Goal: Task Accomplishment & Management: Manage account settings

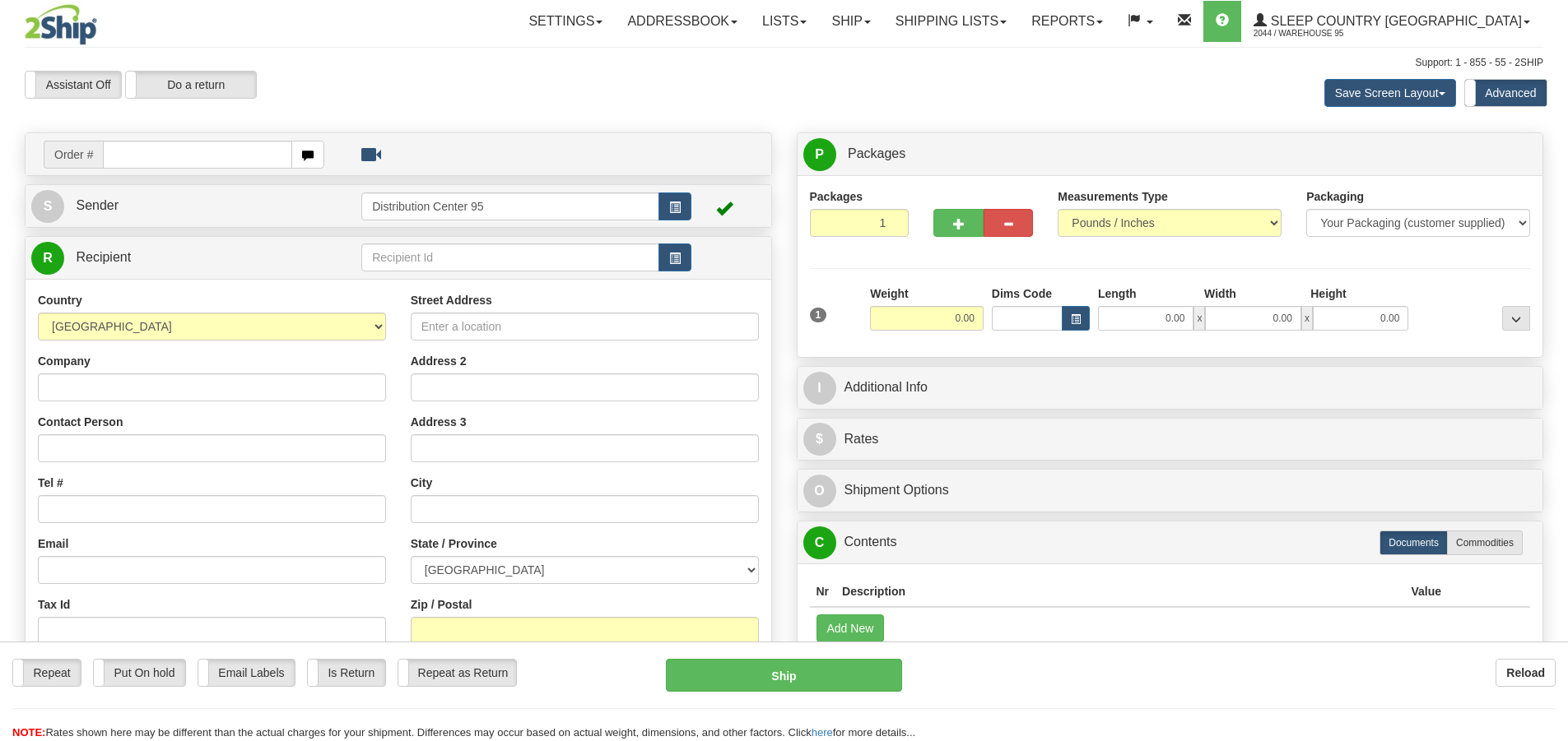
click at [589, 77] on div "Assistant On Assistant Off Do a return Do a return" at bounding box center [333, 84] width 643 height 28
type input "9000I166852"
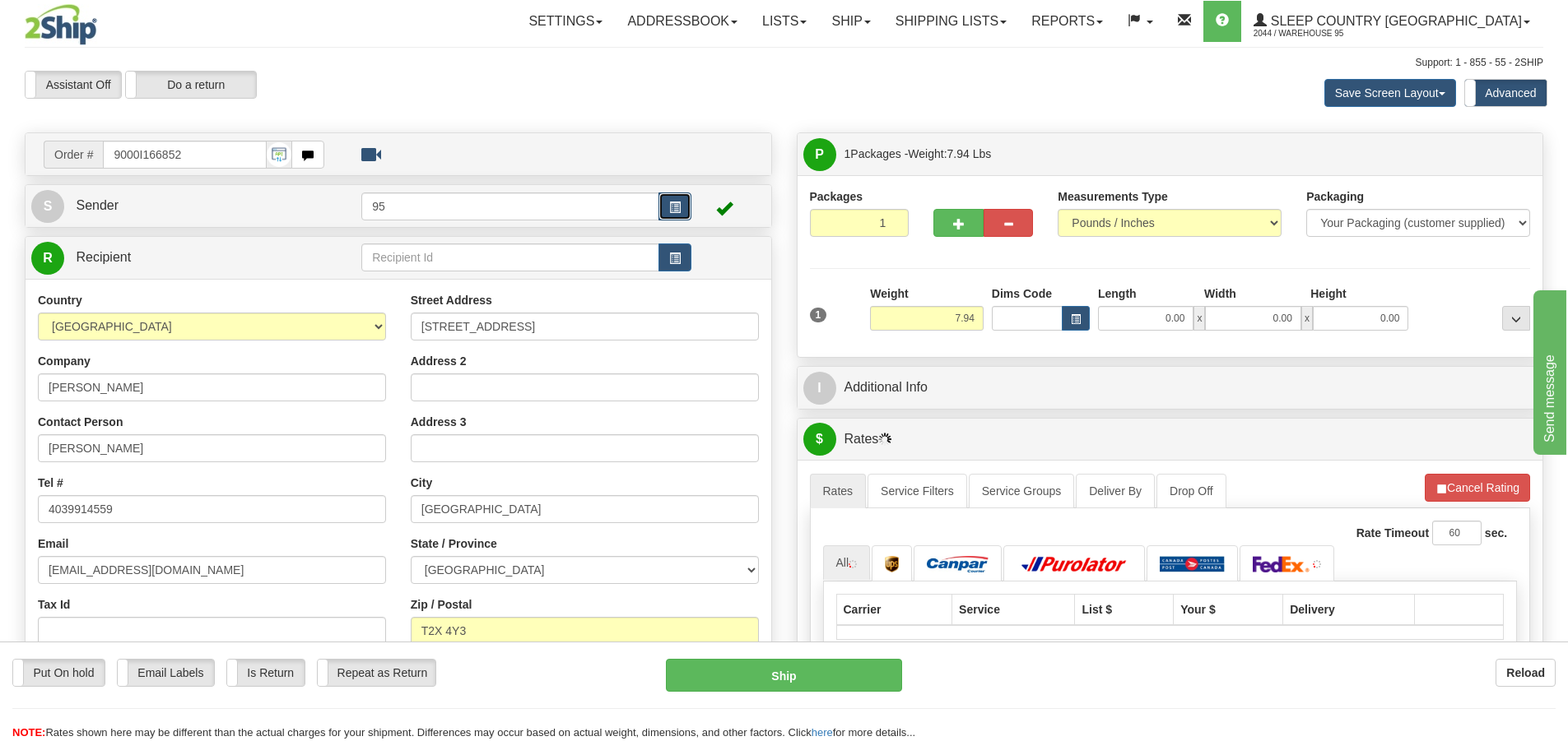
click at [678, 208] on span "button" at bounding box center [674, 208] width 11 height 10
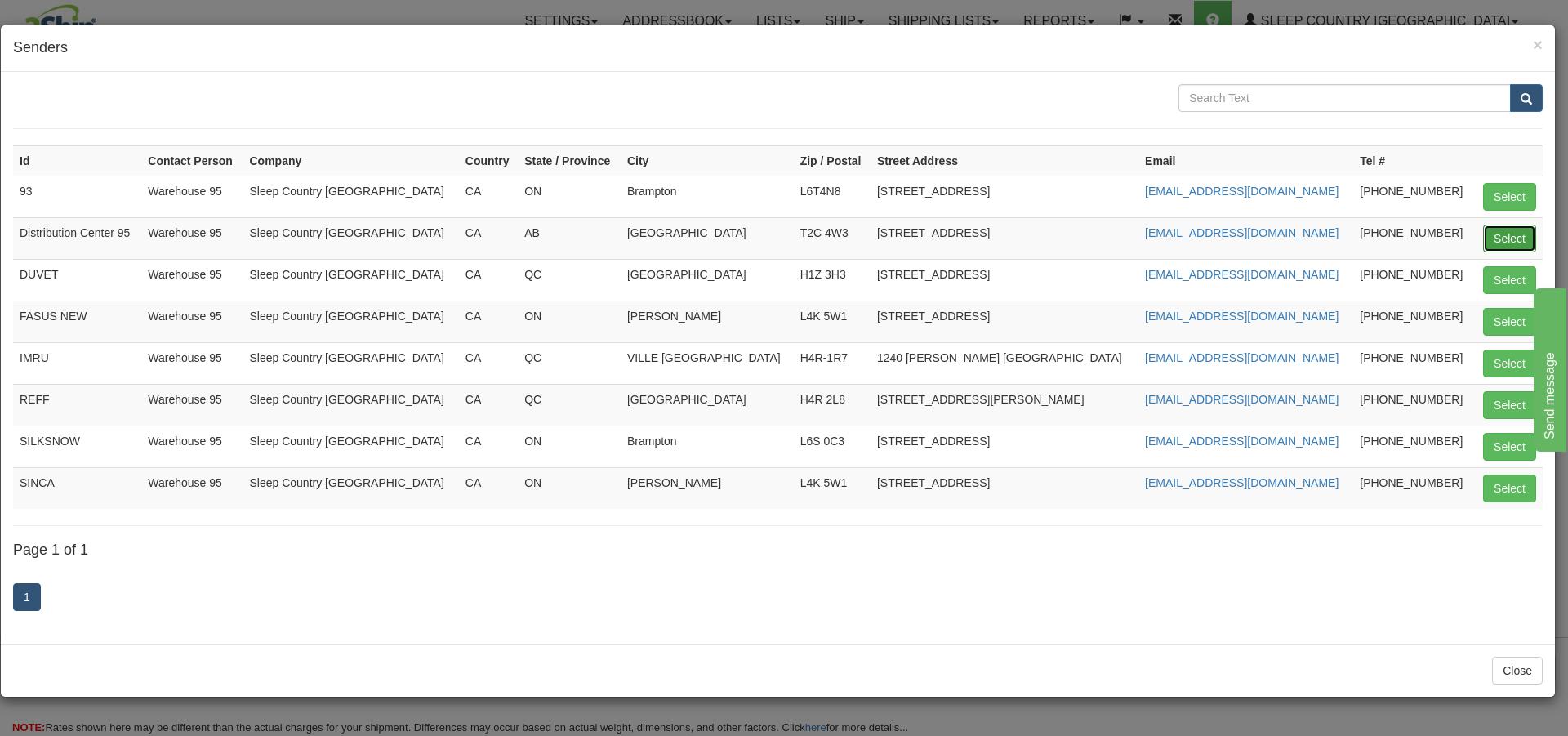
click at [1489, 233] on button "Select" at bounding box center [1509, 238] width 53 height 28
type input "Distribution Center 95"
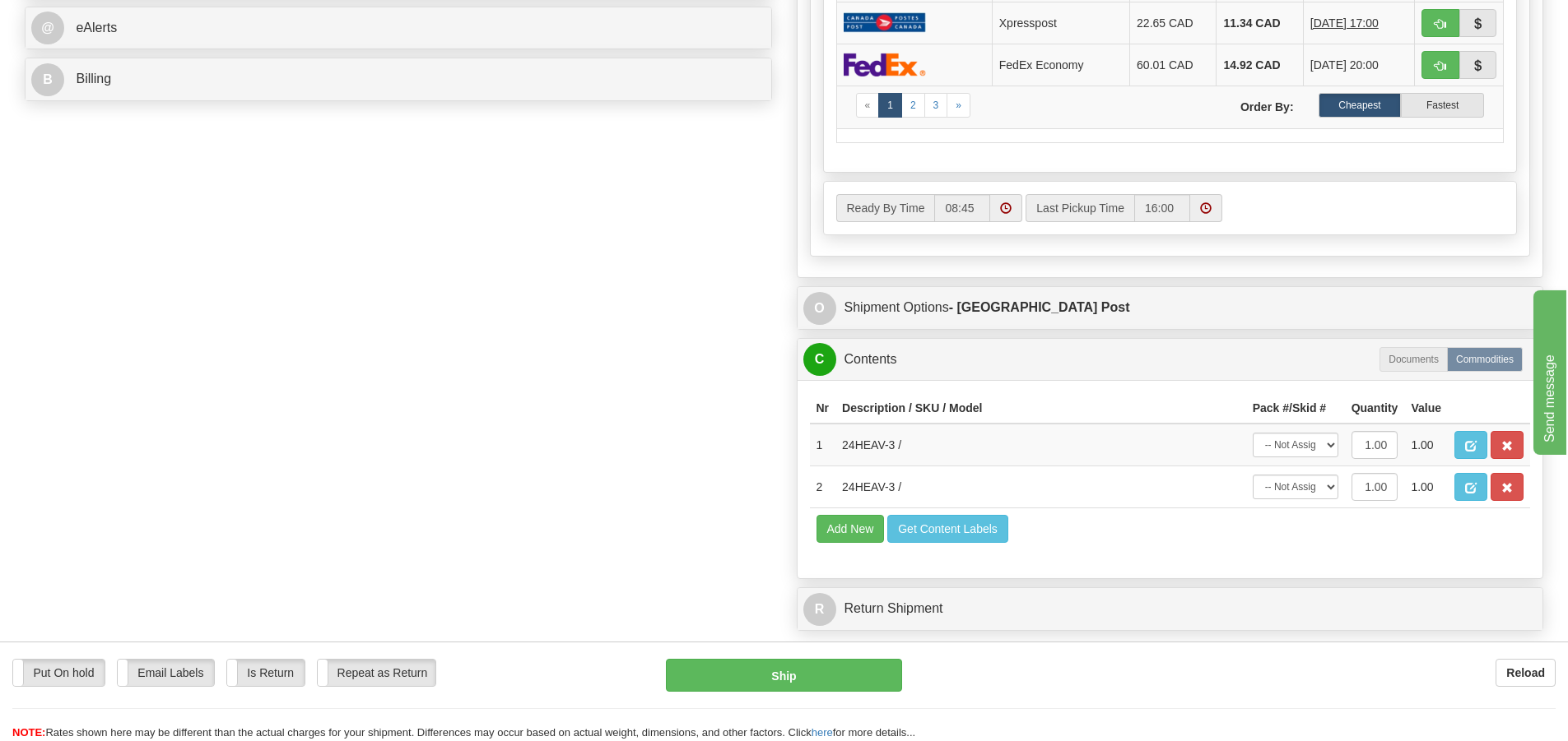
scroll to position [823, 0]
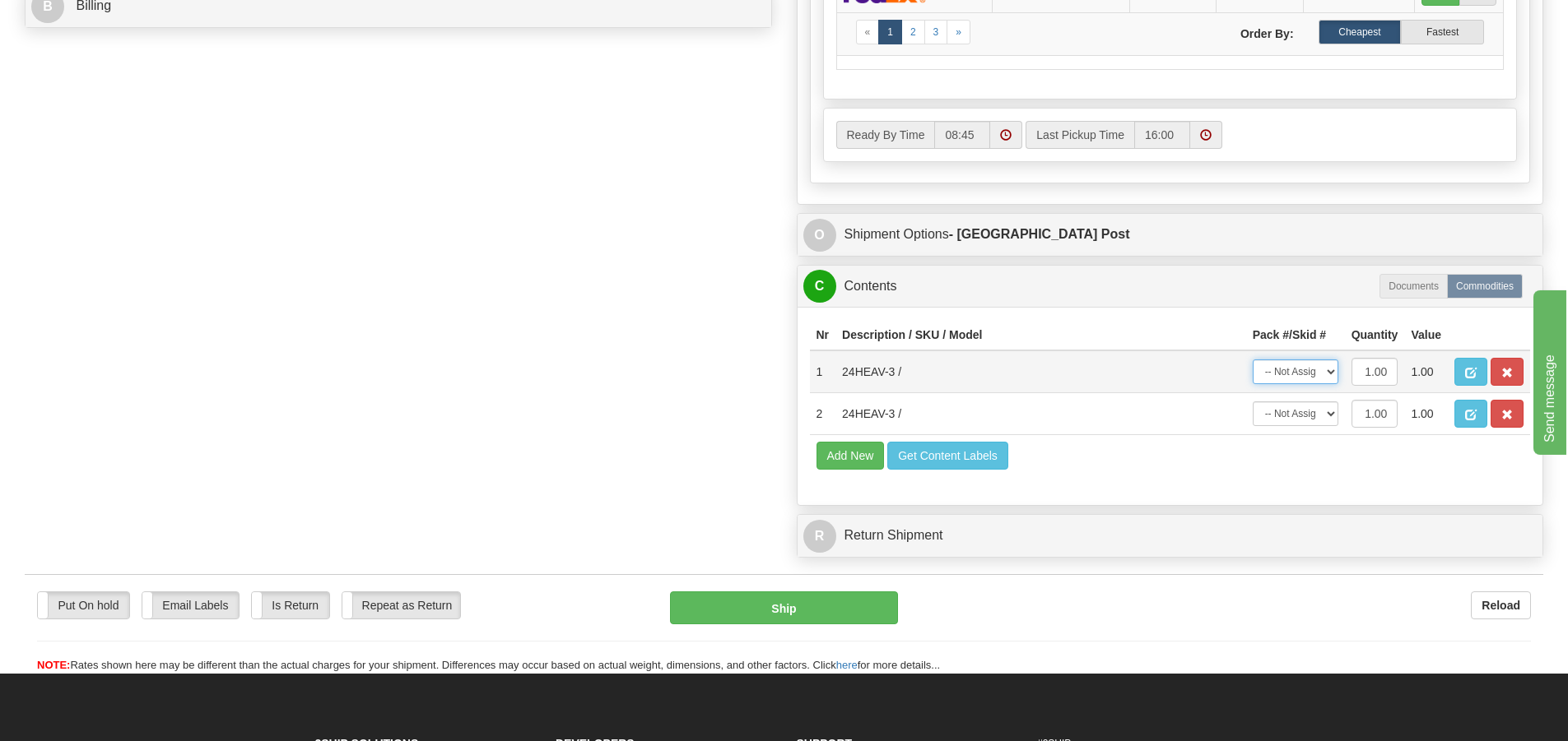
click at [1277, 370] on select "-- Not Assigned -- Package 1" at bounding box center [1296, 371] width 85 height 24
select select "0"
click at [1253, 359] on select "-- Not Assigned -- Package 1" at bounding box center [1296, 371] width 85 height 24
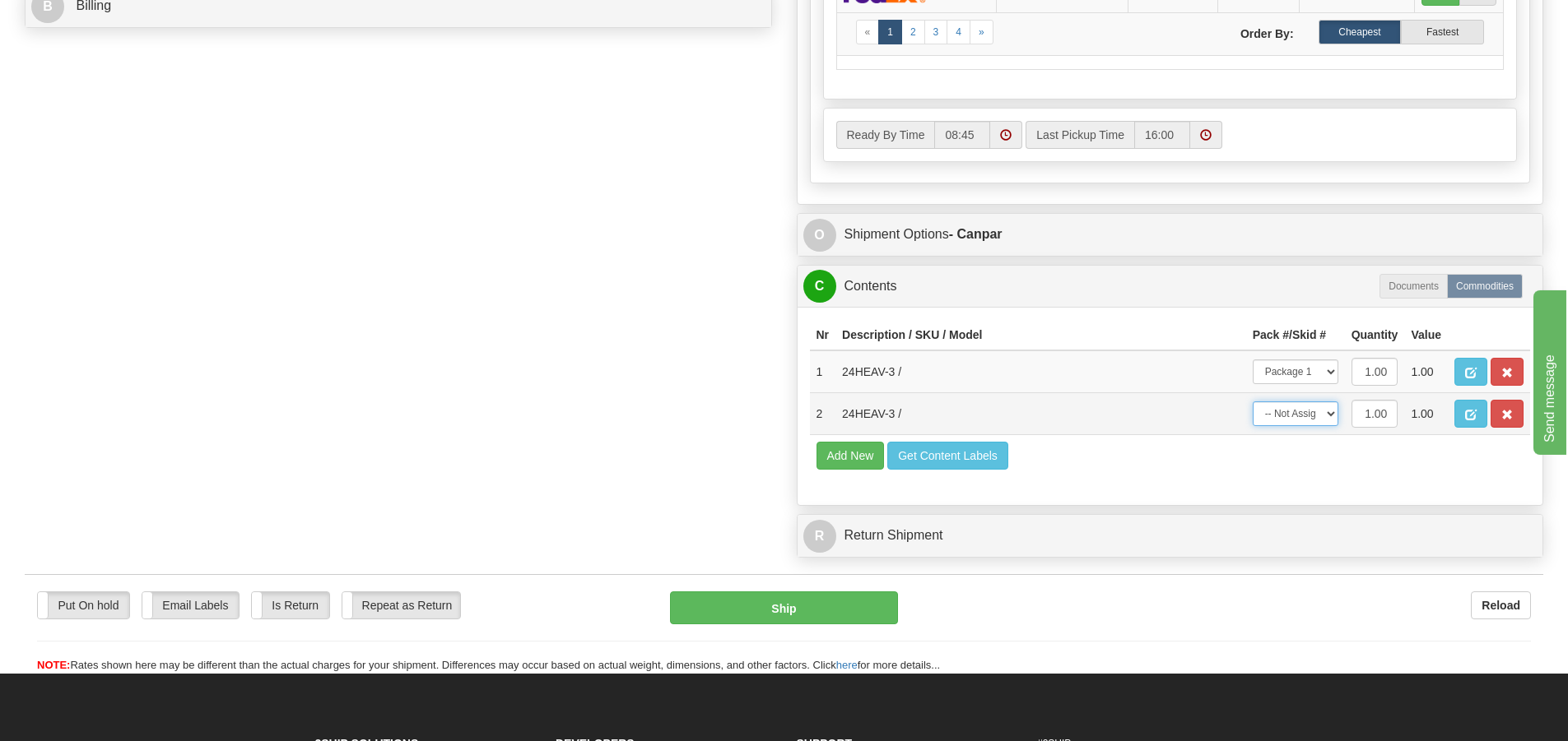
click at [1287, 410] on select "-- Not Assigned -- Package 1" at bounding box center [1296, 414] width 85 height 24
select select "0"
click at [1253, 402] on select "-- Not Assigned -- Package 1" at bounding box center [1296, 414] width 85 height 24
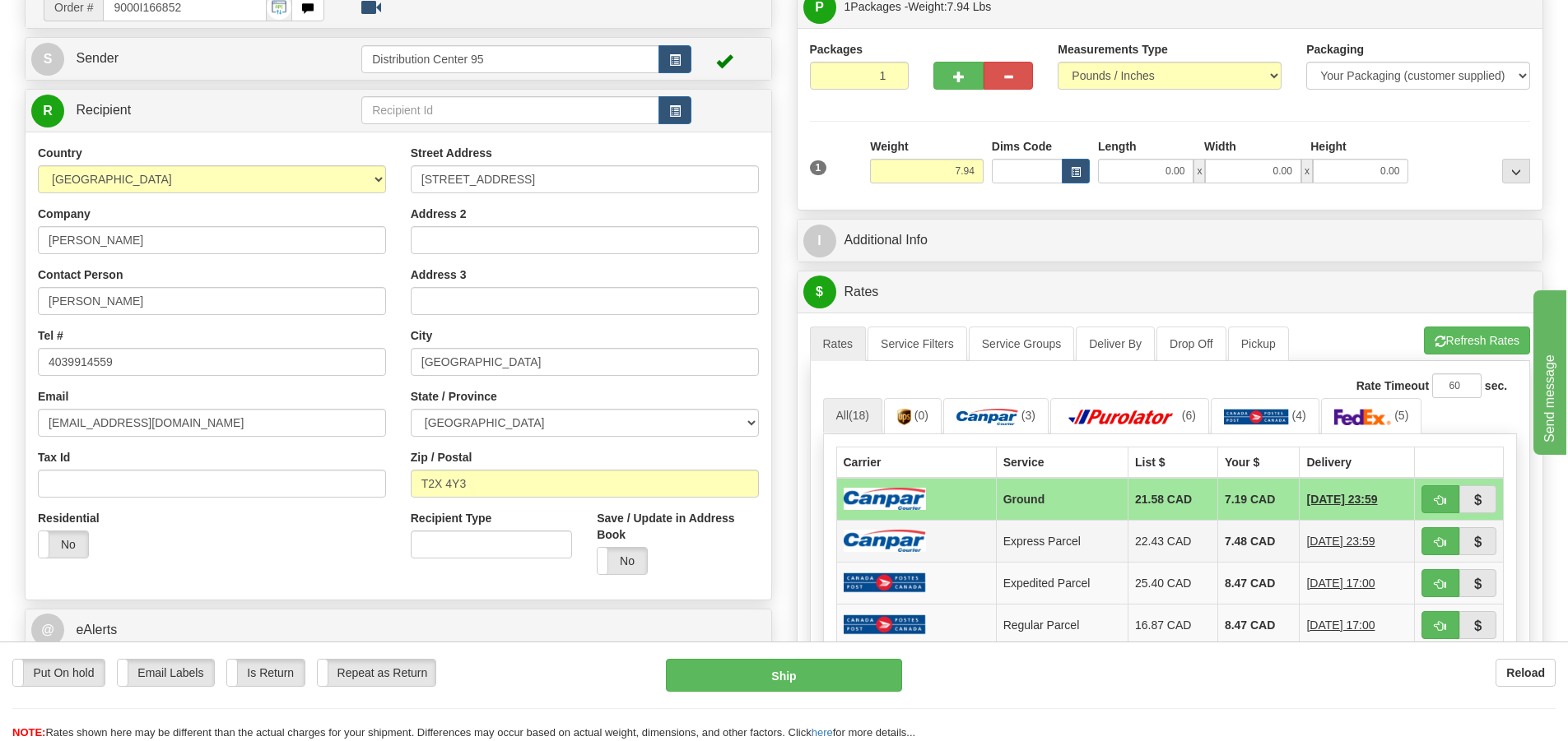
scroll to position [0, 0]
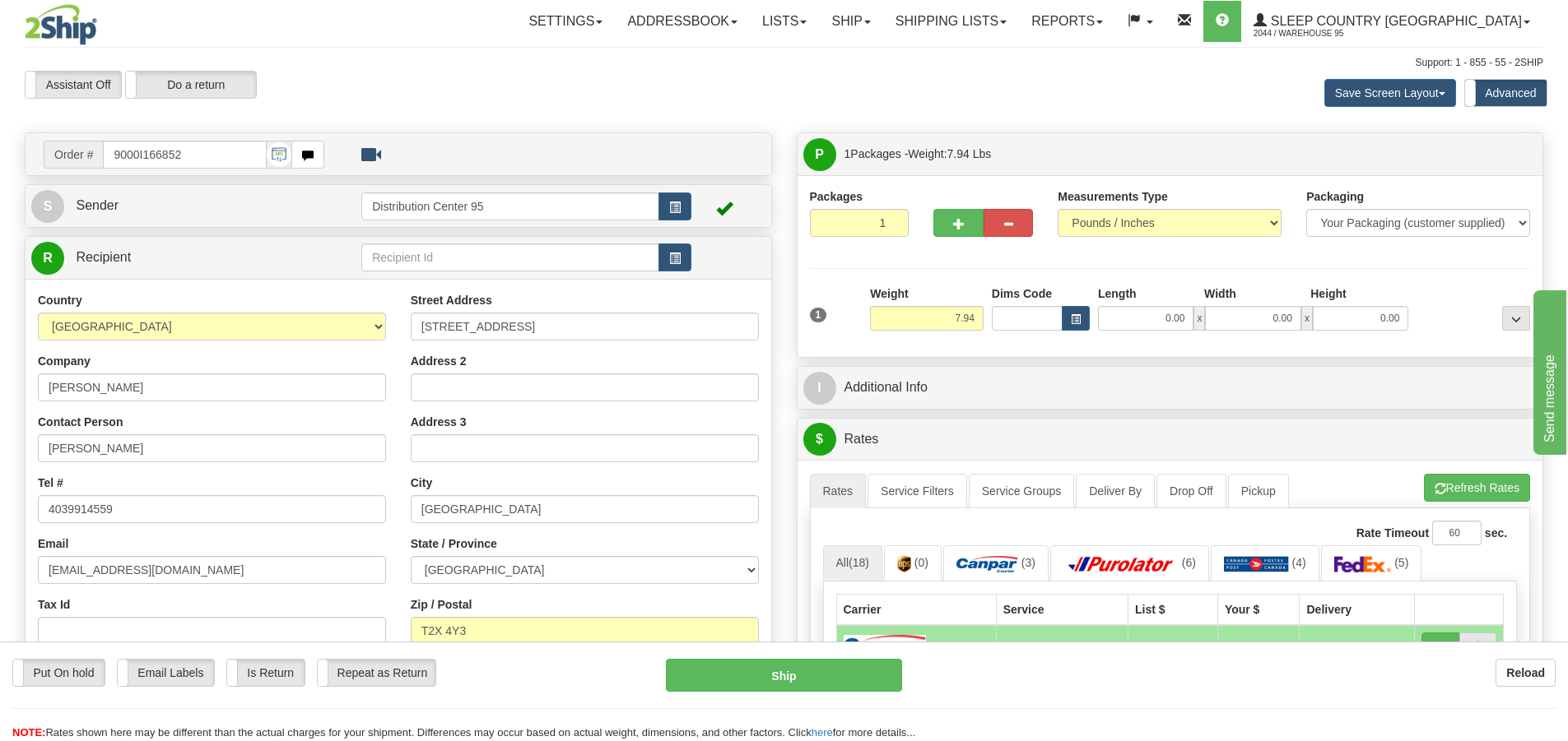
click at [0, 365] on div "Toggle navigation Settings Shipping Preferences Fields Preferences New" at bounding box center [784, 736] width 1568 height 1472
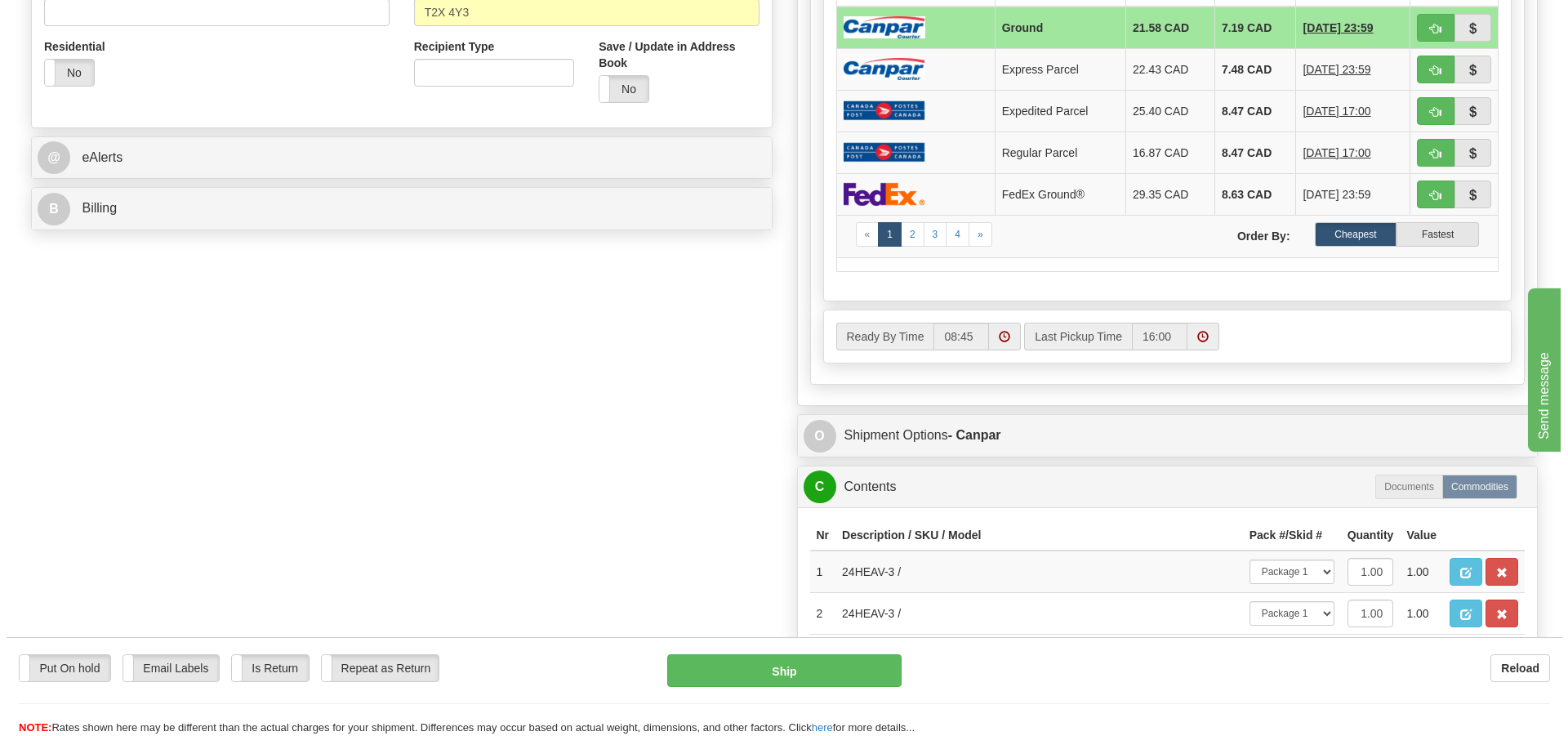
scroll to position [899, 0]
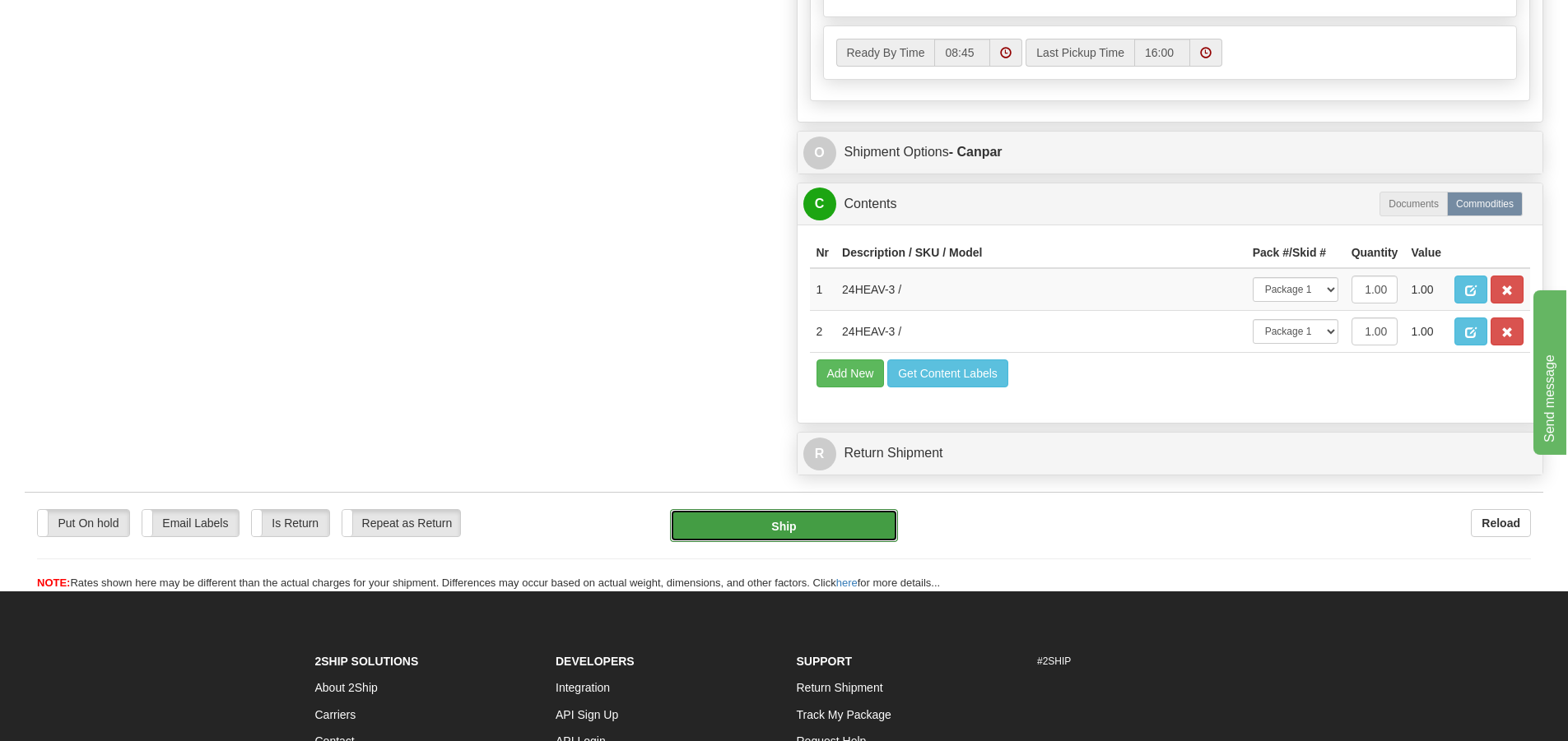
click at [807, 525] on button "Ship" at bounding box center [784, 526] width 228 height 33
type input "1"
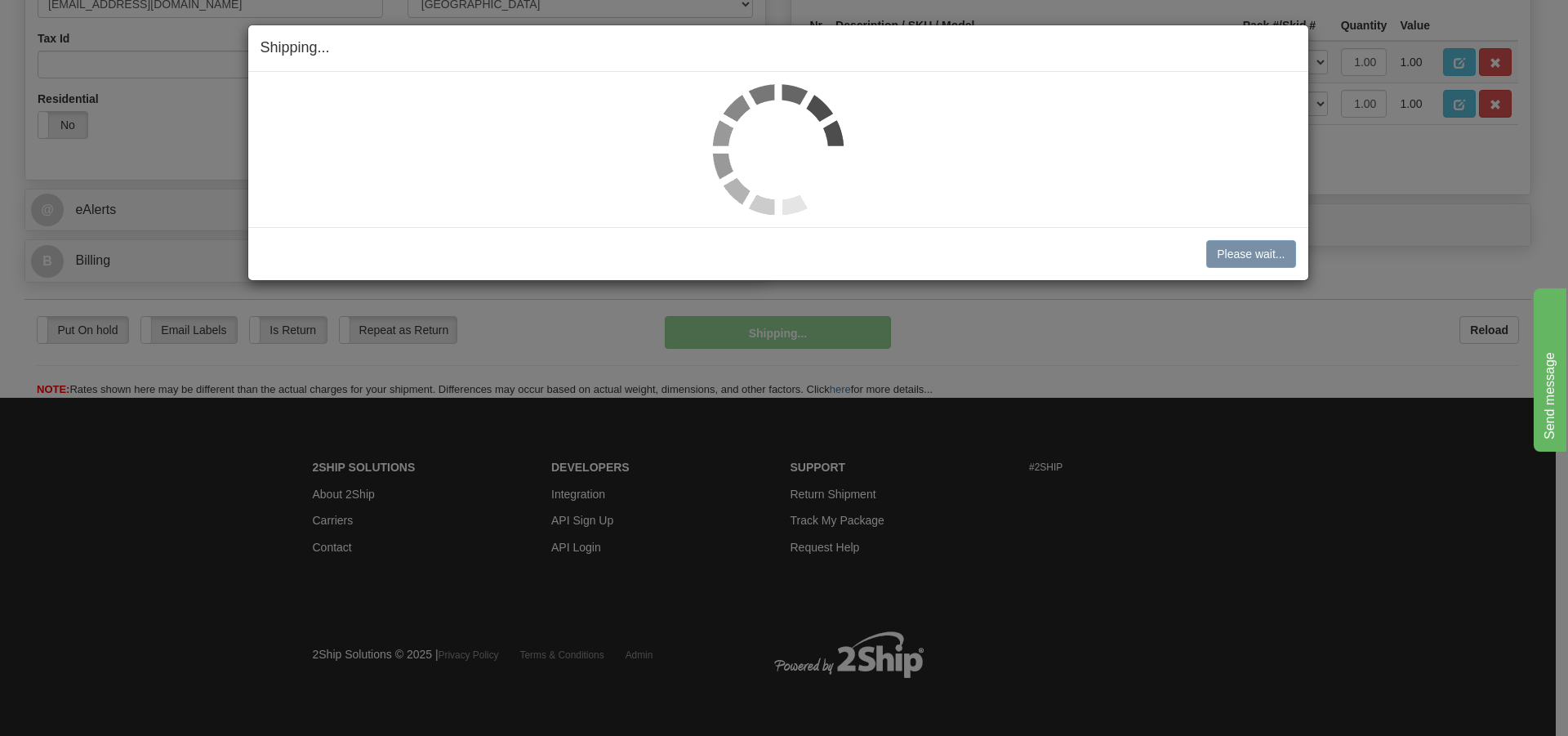
scroll to position [526, 0]
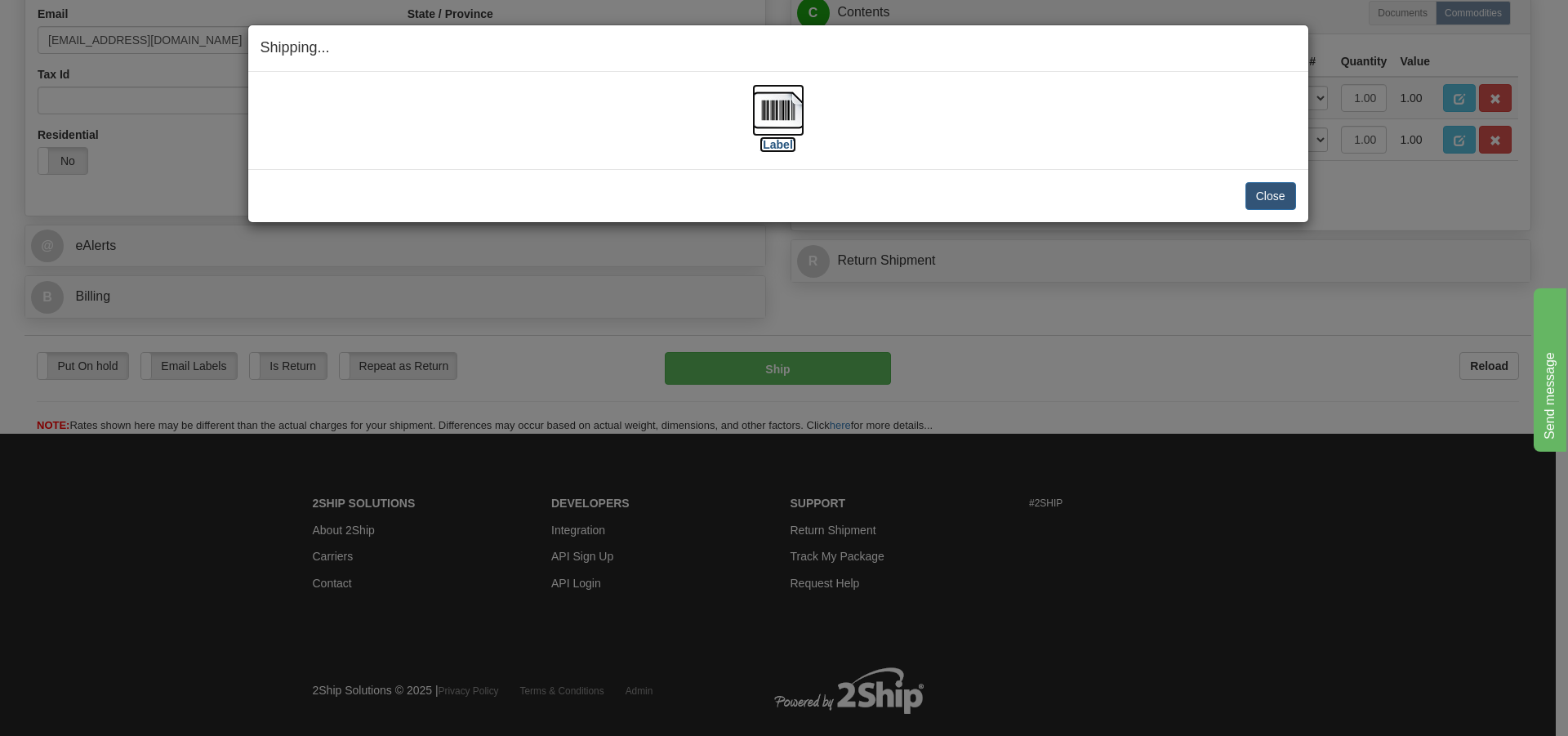
click at [774, 111] on img at bounding box center [778, 110] width 53 height 53
click at [1277, 186] on button "Close" at bounding box center [1271, 196] width 51 height 28
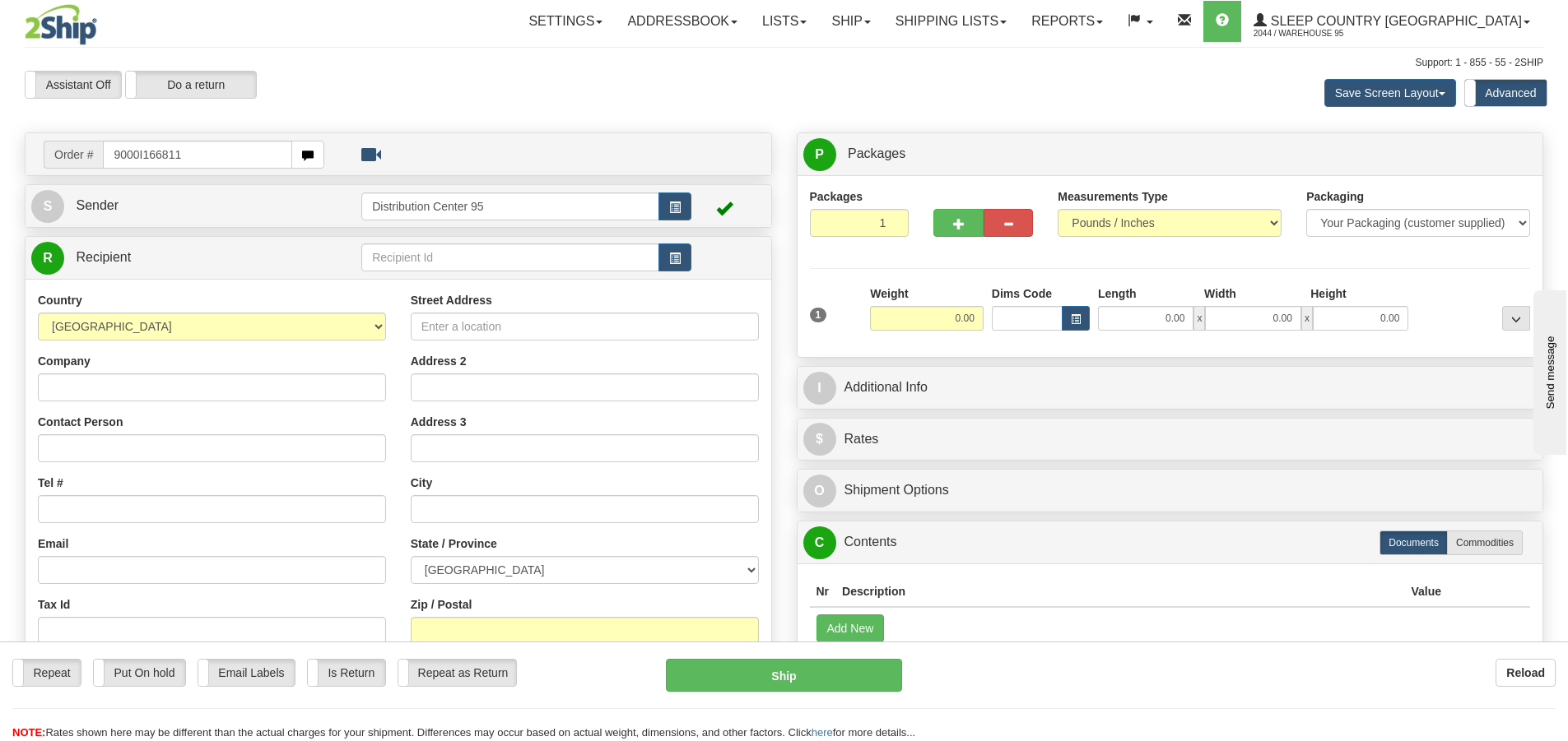
type input "9000I166811"
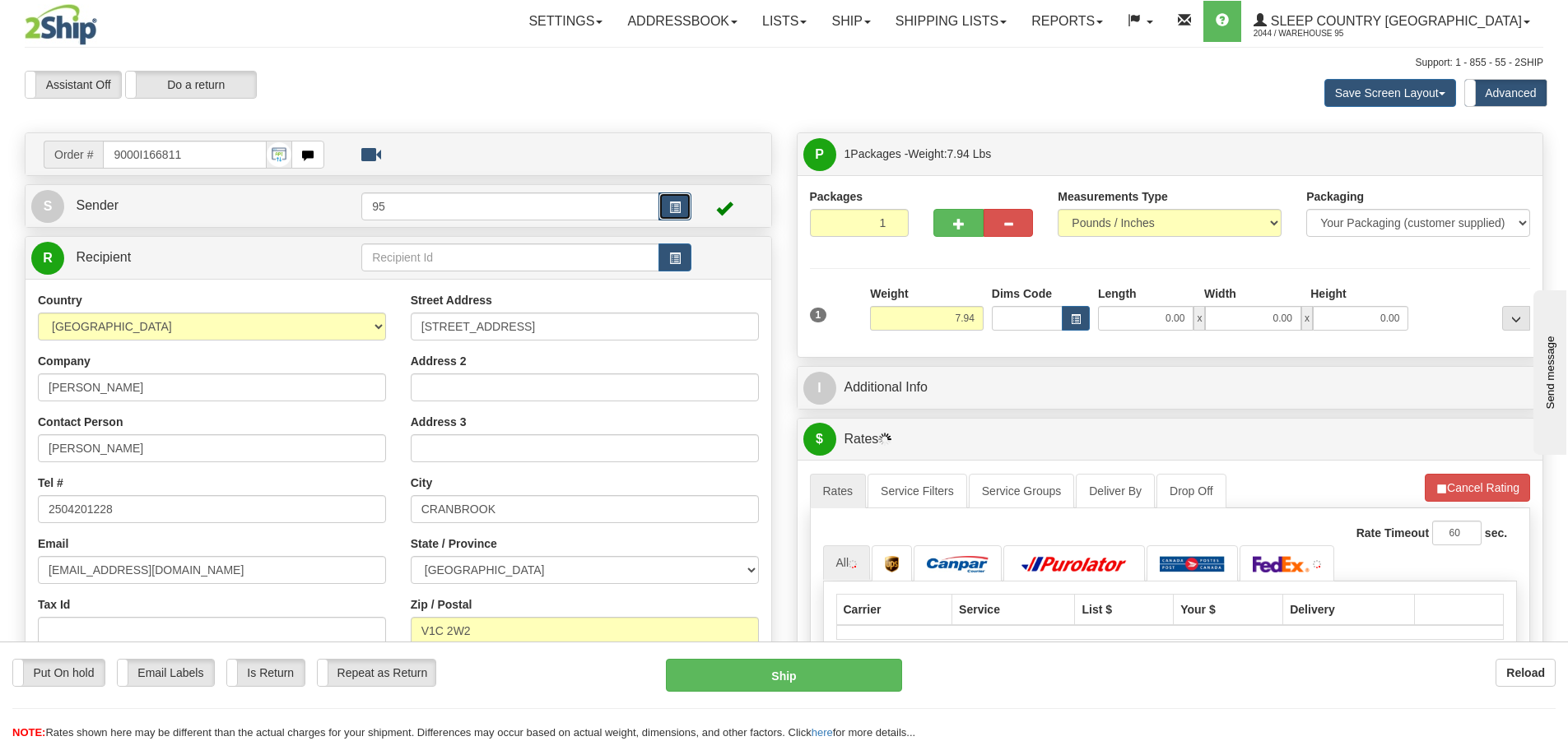
click at [683, 211] on button "button" at bounding box center [675, 206] width 33 height 28
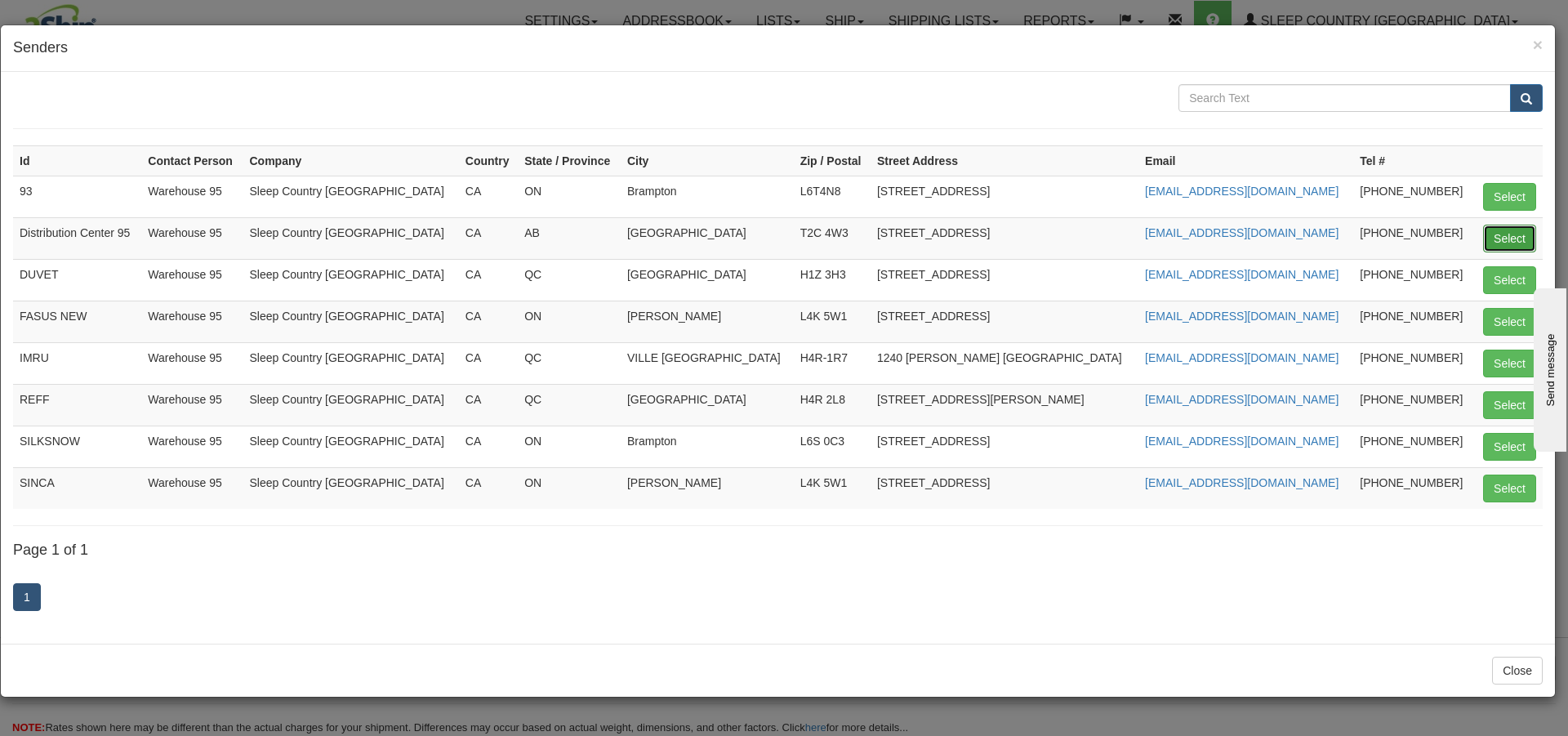
click at [1516, 245] on button "Select" at bounding box center [1509, 238] width 53 height 28
type input "Distribution Center 95"
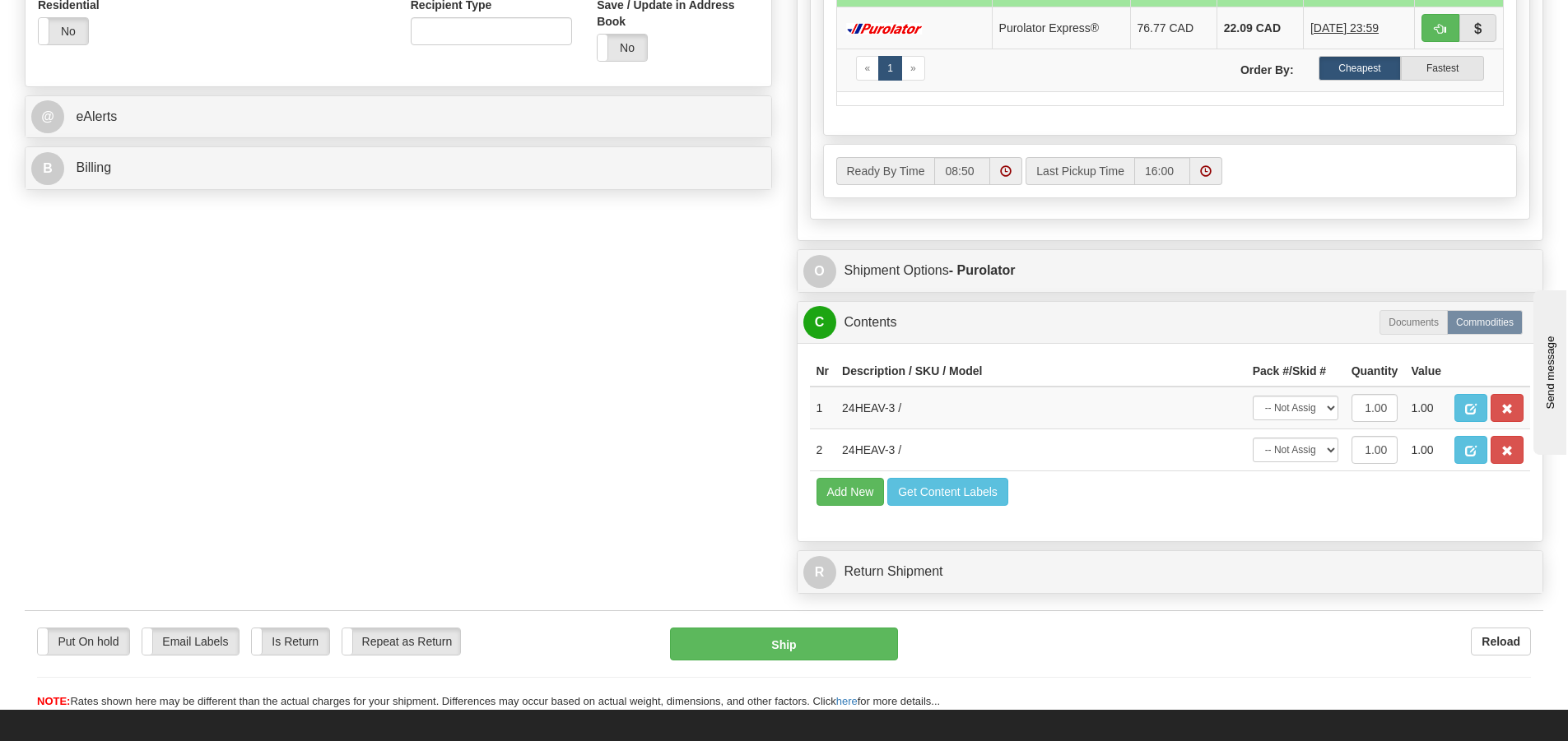
scroll to position [697, 0]
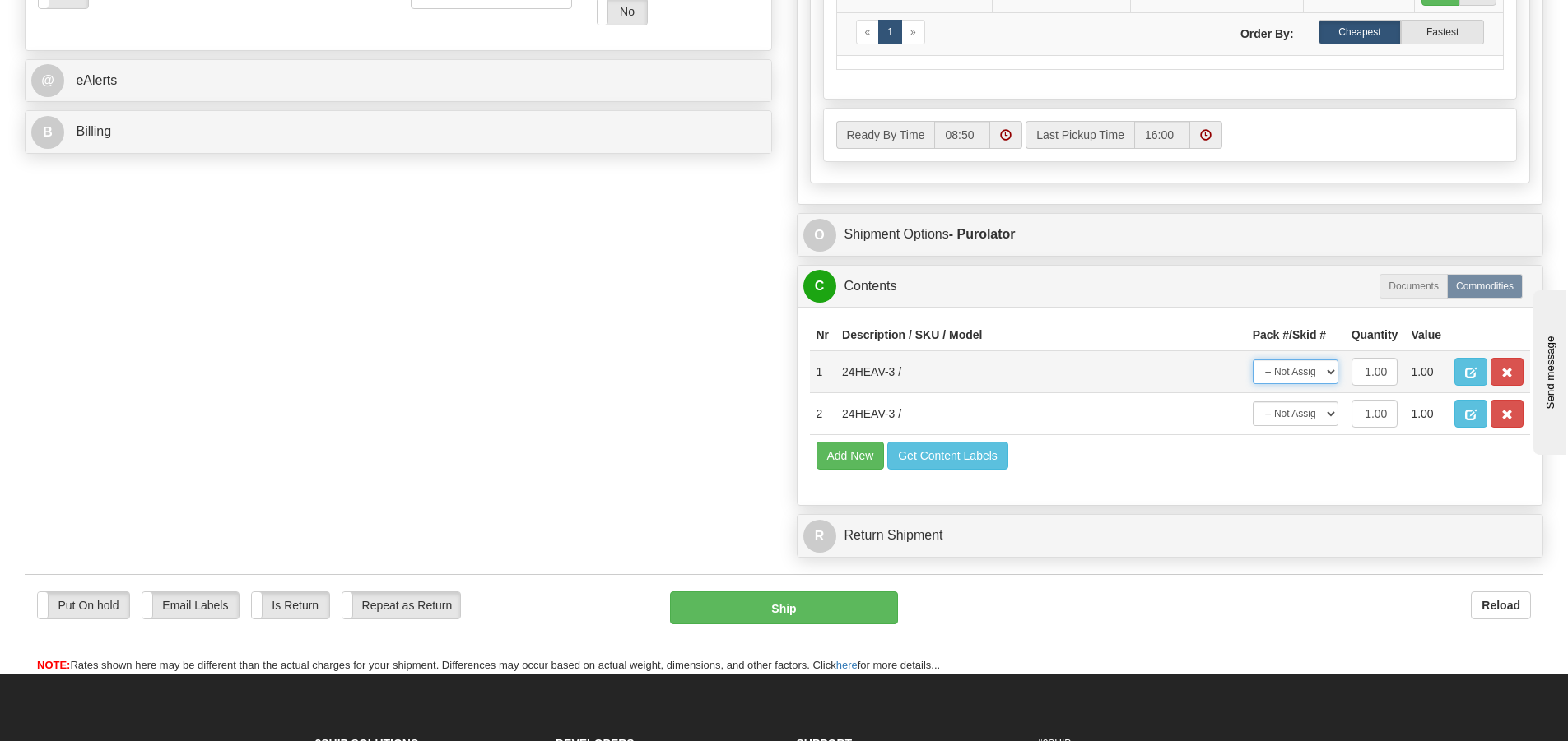
click at [1302, 377] on select "-- Not Assigned -- Package 1" at bounding box center [1296, 371] width 85 height 24
select select "0"
click at [1253, 359] on select "-- Not Assigned -- Package 1" at bounding box center [1296, 371] width 85 height 24
click at [1300, 413] on div "C Contents Documents Commodities Nr Description / SKU / Model Pack #/Skid # Qua…" at bounding box center [1170, 386] width 747 height 242
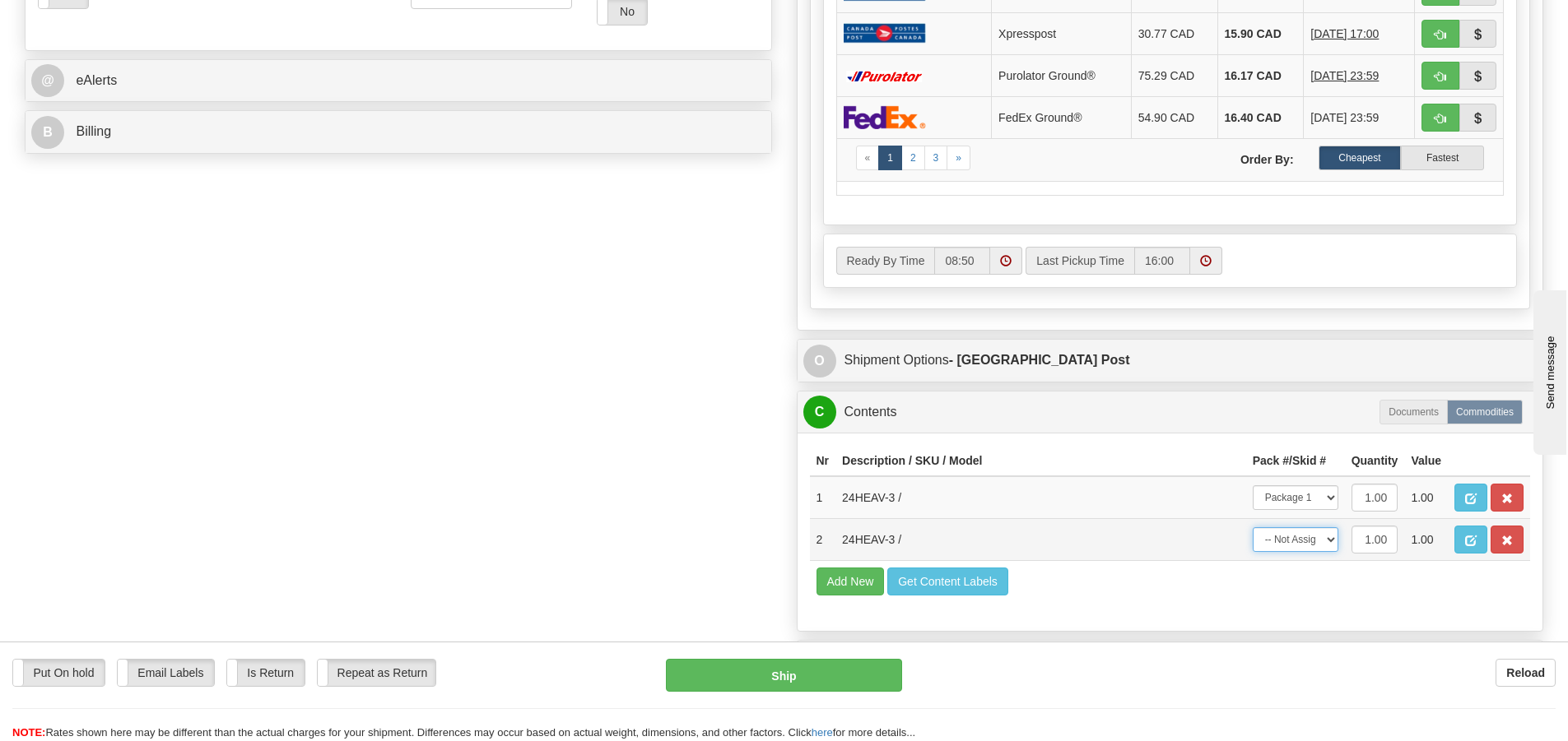
select select "0"
click at [1253, 527] on select "-- Not Assigned -- Package 1" at bounding box center [1296, 539] width 85 height 24
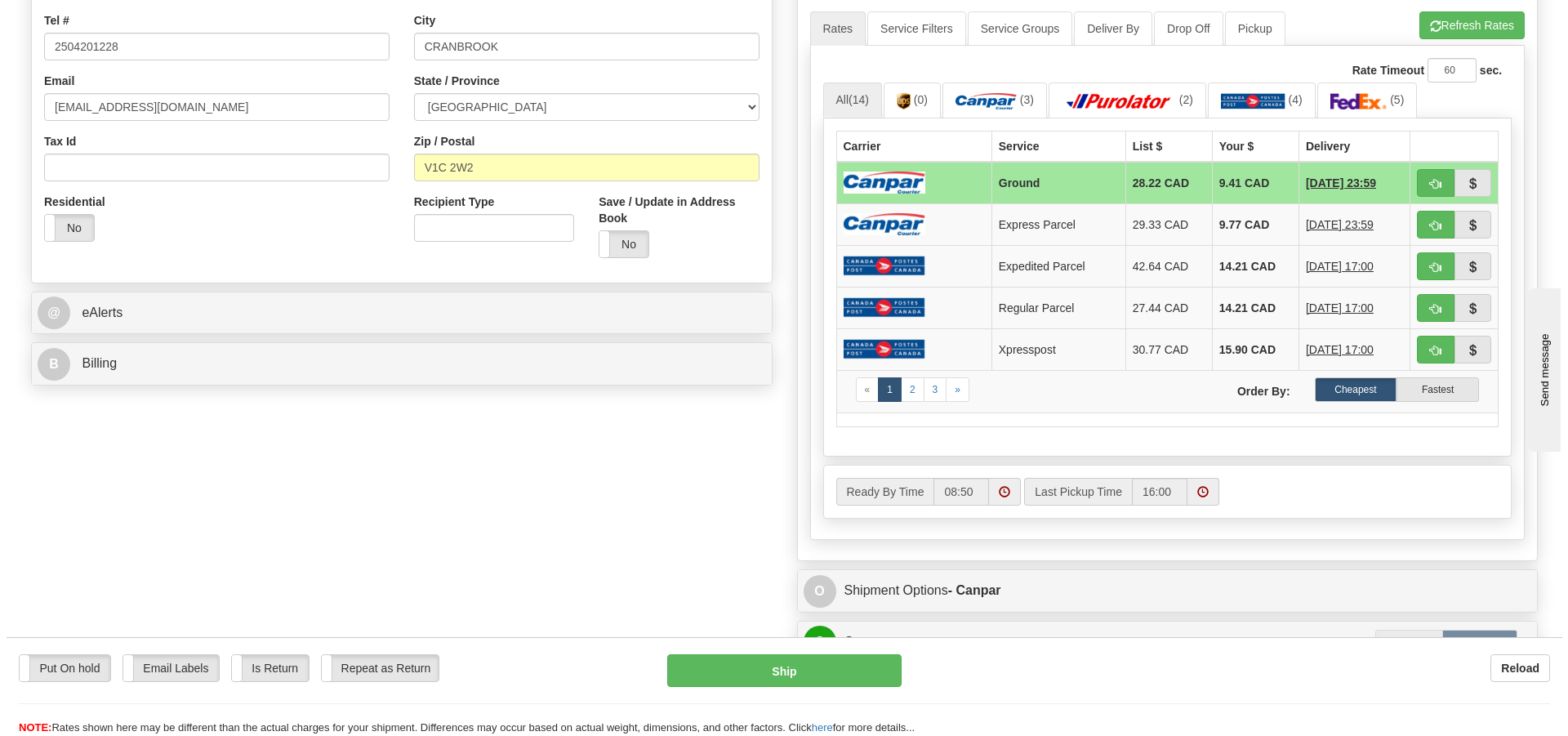
scroll to position [774, 0]
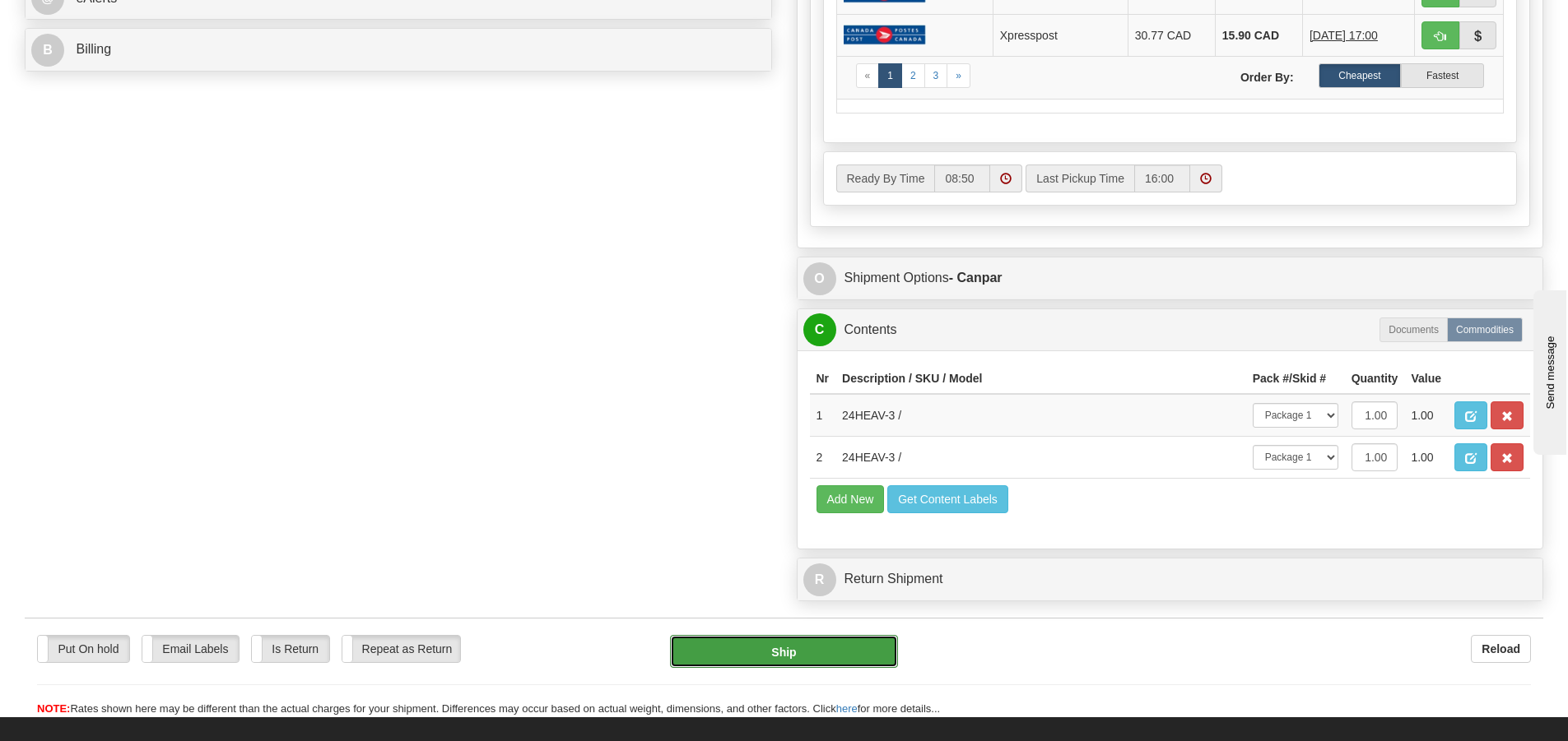
click at [783, 659] on button "Ship" at bounding box center [784, 651] width 228 height 33
type input "1"
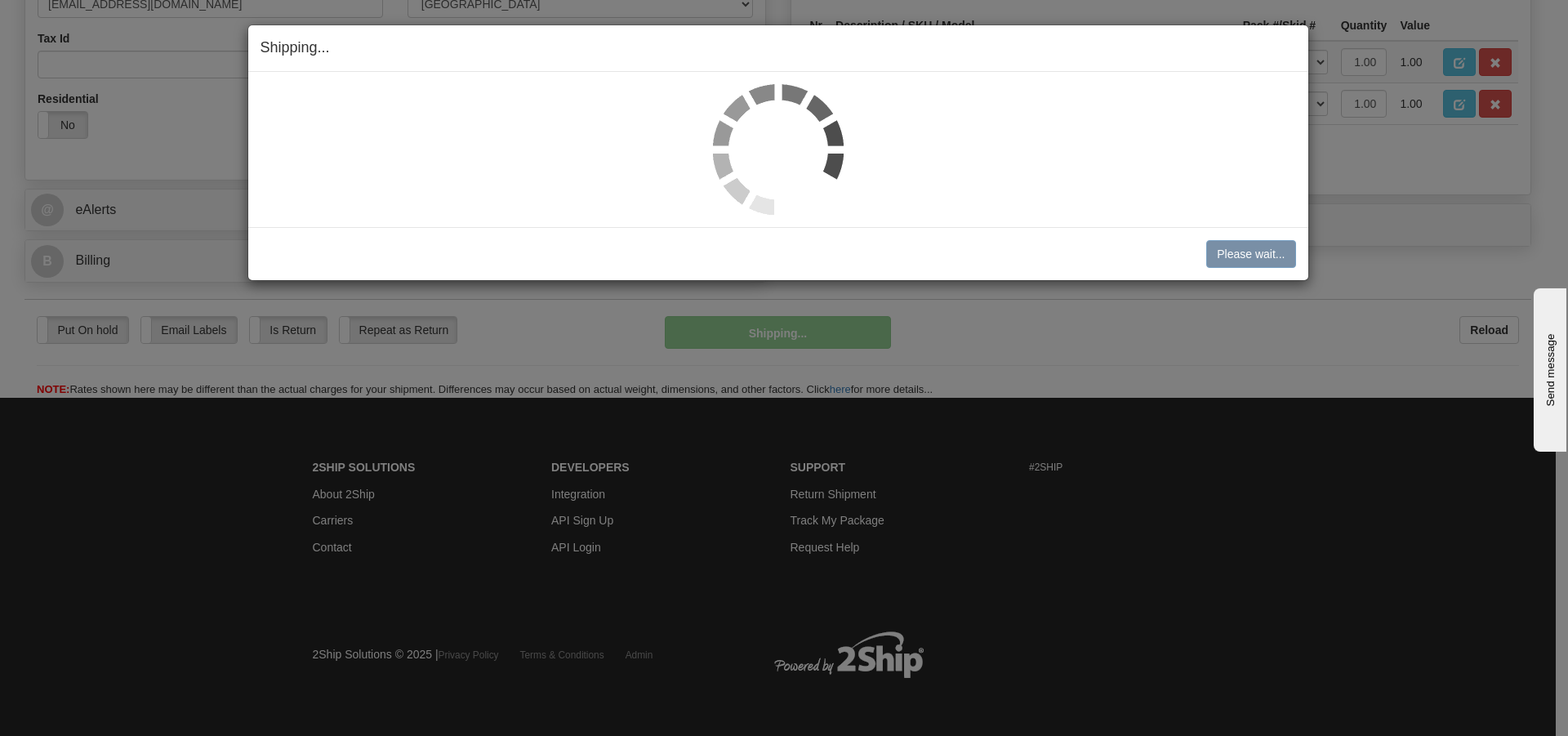
scroll to position [563, 0]
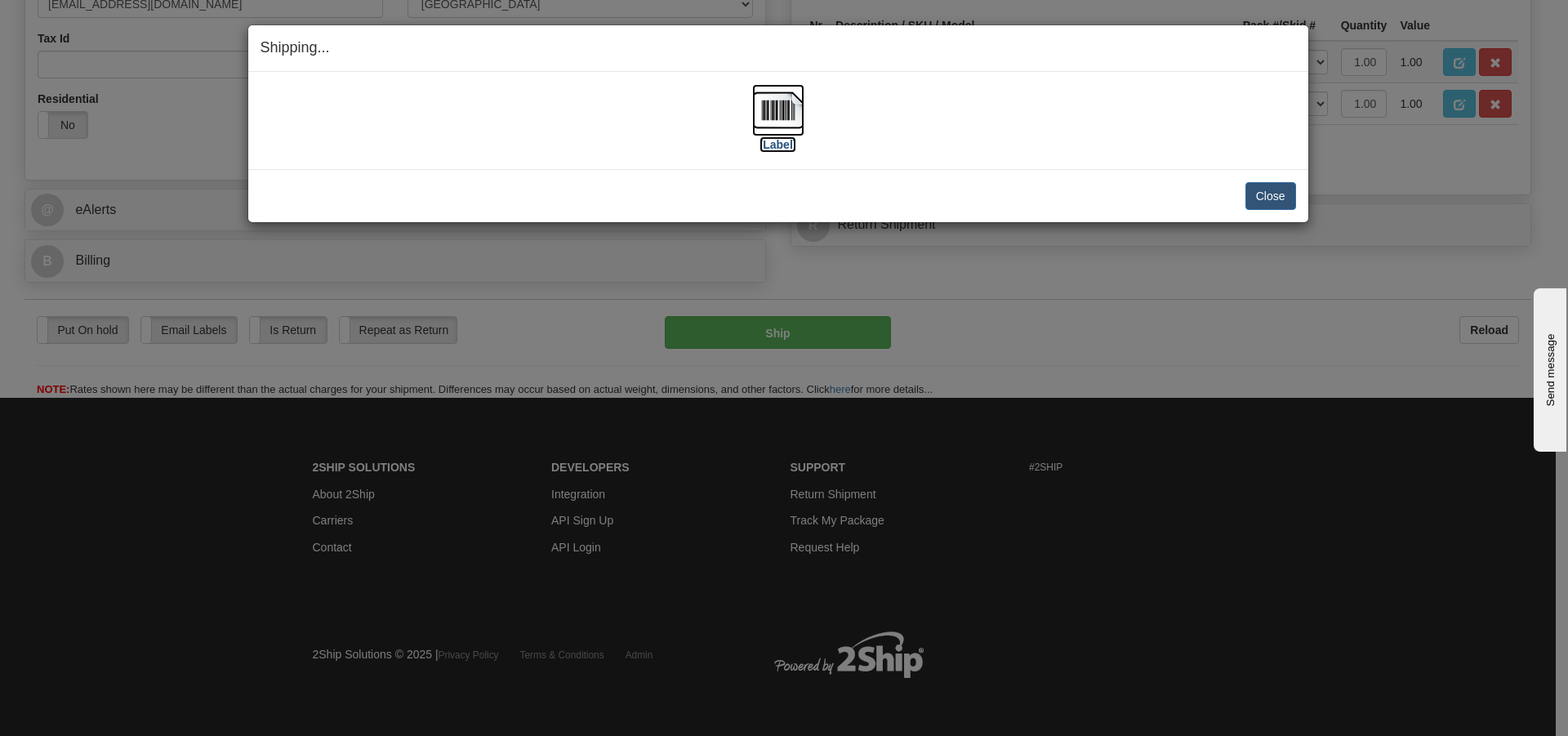
click at [777, 111] on img at bounding box center [778, 110] width 53 height 53
click at [1272, 199] on button "Close" at bounding box center [1271, 196] width 51 height 28
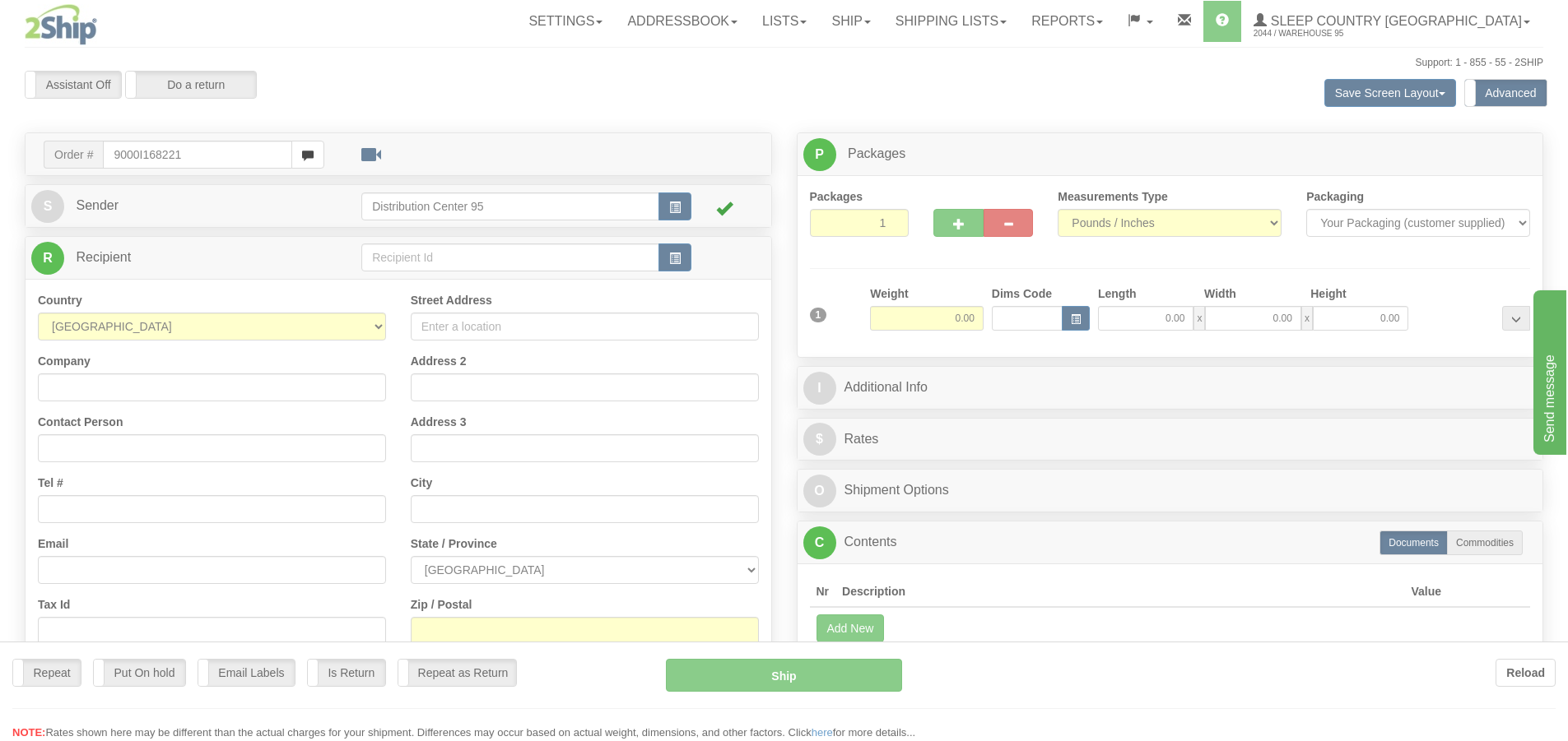
type input "9000I168221"
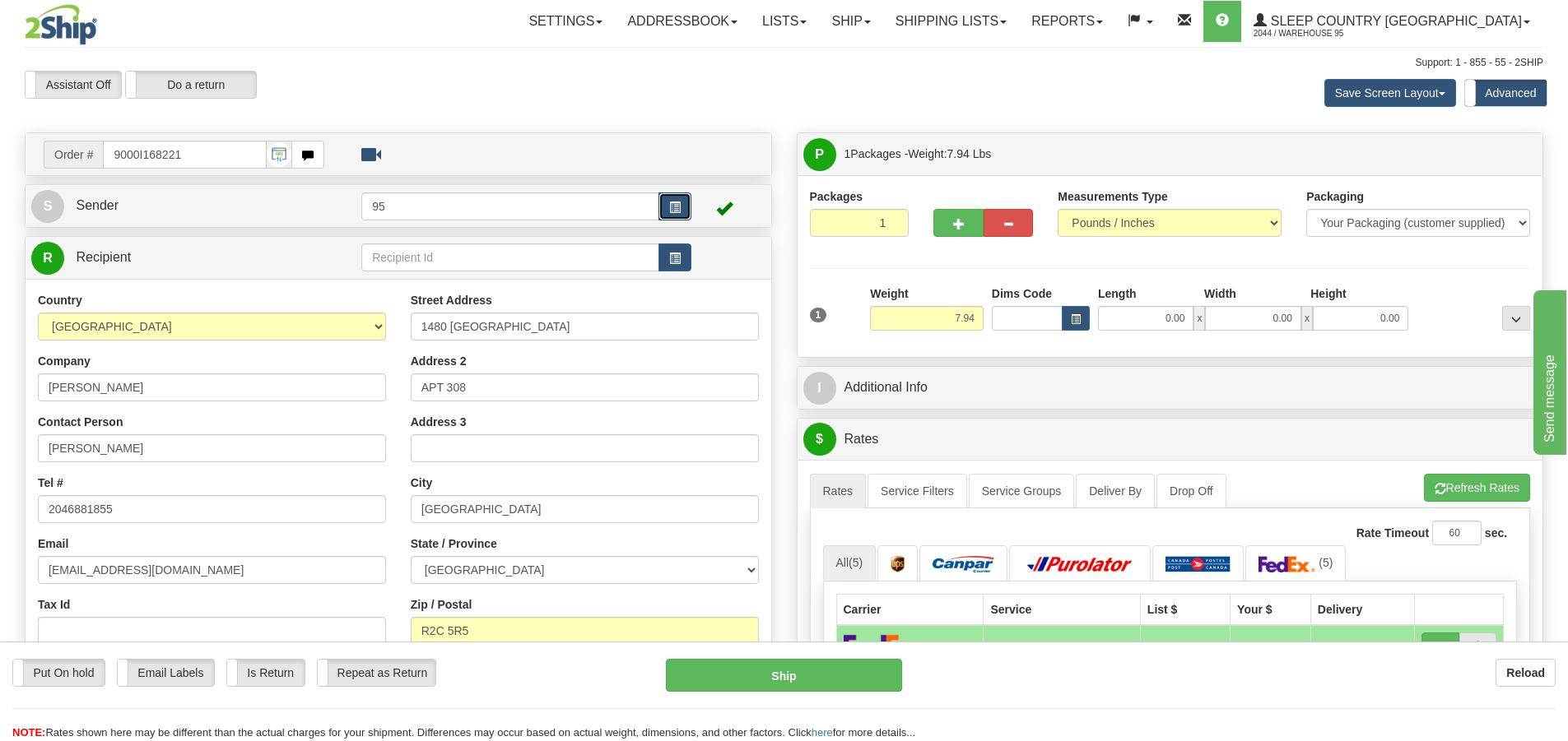
click at [679, 203] on span "button" at bounding box center [674, 208] width 11 height 10
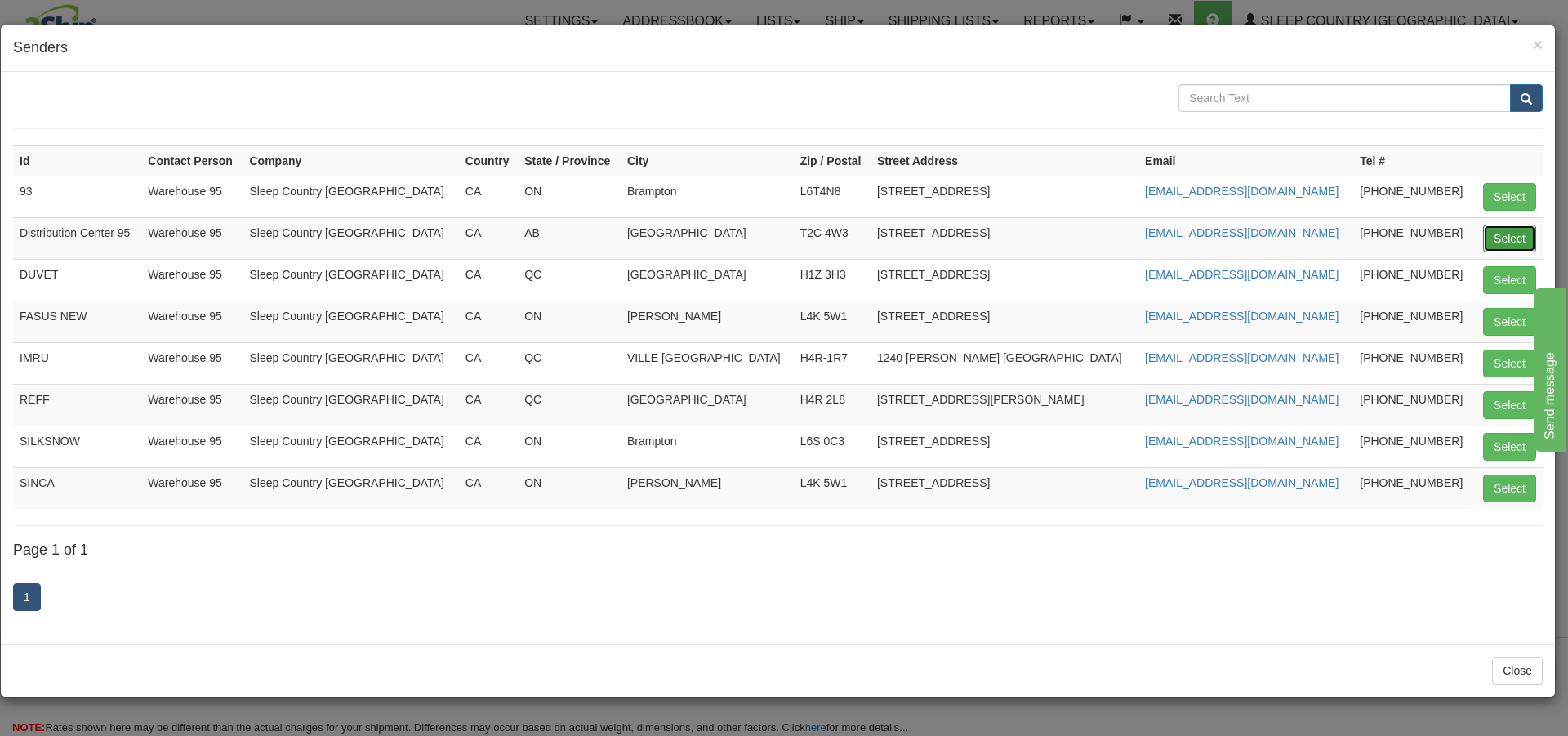
click at [1503, 234] on button "Select" at bounding box center [1509, 238] width 53 height 28
type input "Distribution Center 95"
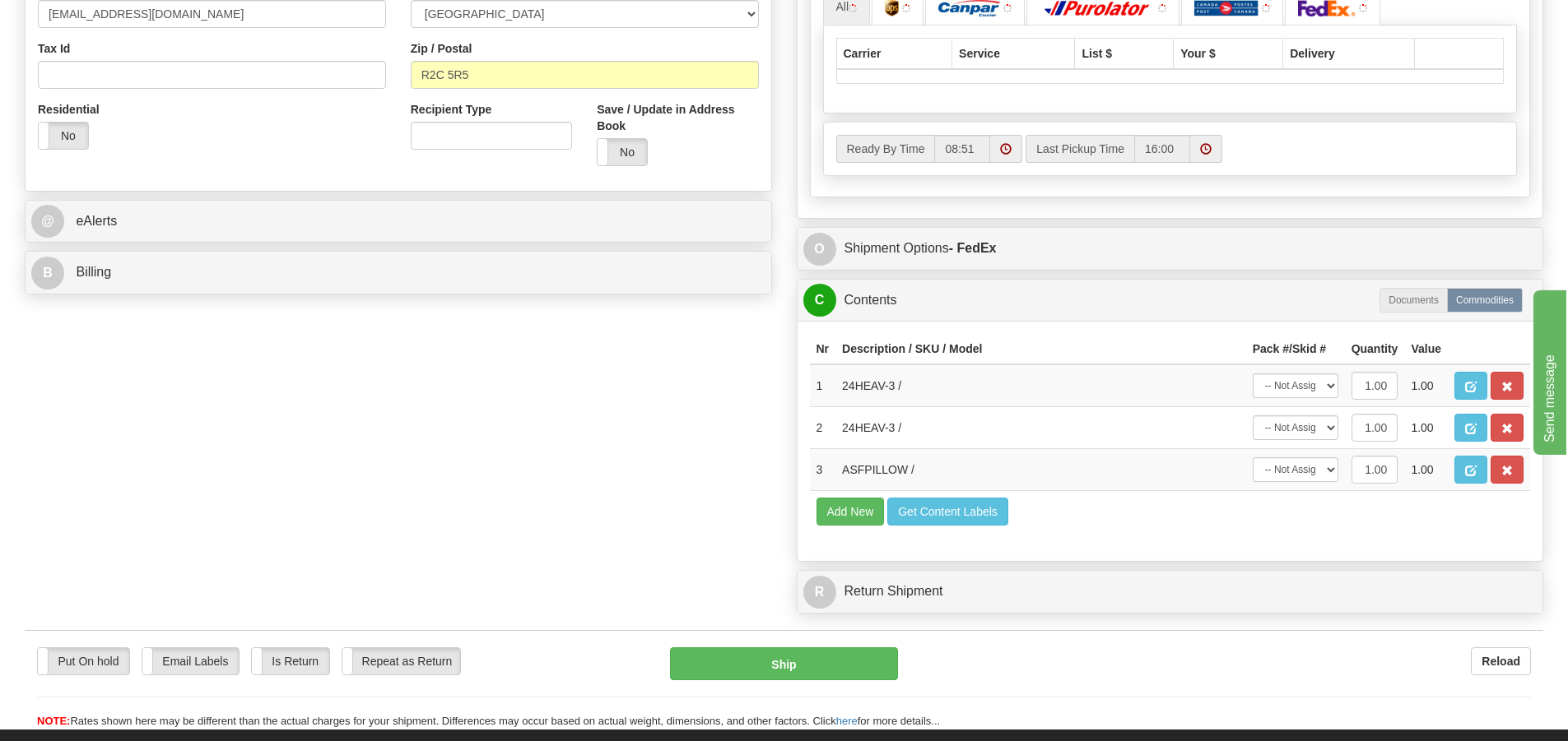
scroll to position [596, 0]
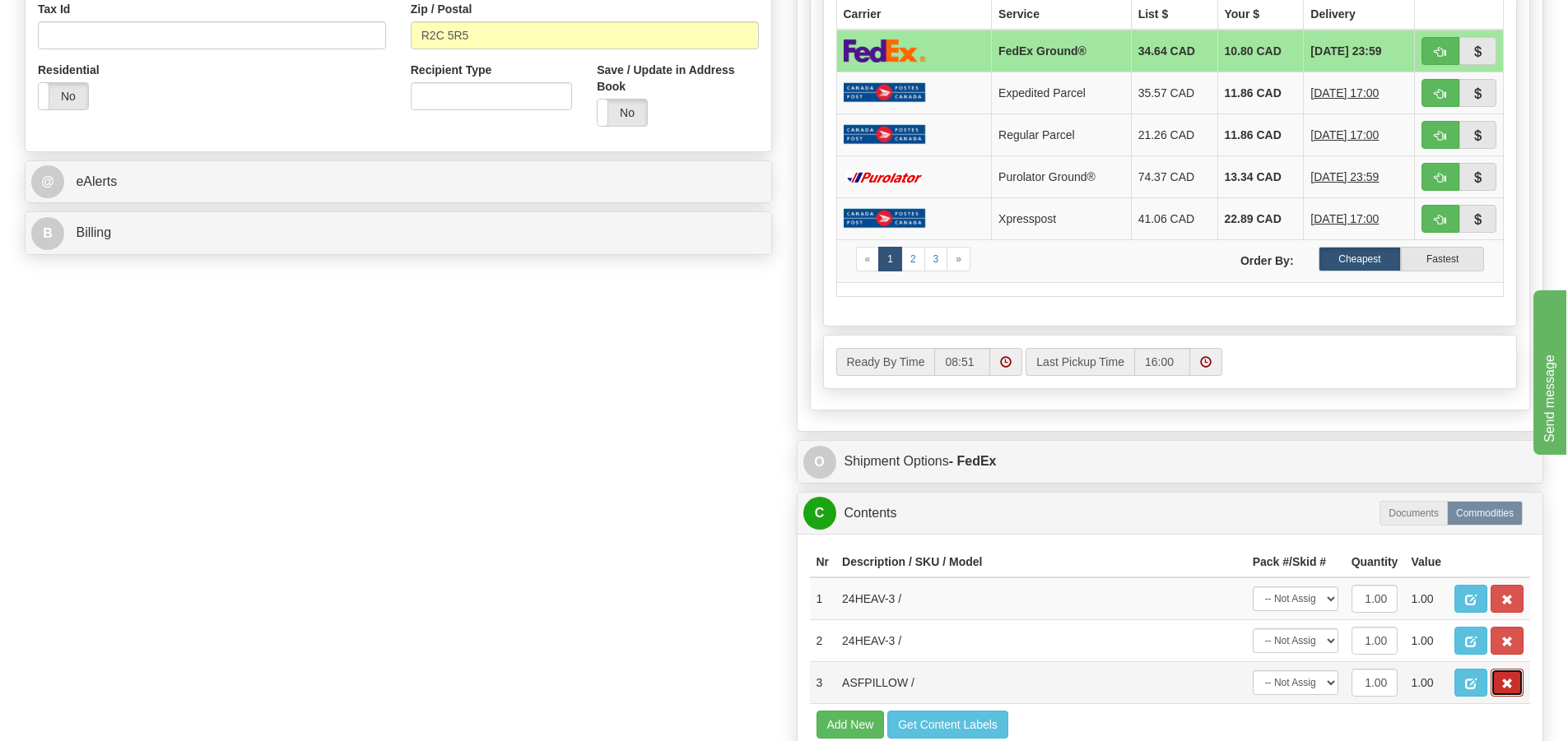
click at [1509, 680] on span "button" at bounding box center [1506, 684] width 11 height 10
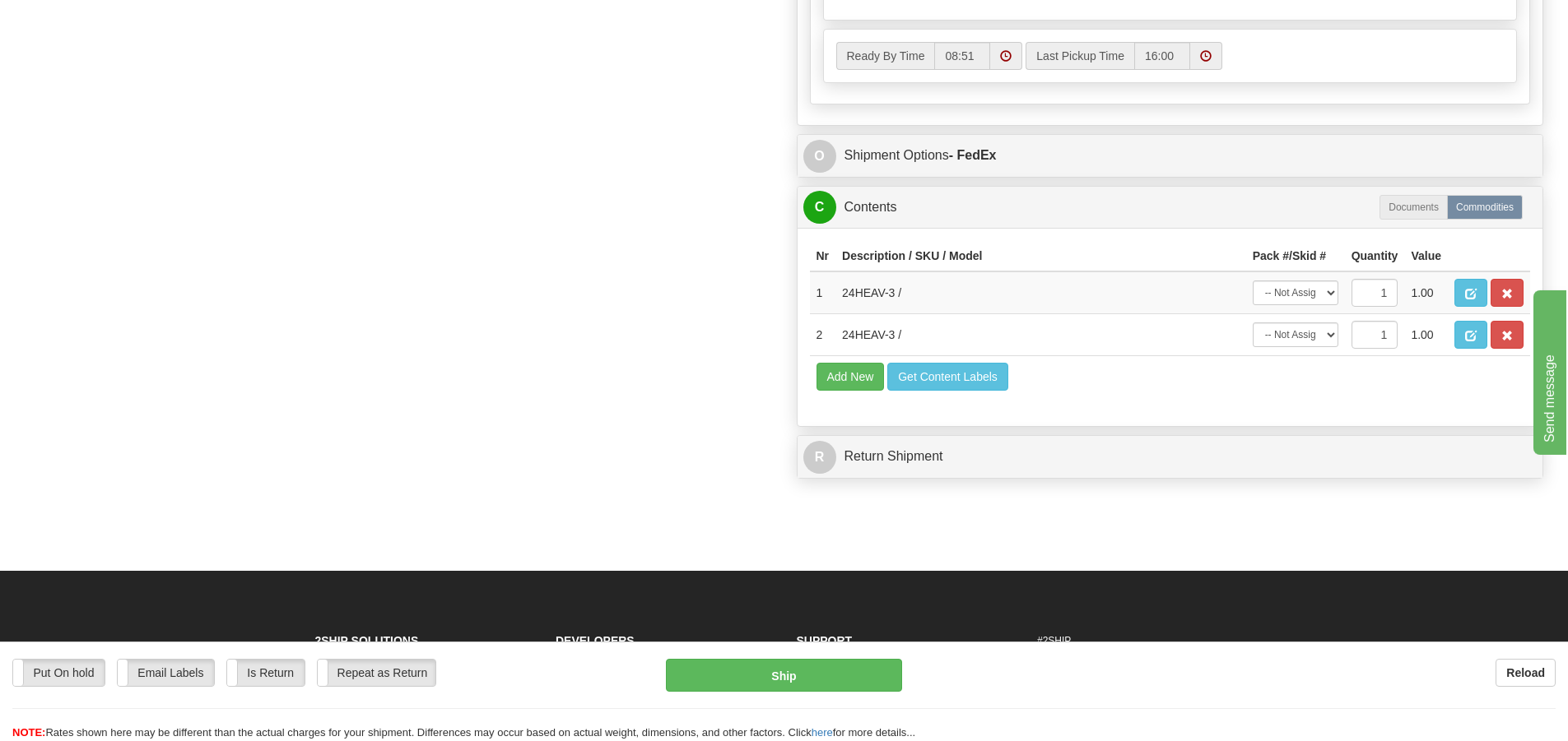
scroll to position [925, 0]
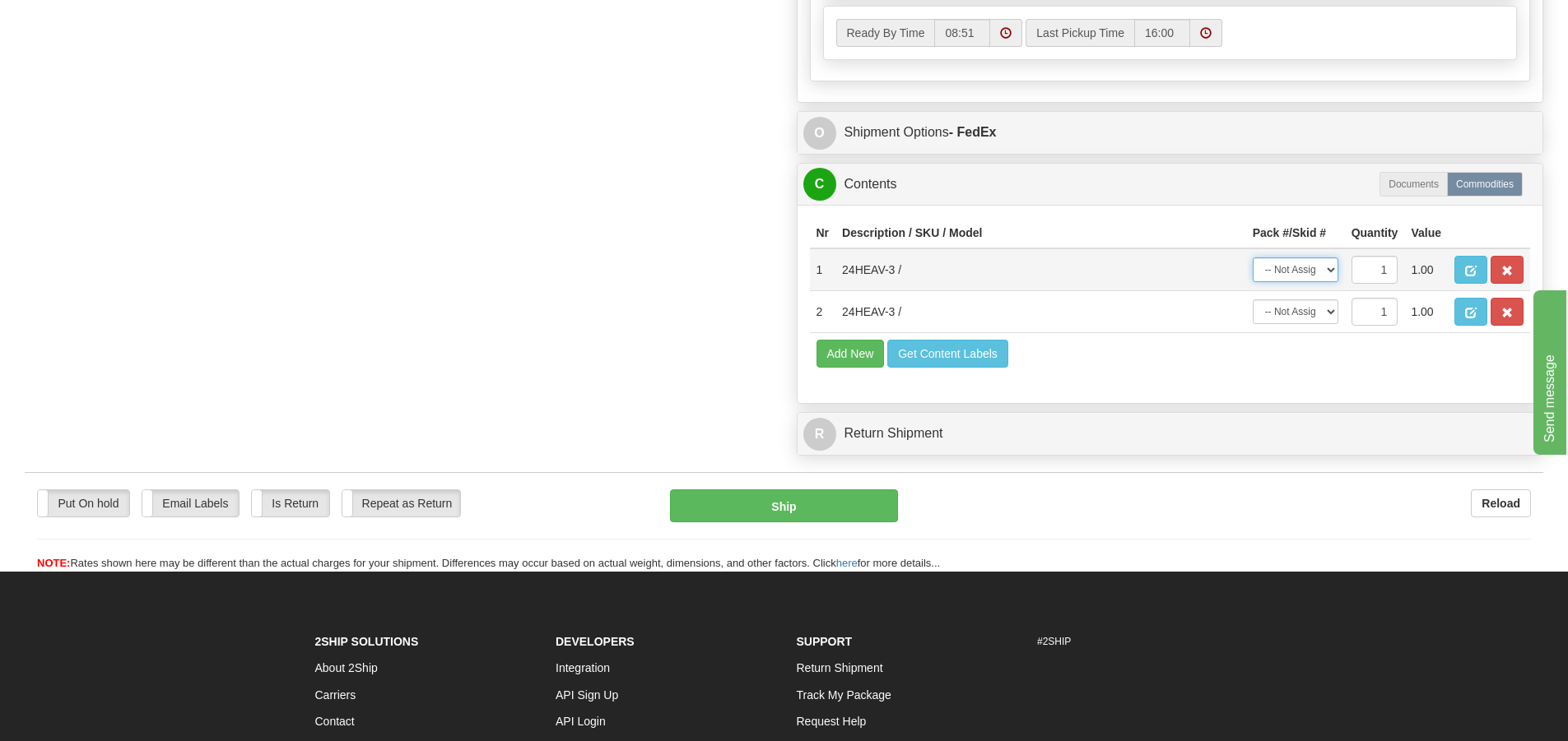
click at [1276, 273] on select "-- Not Assigned -- Package 1" at bounding box center [1296, 270] width 85 height 24
select select "0"
click at [1253, 257] on select "-- Not Assigned -- Package 1" at bounding box center [1296, 270] width 85 height 24
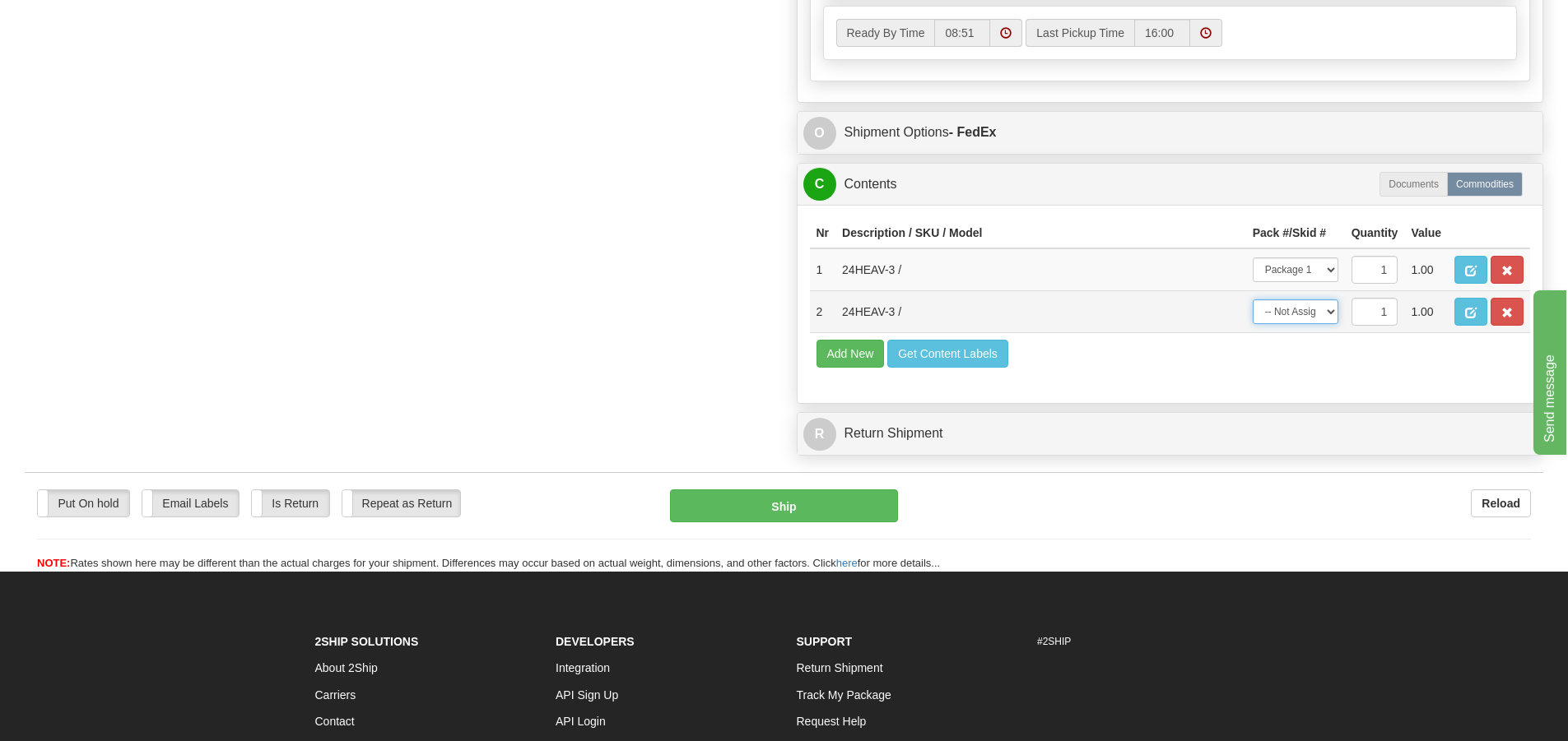
click at [1297, 315] on select "-- Not Assigned -- Package 1" at bounding box center [1296, 311] width 85 height 24
select select "0"
click at [1253, 299] on select "-- Not Assigned -- Package 1" at bounding box center [1296, 311] width 85 height 24
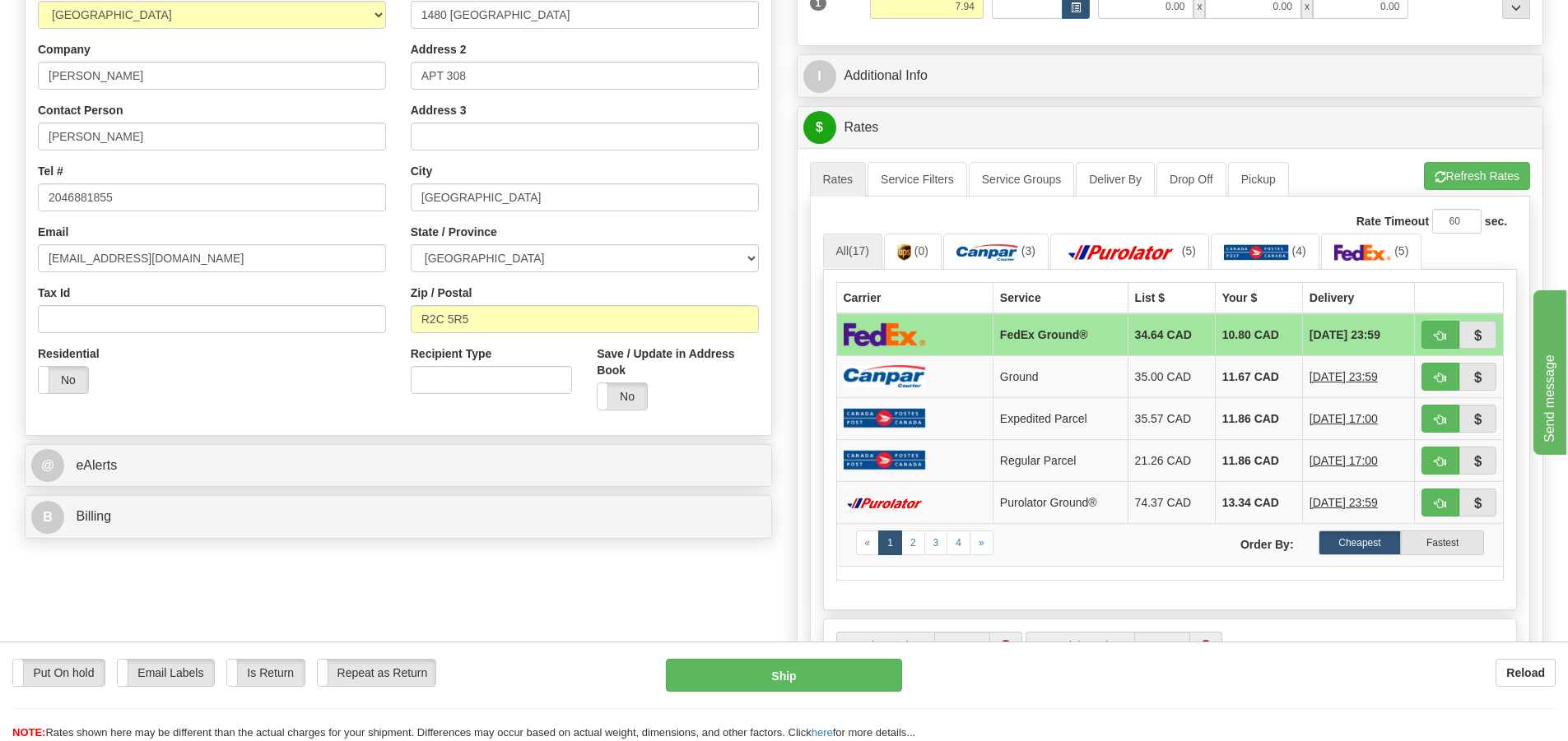
scroll to position [266, 0]
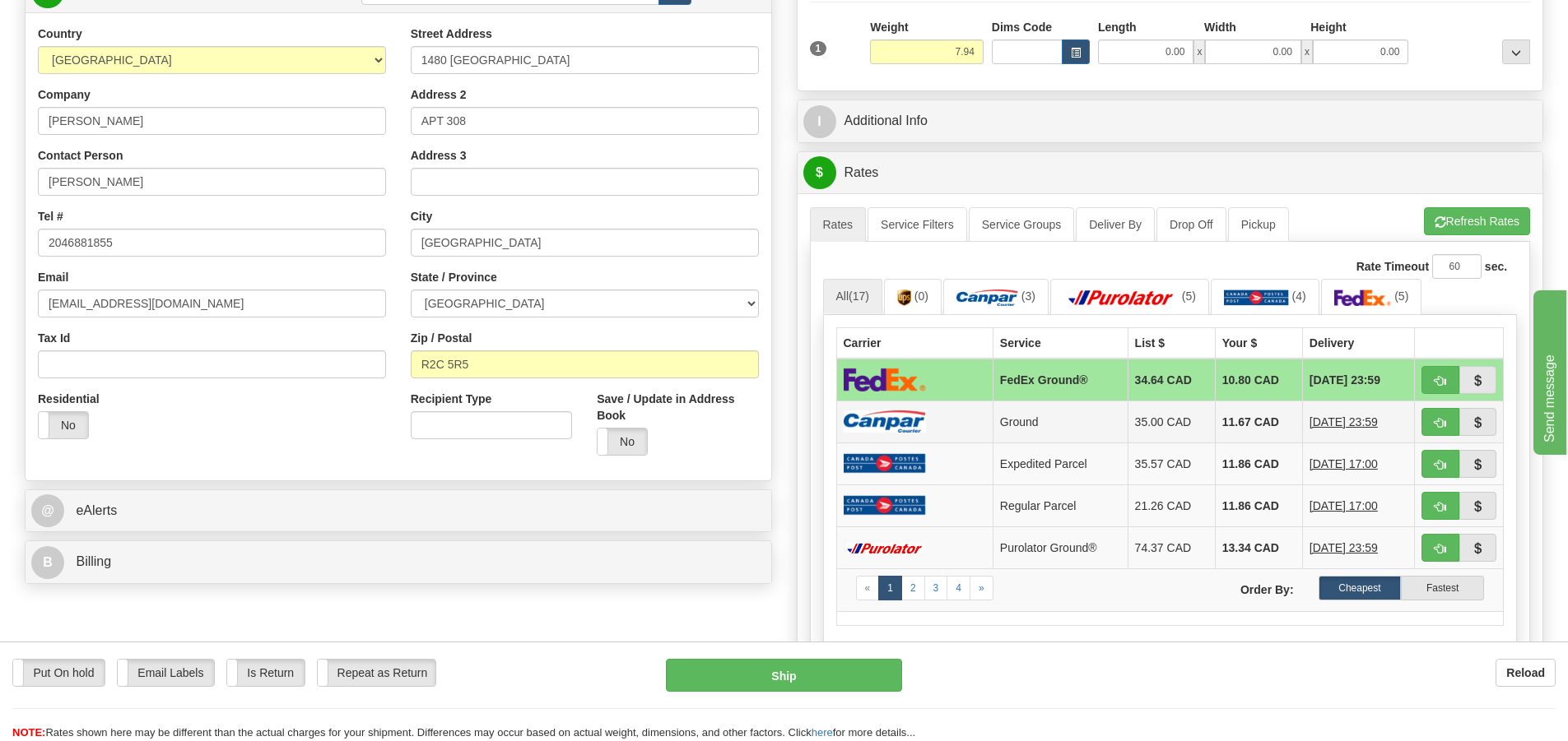
click at [1135, 431] on td "35.00 CAD" at bounding box center [1171, 422] width 87 height 42
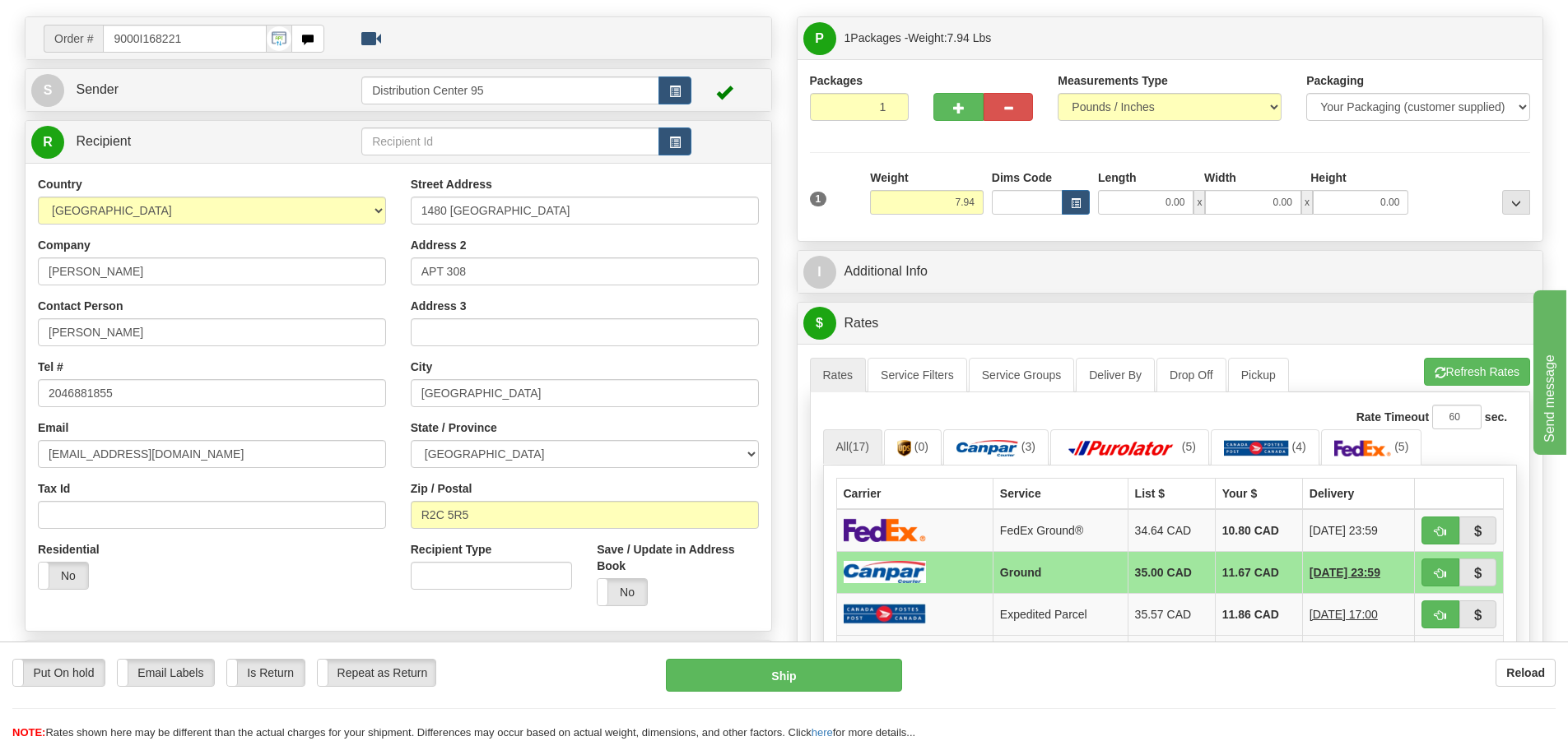
scroll to position [0, 0]
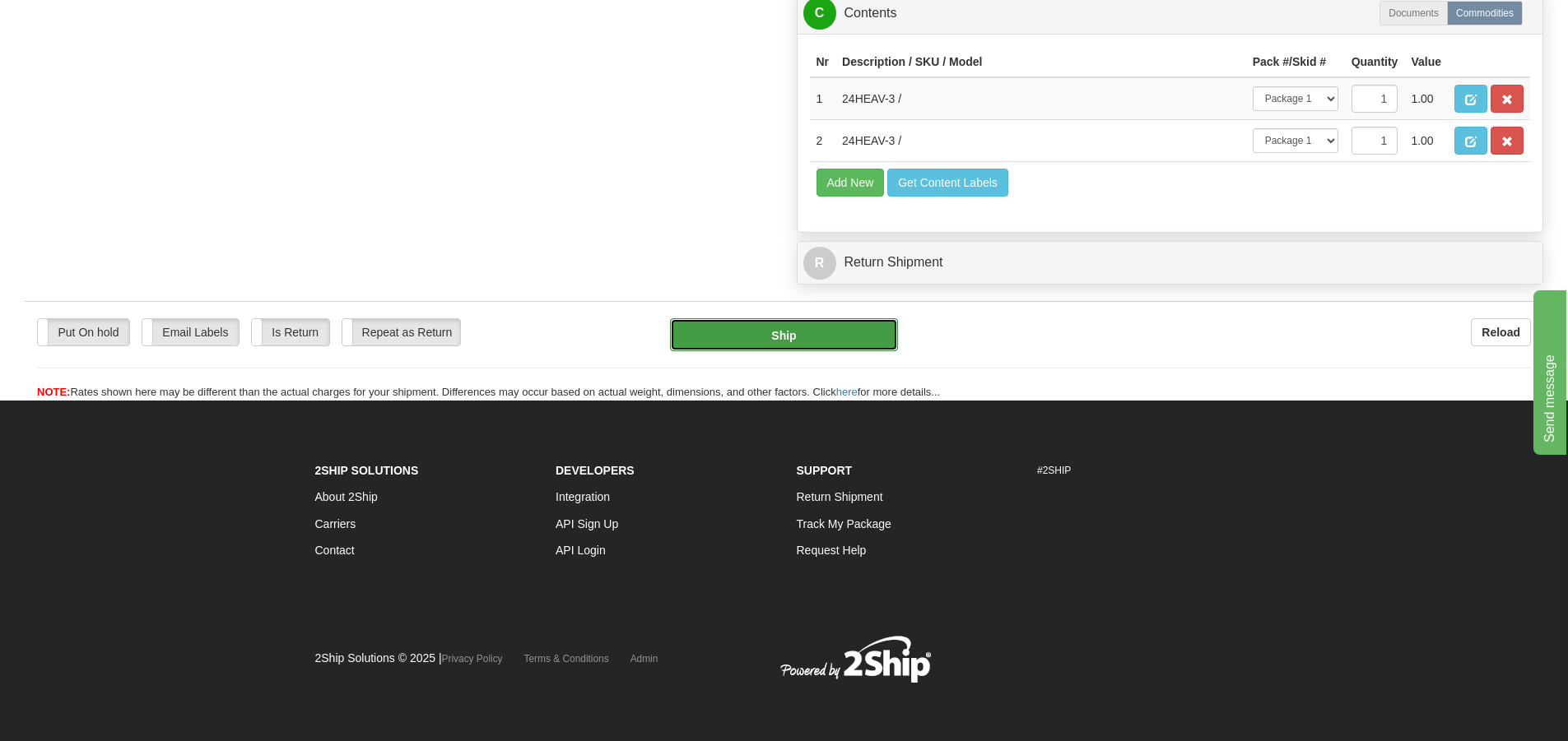
click at [776, 341] on button "Ship" at bounding box center [784, 335] width 228 height 33
type input "1"
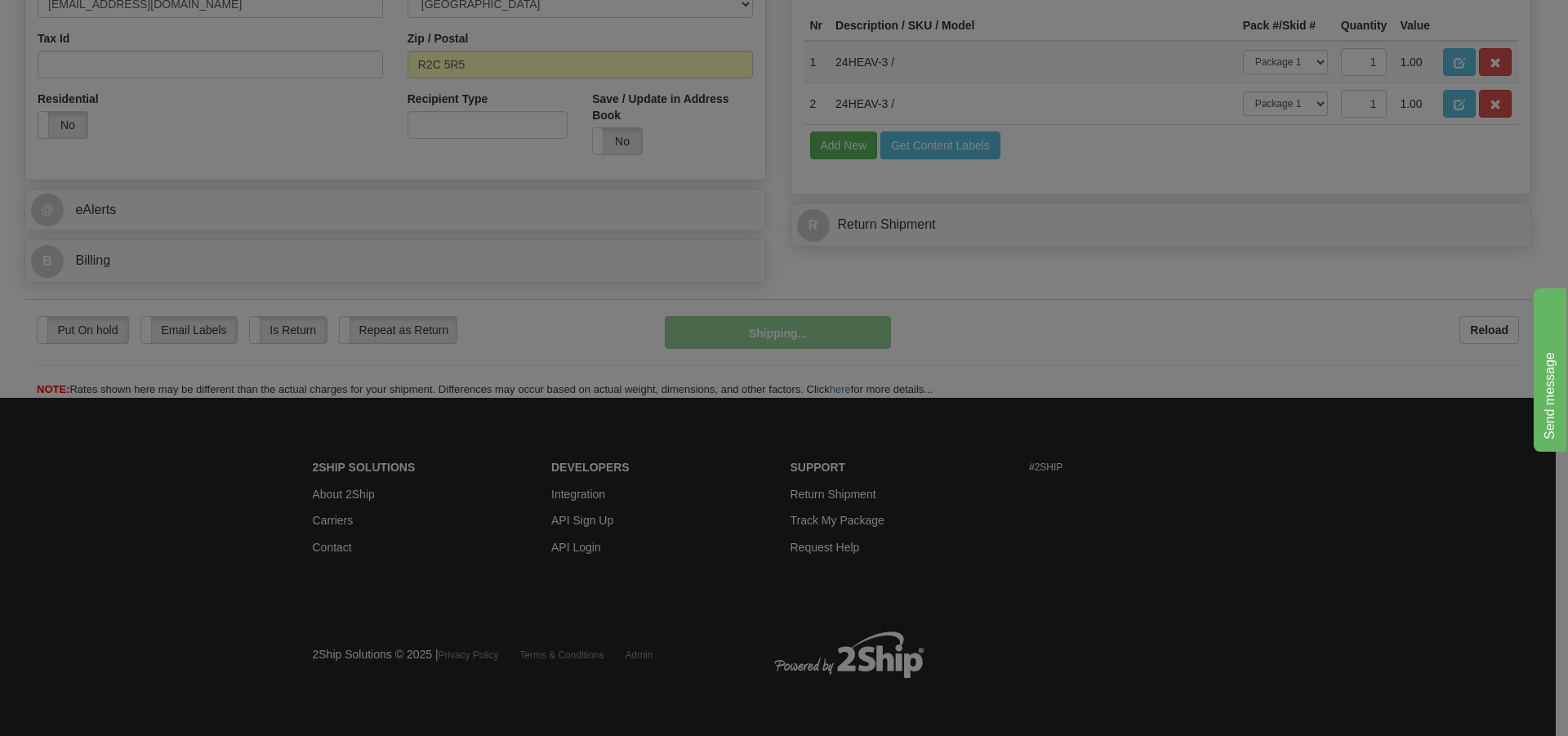
scroll to position [526, 0]
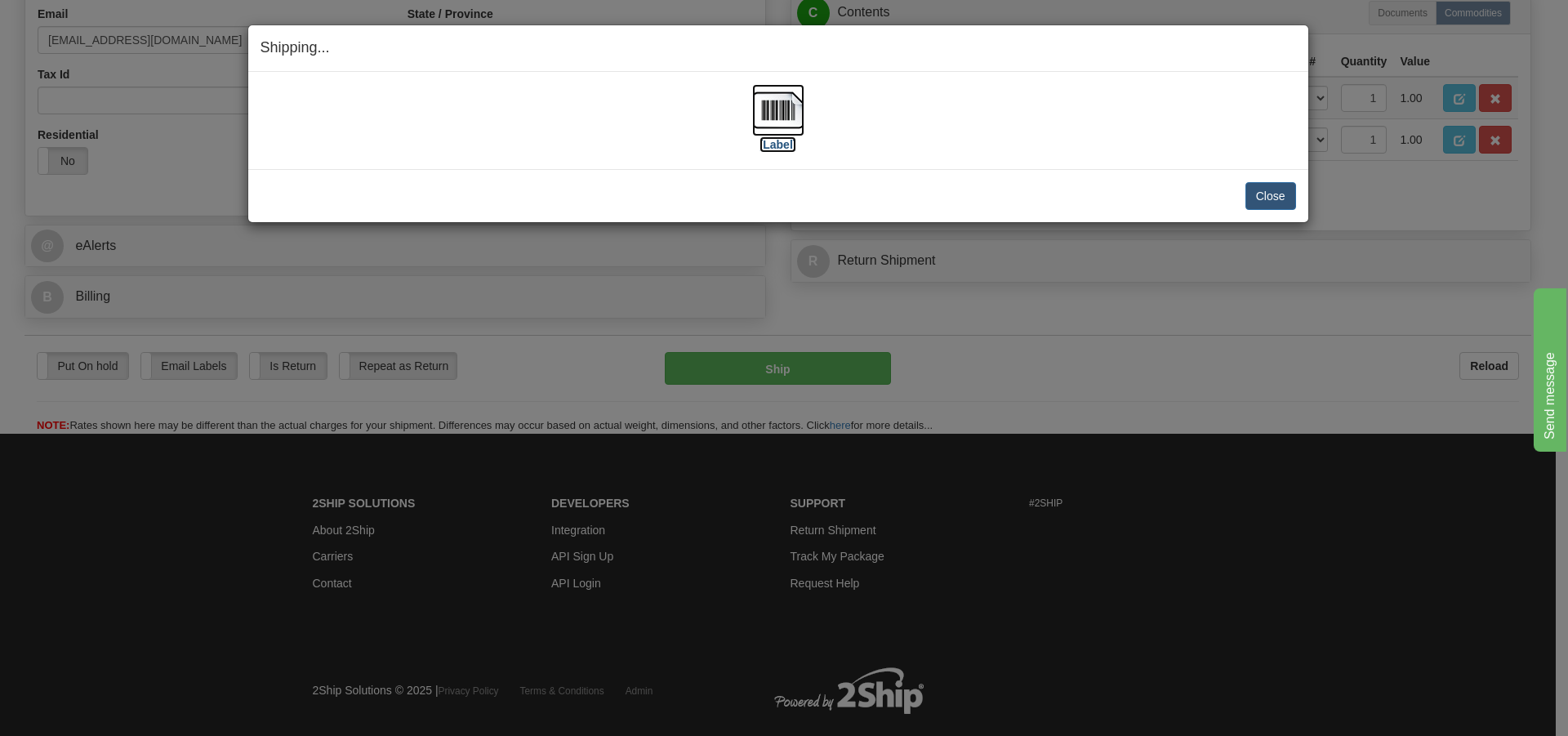
click at [763, 106] on img at bounding box center [778, 110] width 53 height 53
click at [1278, 193] on button "Close" at bounding box center [1271, 196] width 51 height 28
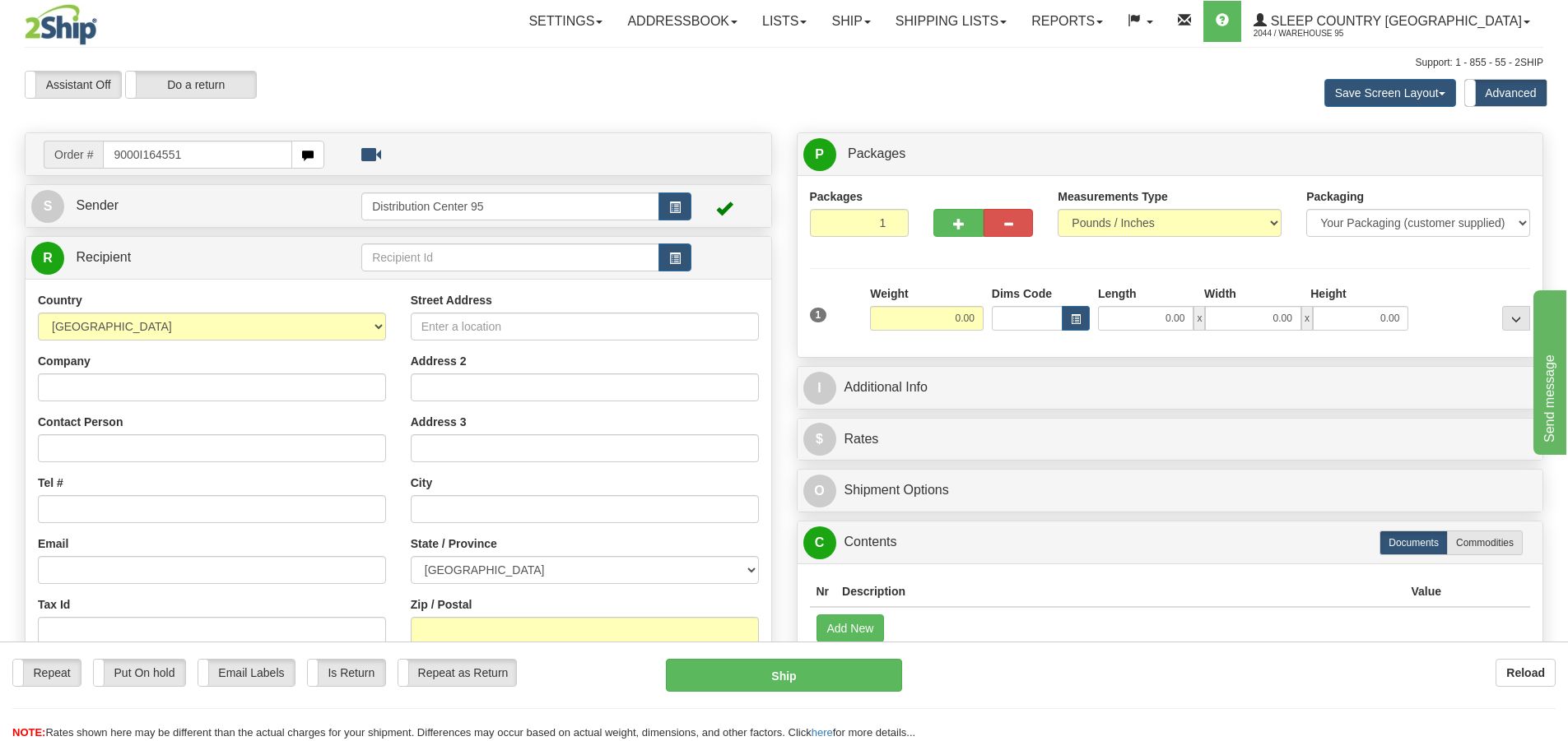
type input "9000I164551"
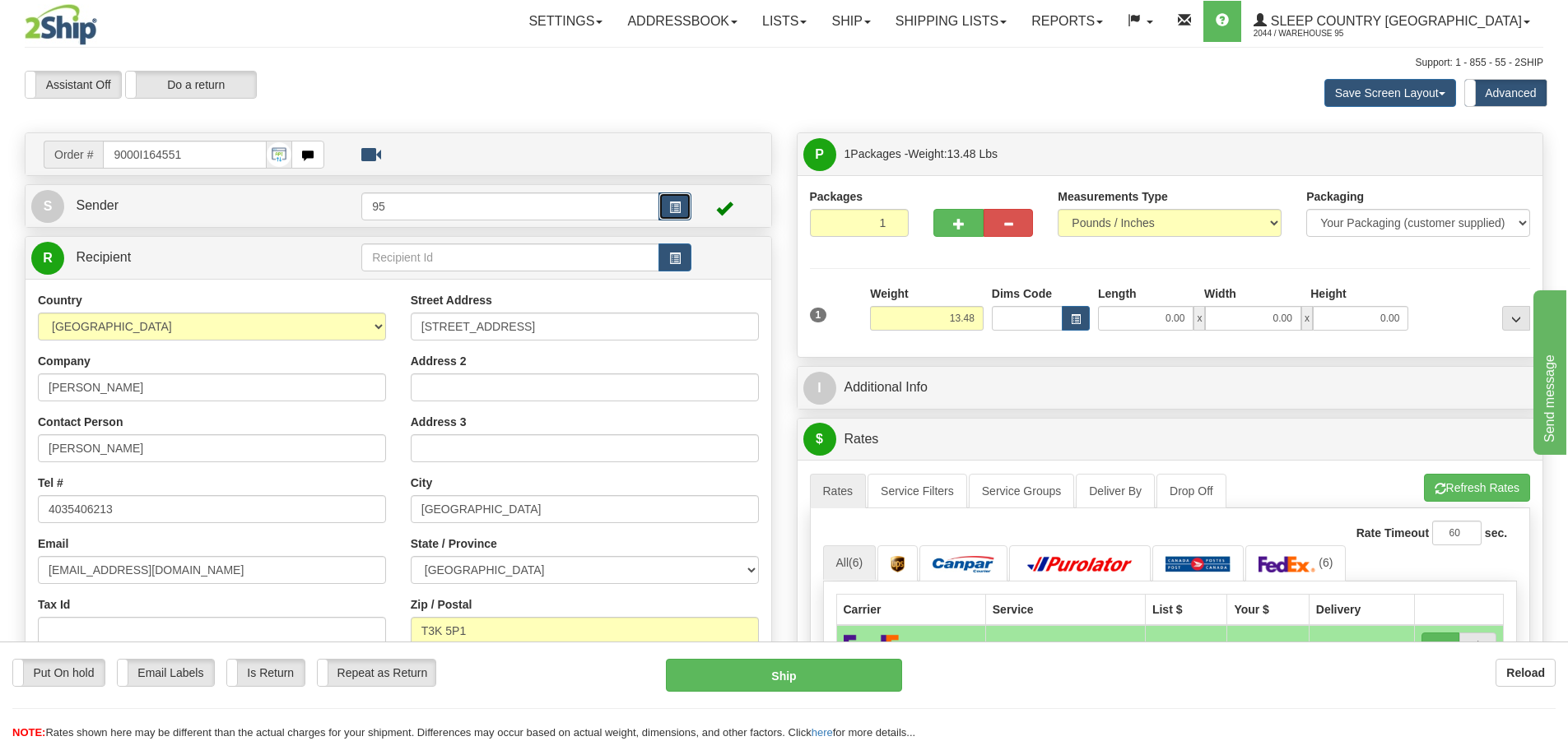
click at [689, 210] on button "button" at bounding box center [675, 206] width 33 height 28
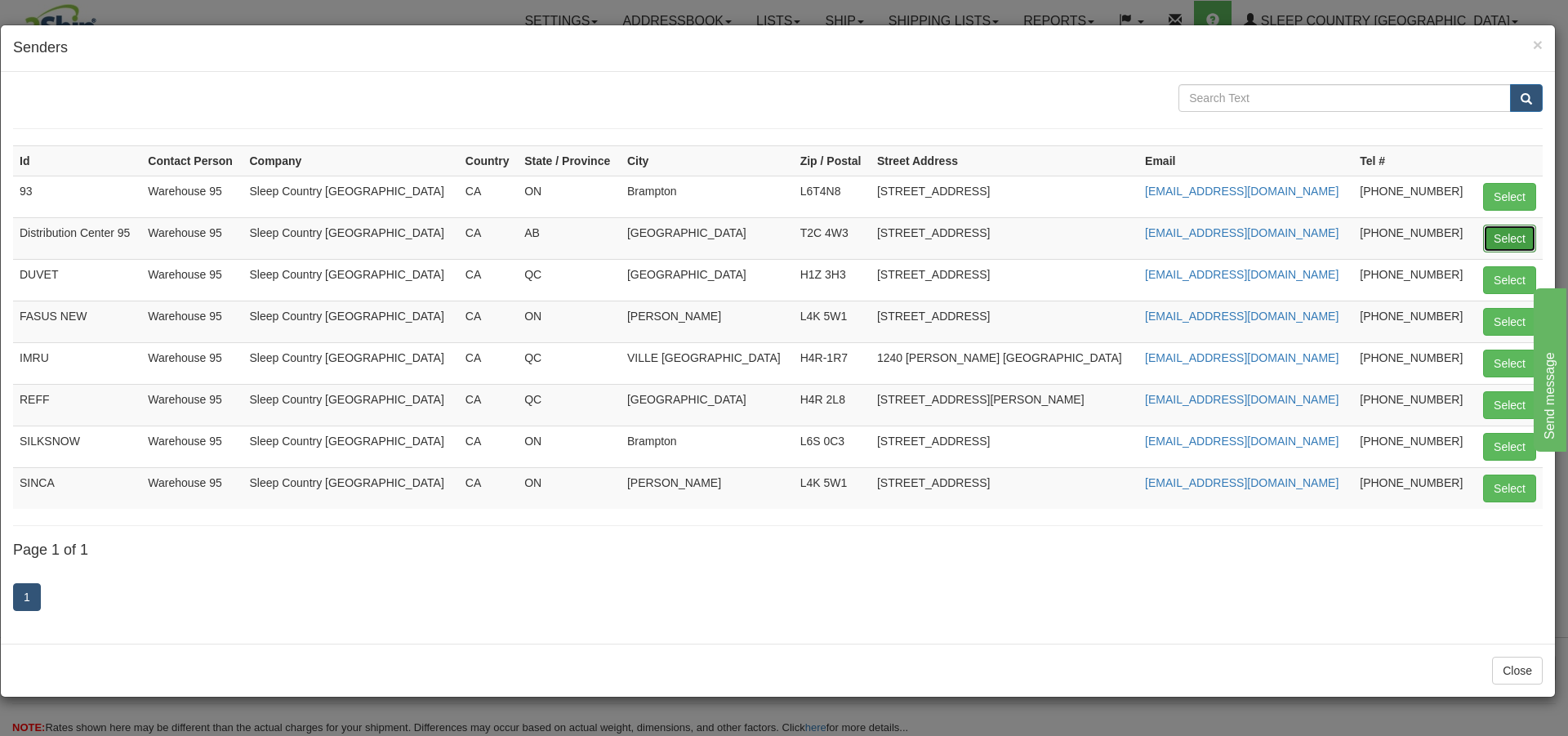
click at [1511, 229] on button "Select" at bounding box center [1509, 238] width 53 height 28
type input "Distribution Center 95"
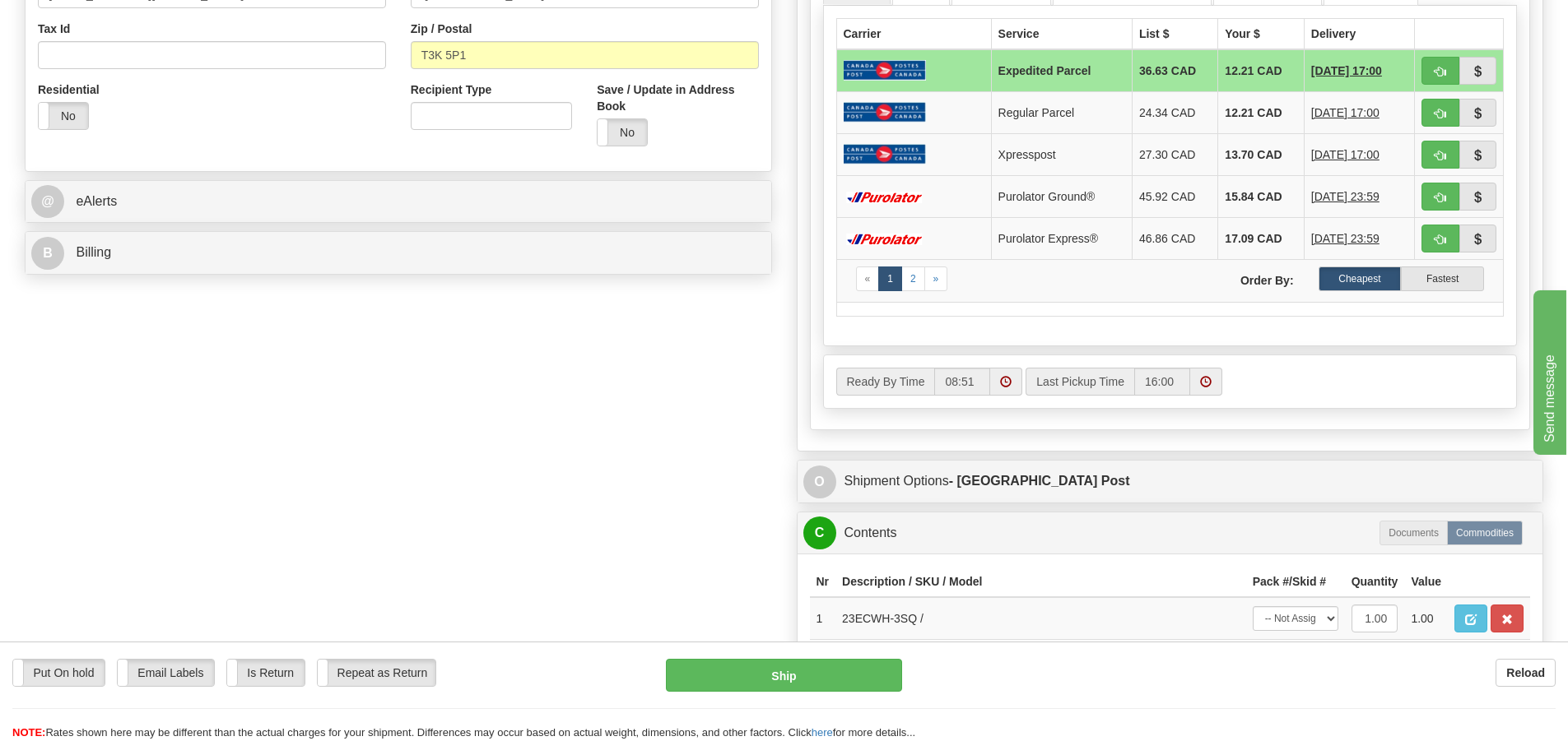
scroll to position [823, 0]
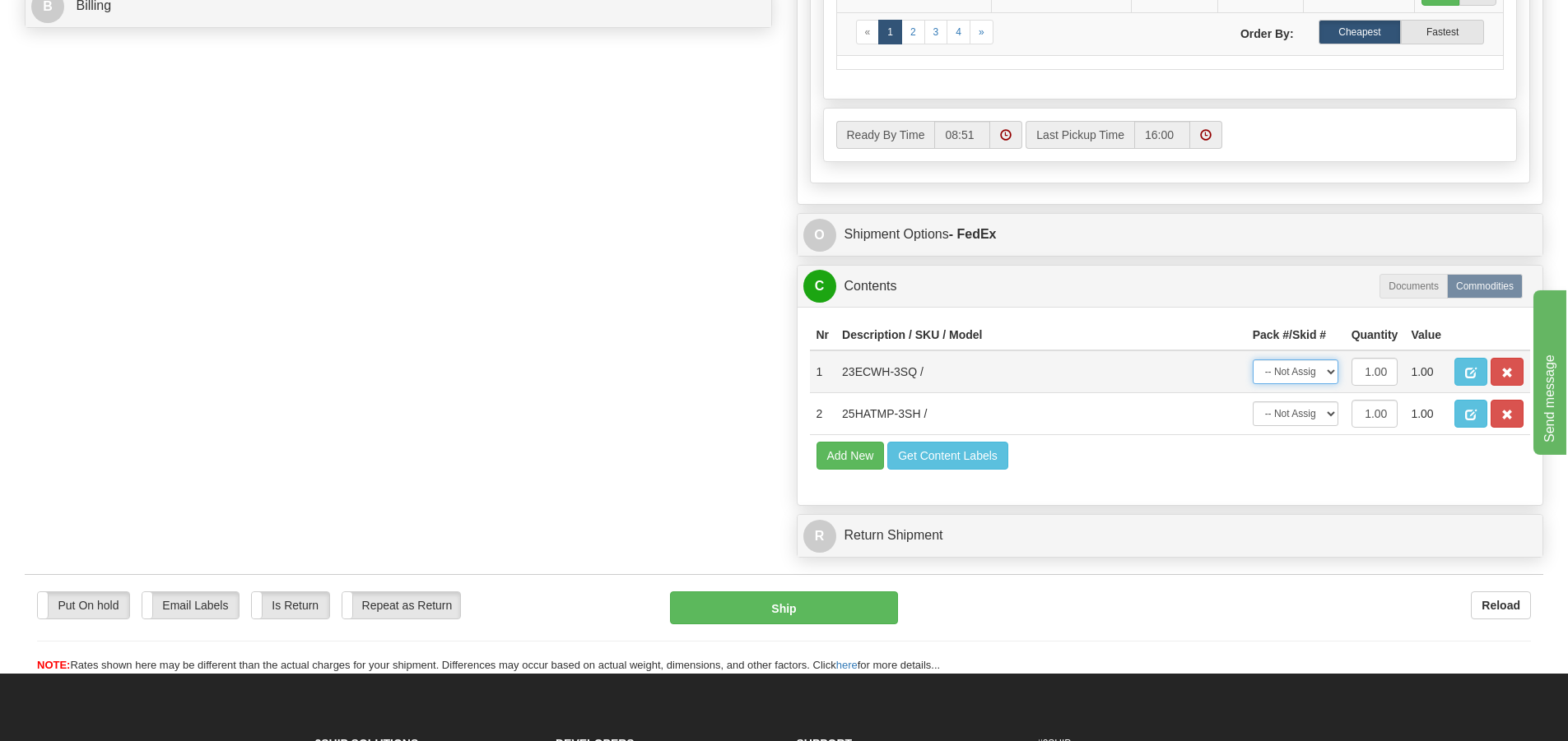
click at [1303, 377] on select "-- Not Assigned -- Package 1" at bounding box center [1296, 371] width 85 height 24
select select "0"
click at [1253, 359] on select "-- Not Assigned -- Package 1" at bounding box center [1296, 371] width 85 height 24
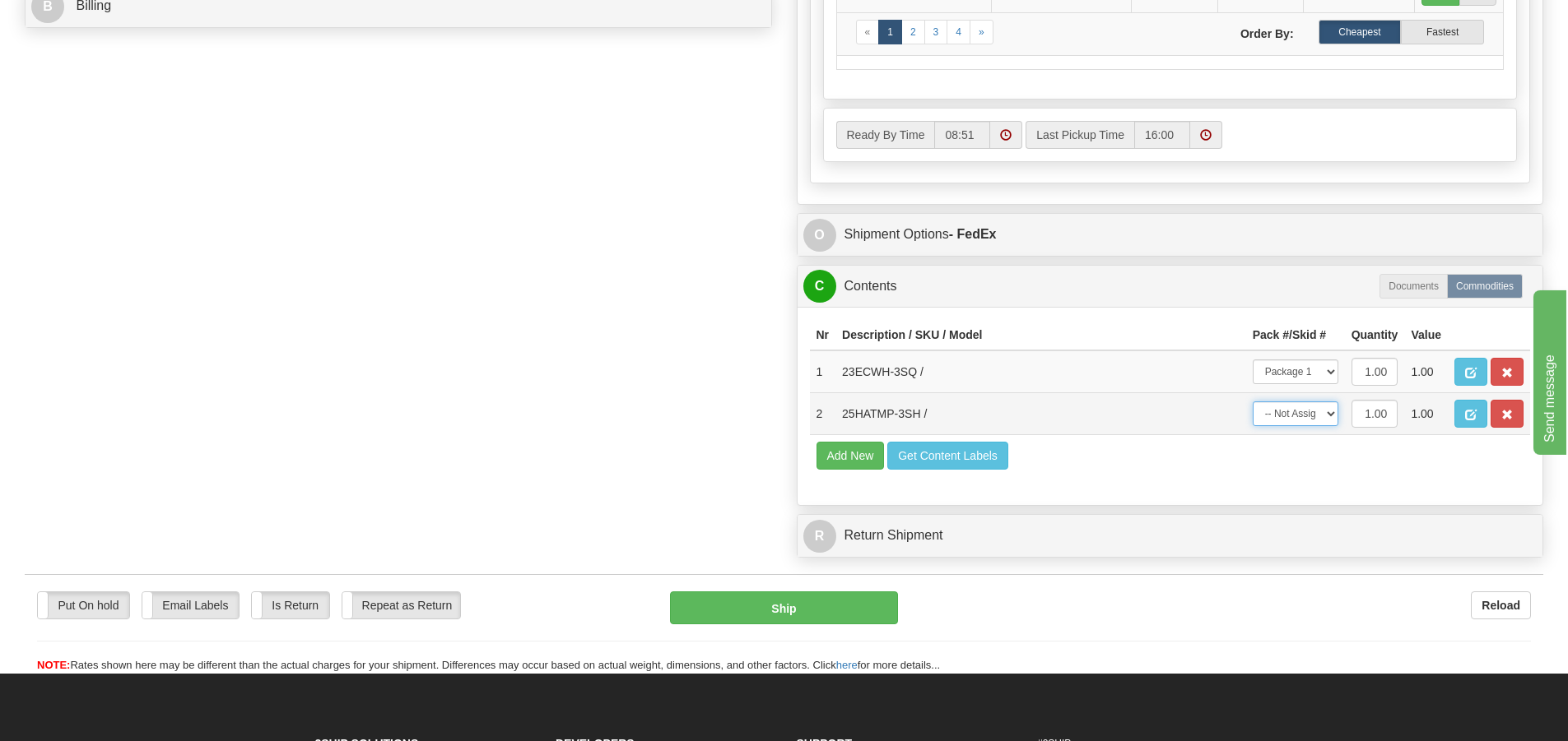
click at [1302, 412] on select "-- Not Assigned -- Package 1" at bounding box center [1296, 414] width 85 height 24
select select "0"
click at [1253, 402] on select "-- Not Assigned -- Package 1" at bounding box center [1296, 414] width 85 height 24
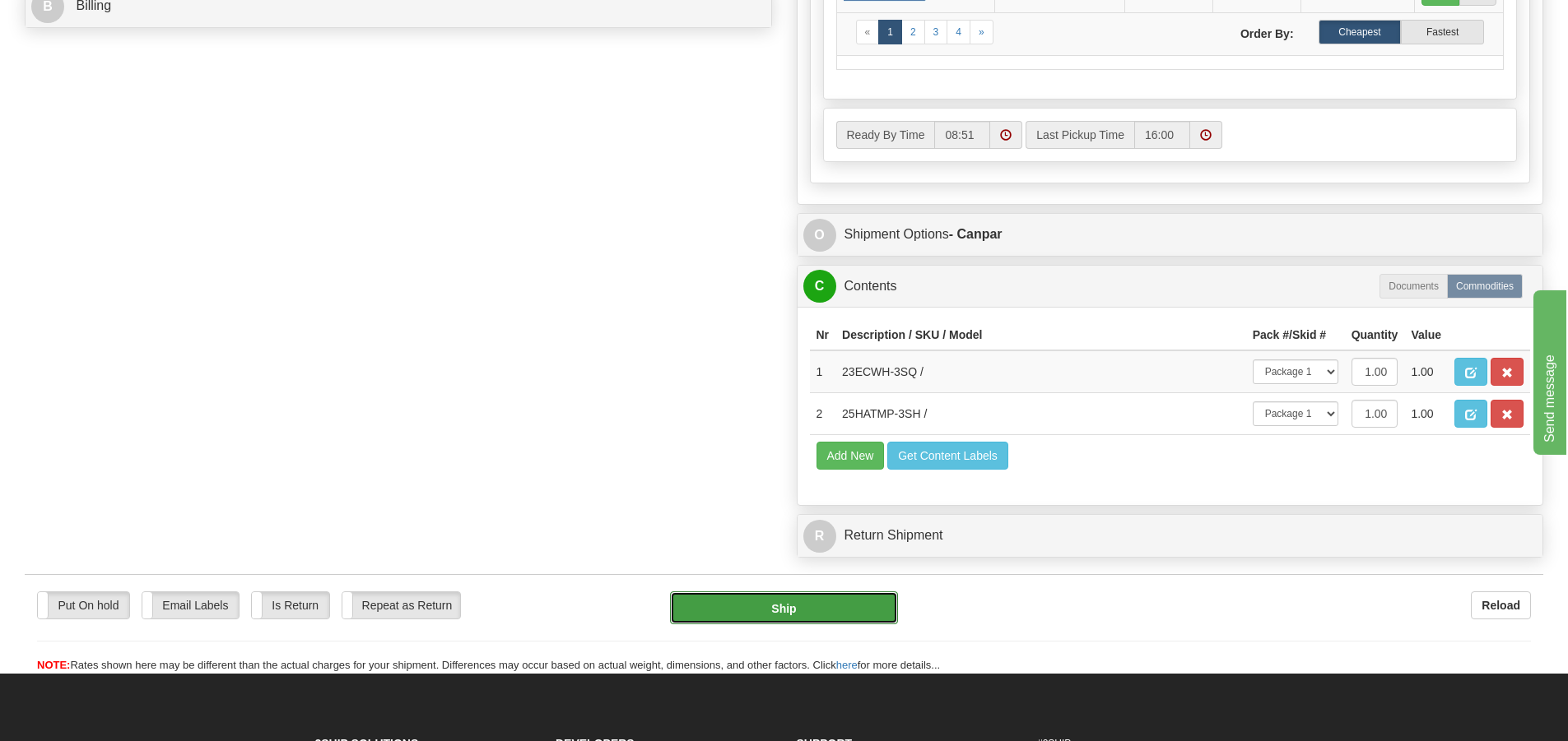
click at [868, 599] on button "Ship" at bounding box center [784, 608] width 228 height 33
type input "1"
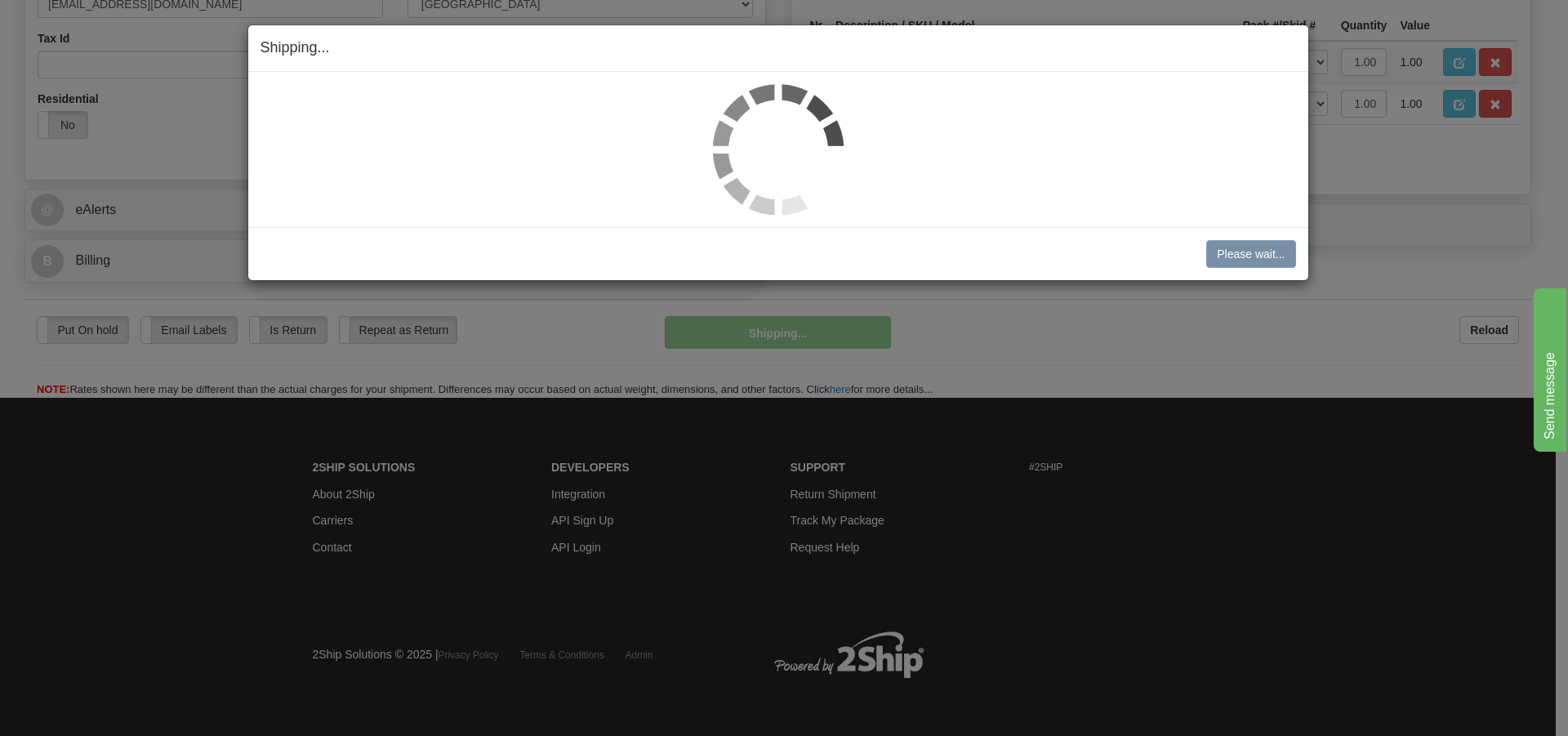
scroll to position [563, 0]
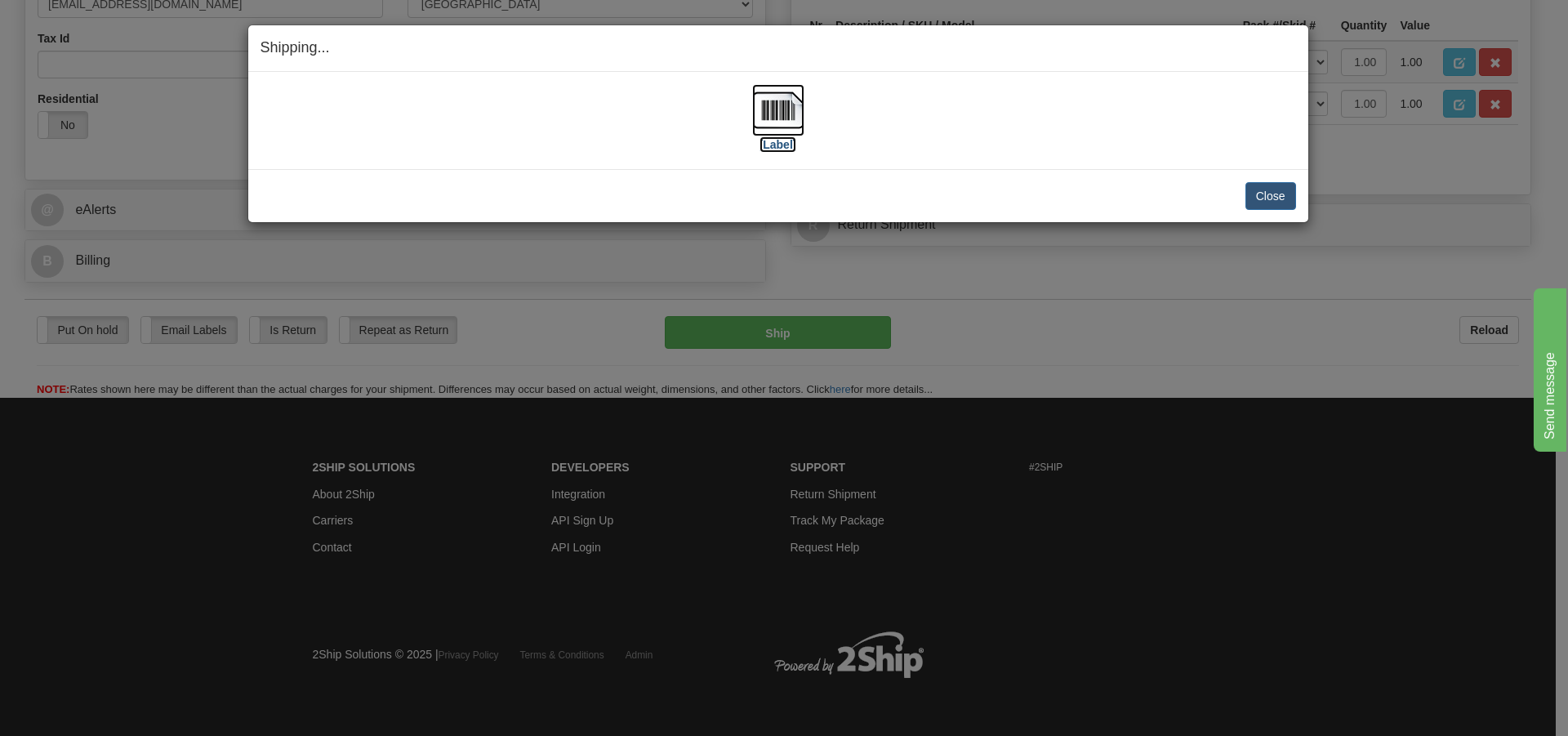
click at [790, 122] on img at bounding box center [778, 110] width 53 height 53
click at [1266, 199] on button "Close" at bounding box center [1271, 196] width 51 height 28
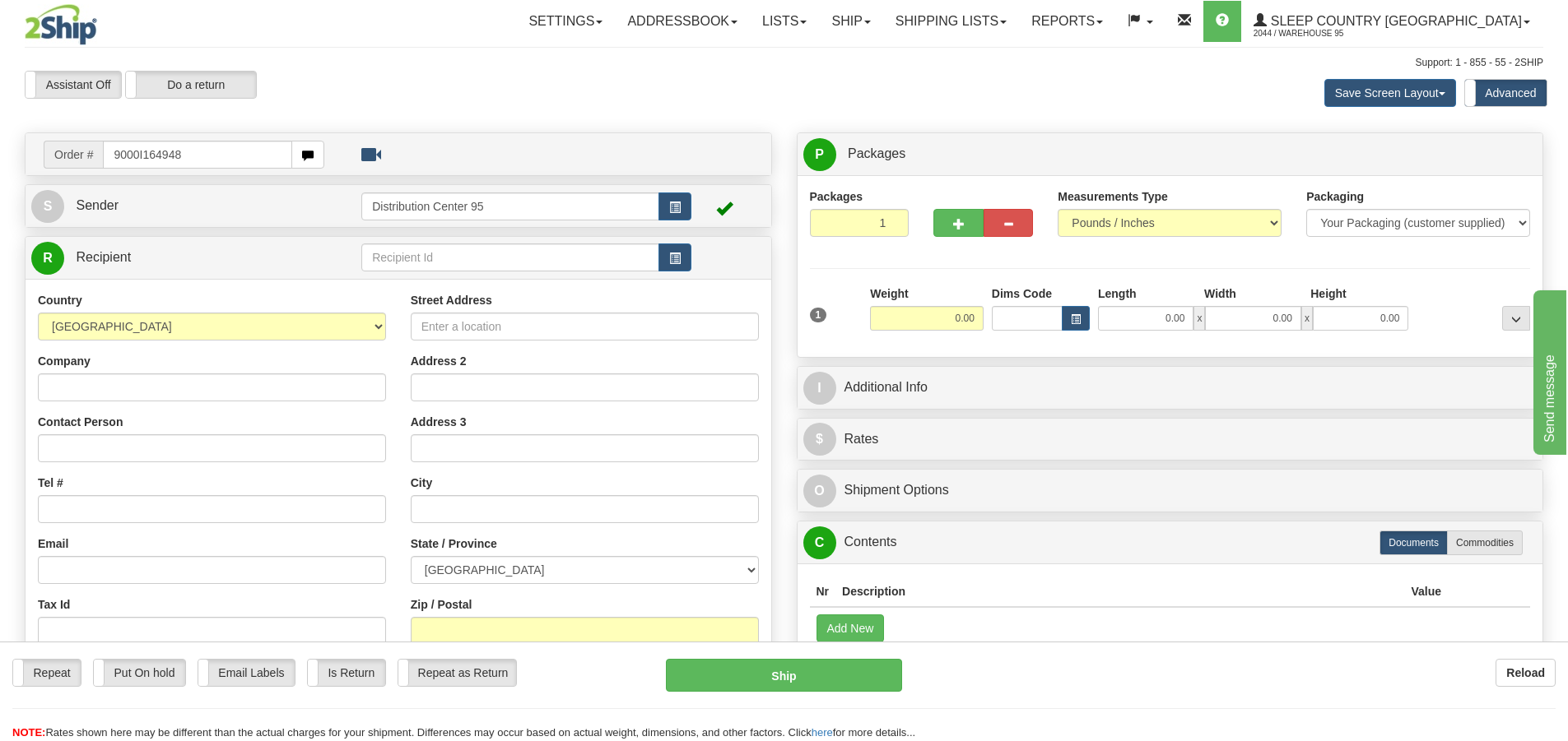
type input "9000I164948"
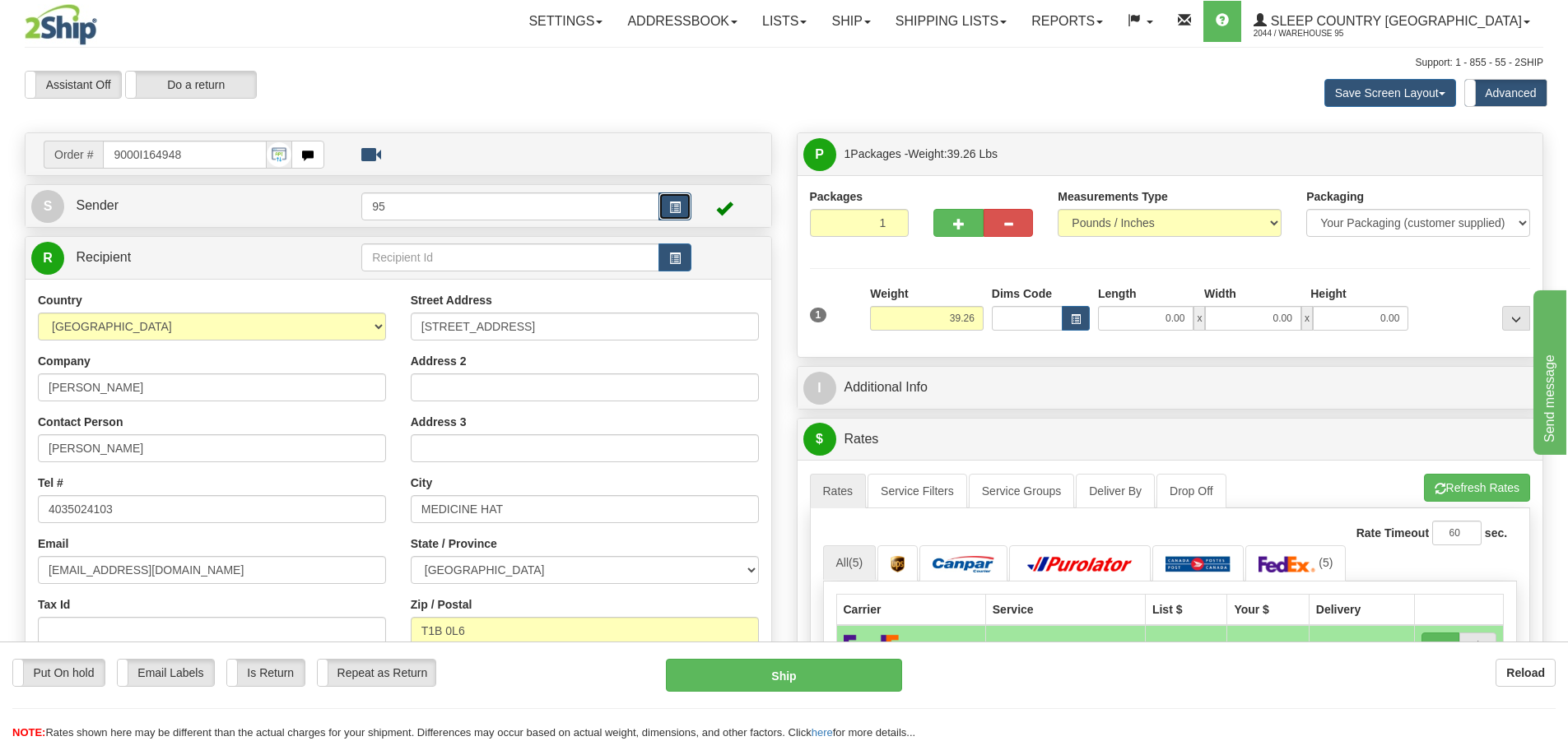
click at [667, 205] on button "button" at bounding box center [675, 206] width 33 height 28
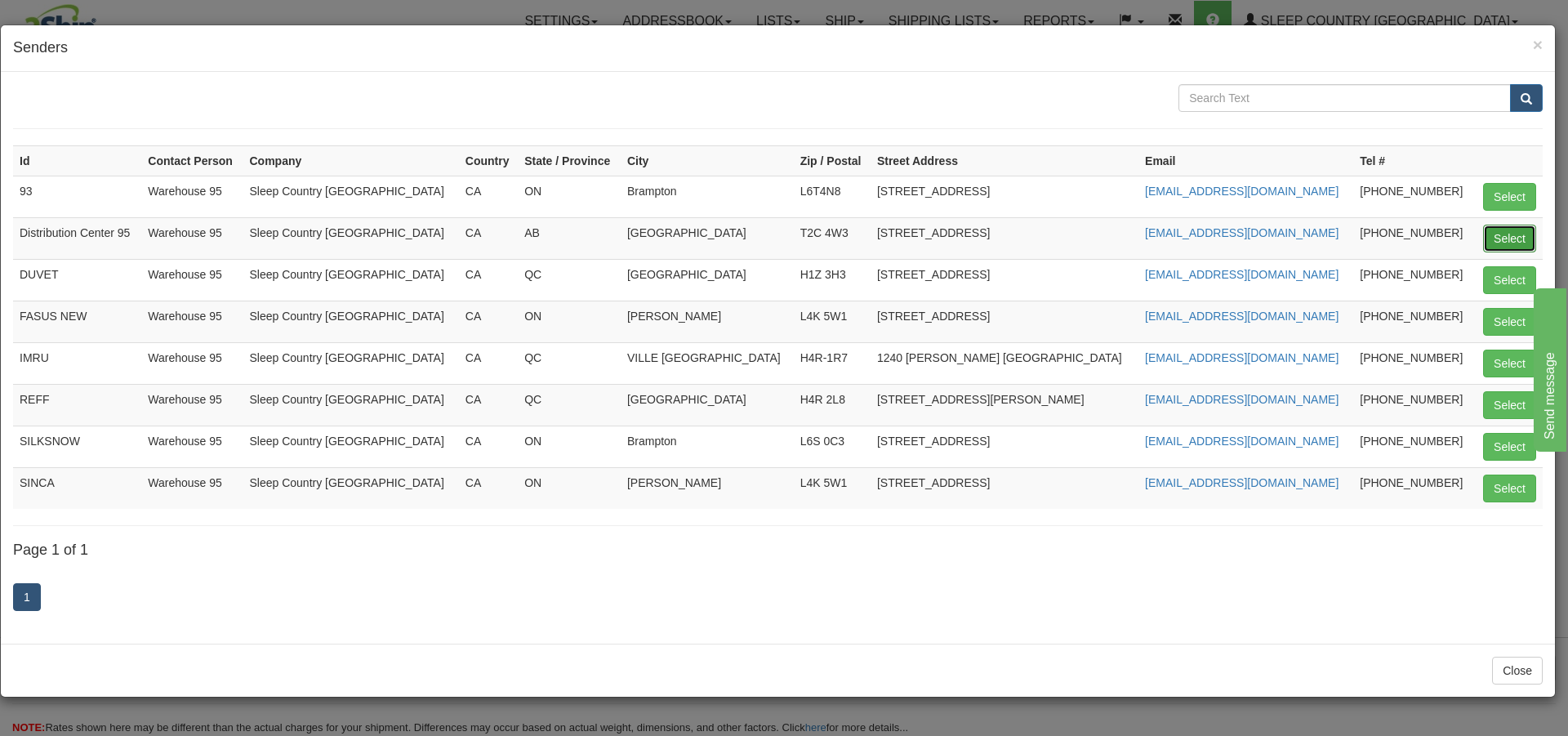
click at [1519, 233] on button "Select" at bounding box center [1509, 238] width 53 height 28
type input "Distribution Center 95"
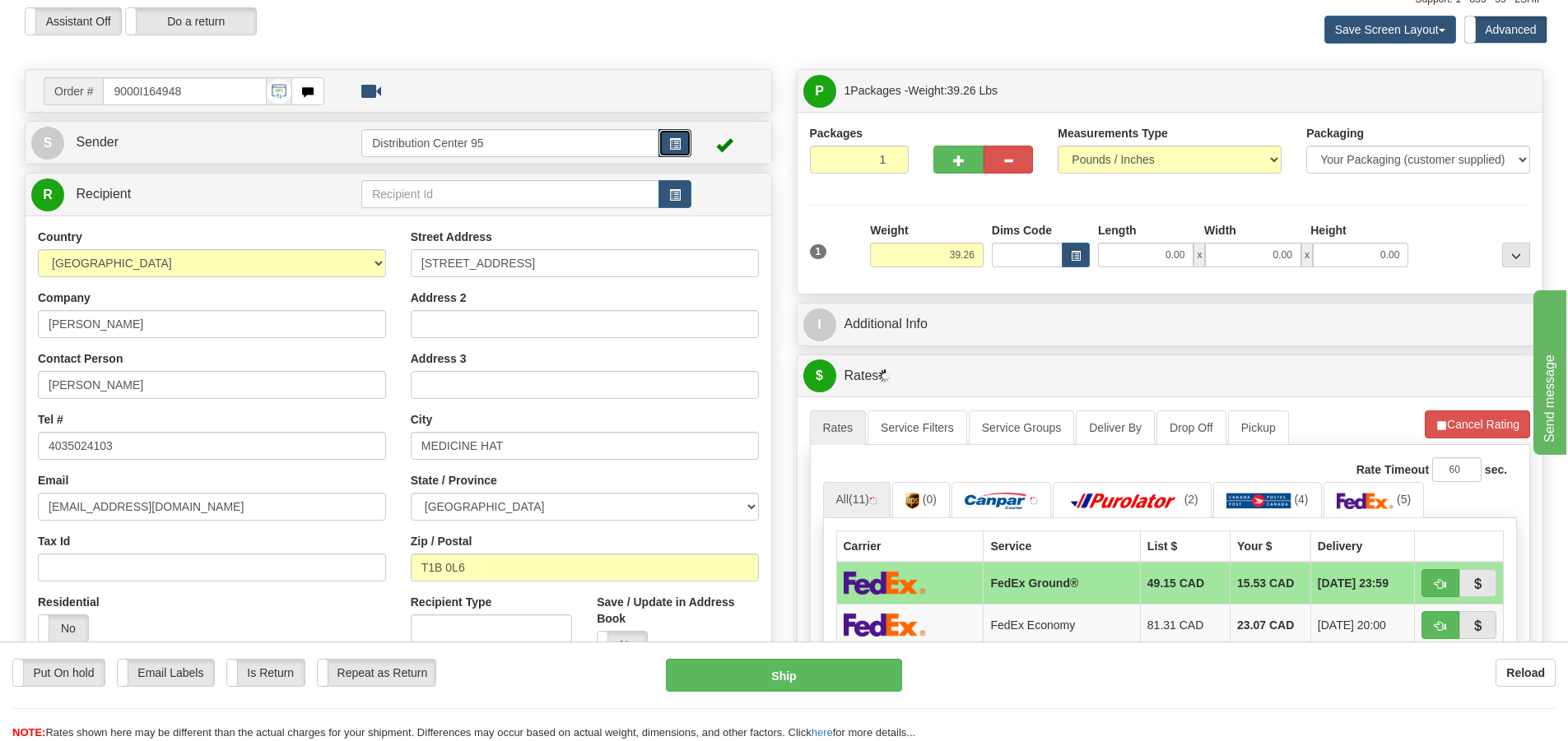
scroll to position [40, 0]
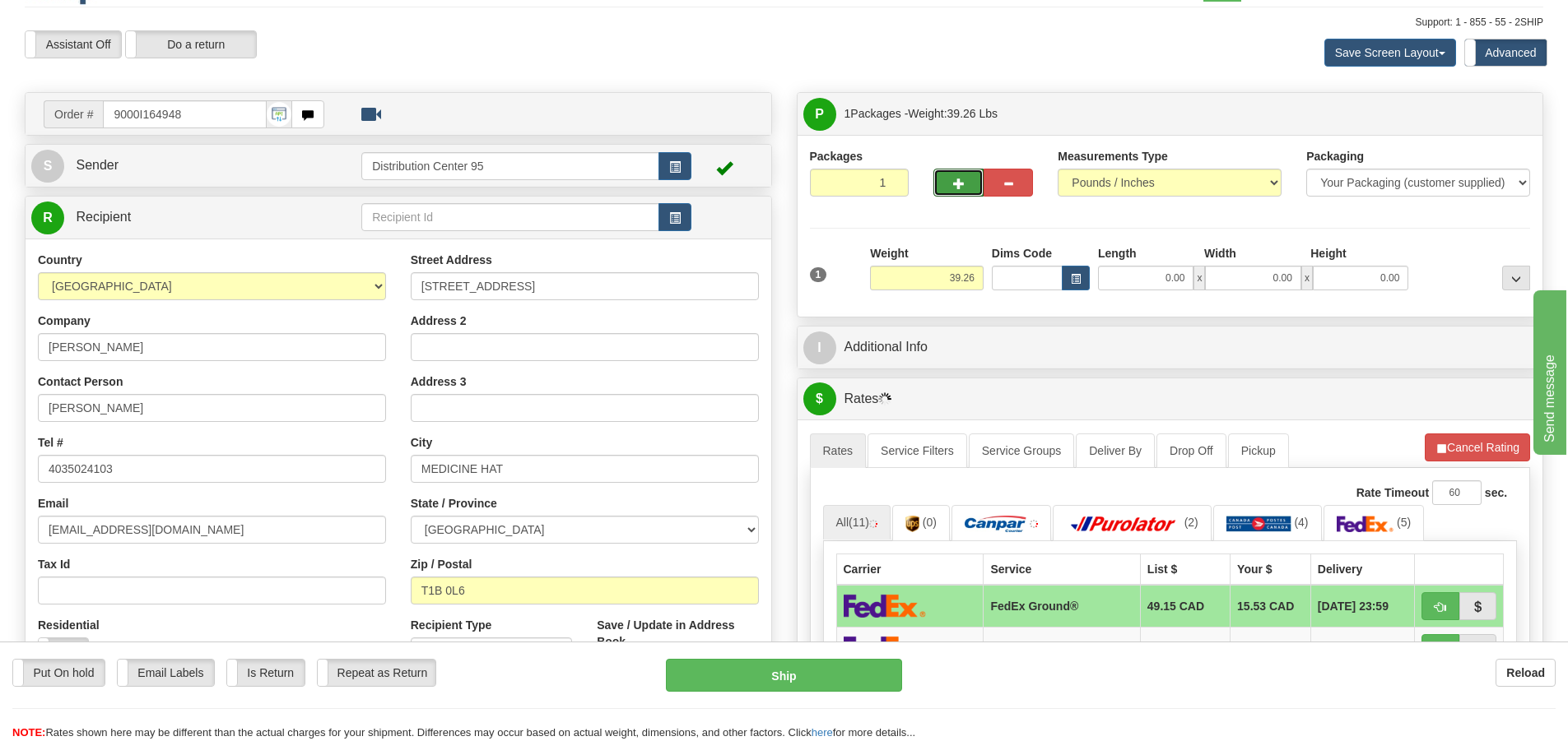
click at [945, 186] on button "button" at bounding box center [958, 183] width 50 height 28
radio input "true"
type input "2"
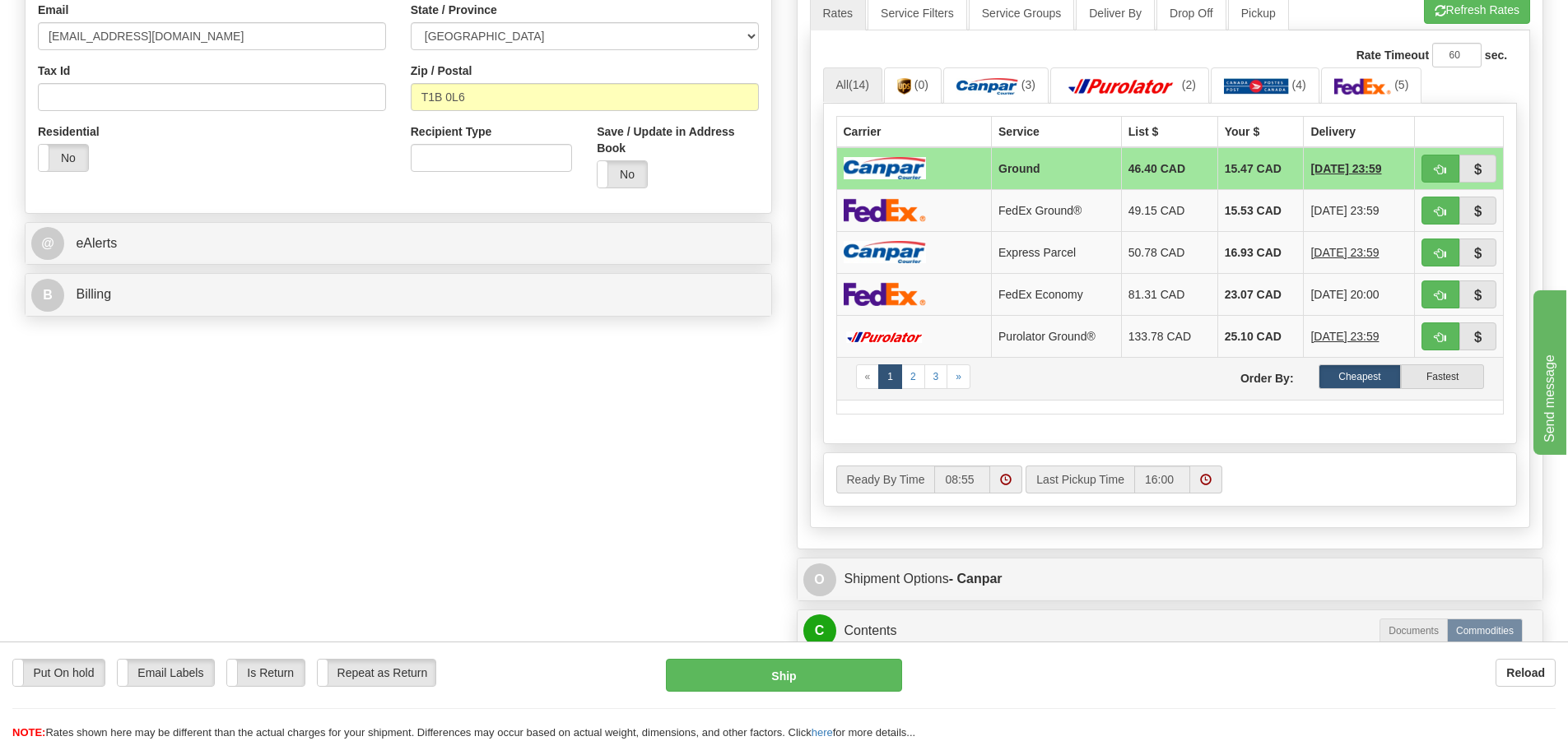
scroll to position [123, 0]
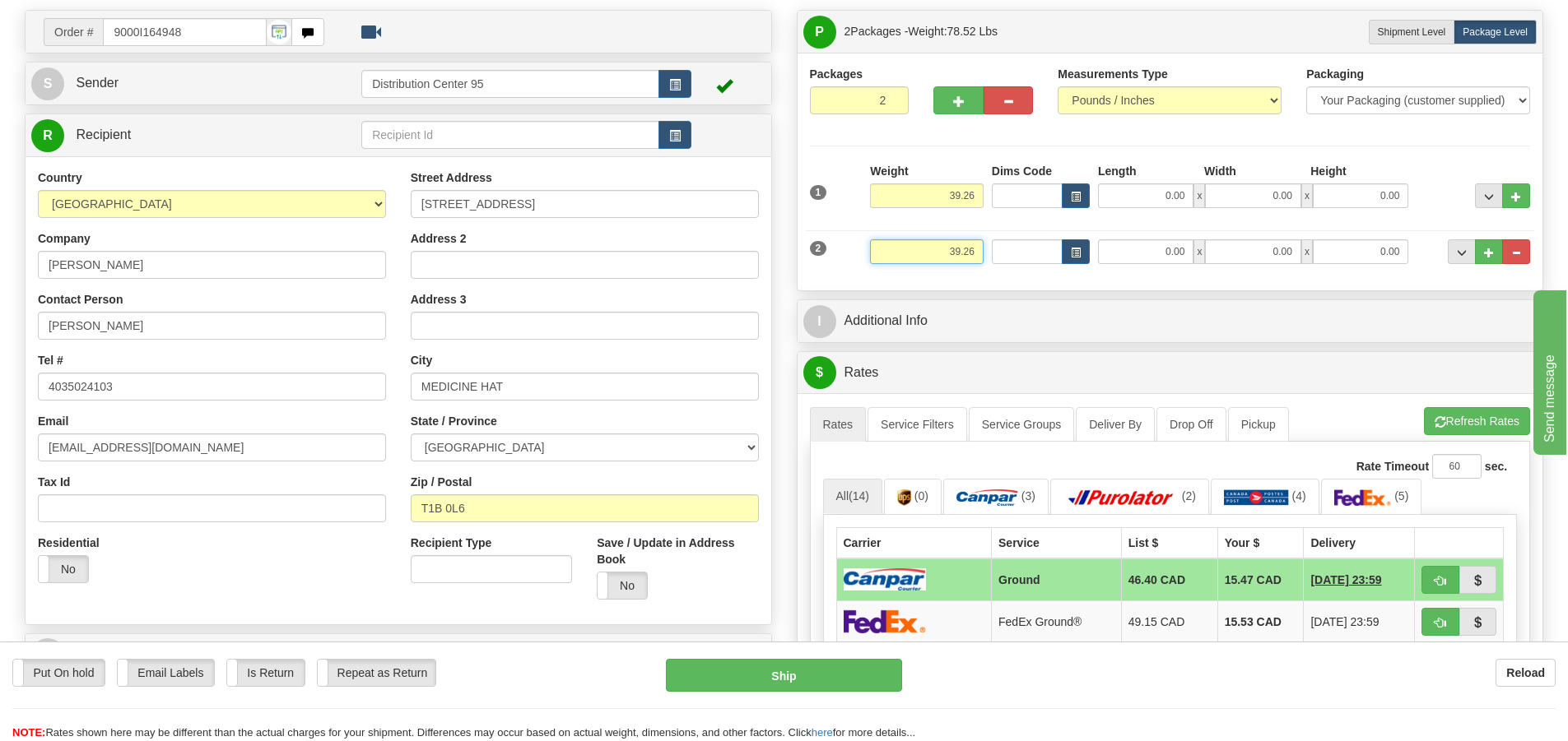
drag, startPoint x: 978, startPoint y: 252, endPoint x: 884, endPoint y: 243, distance: 94.4
click at [884, 243] on input "39.26" at bounding box center [927, 251] width 114 height 24
type input "4.50"
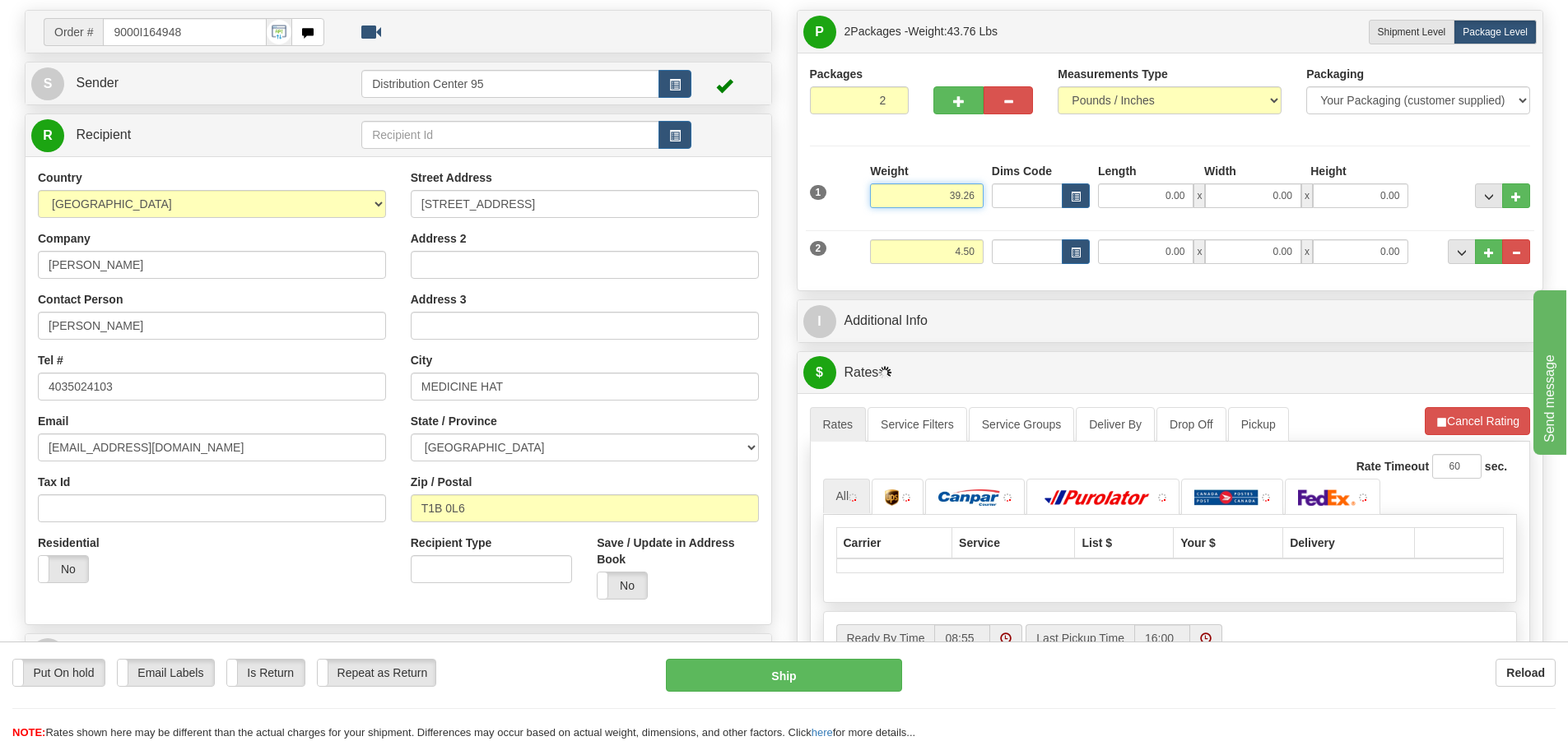
drag, startPoint x: 979, startPoint y: 195, endPoint x: 901, endPoint y: 184, distance: 78.8
click at [901, 184] on input "39.26" at bounding box center [927, 196] width 114 height 24
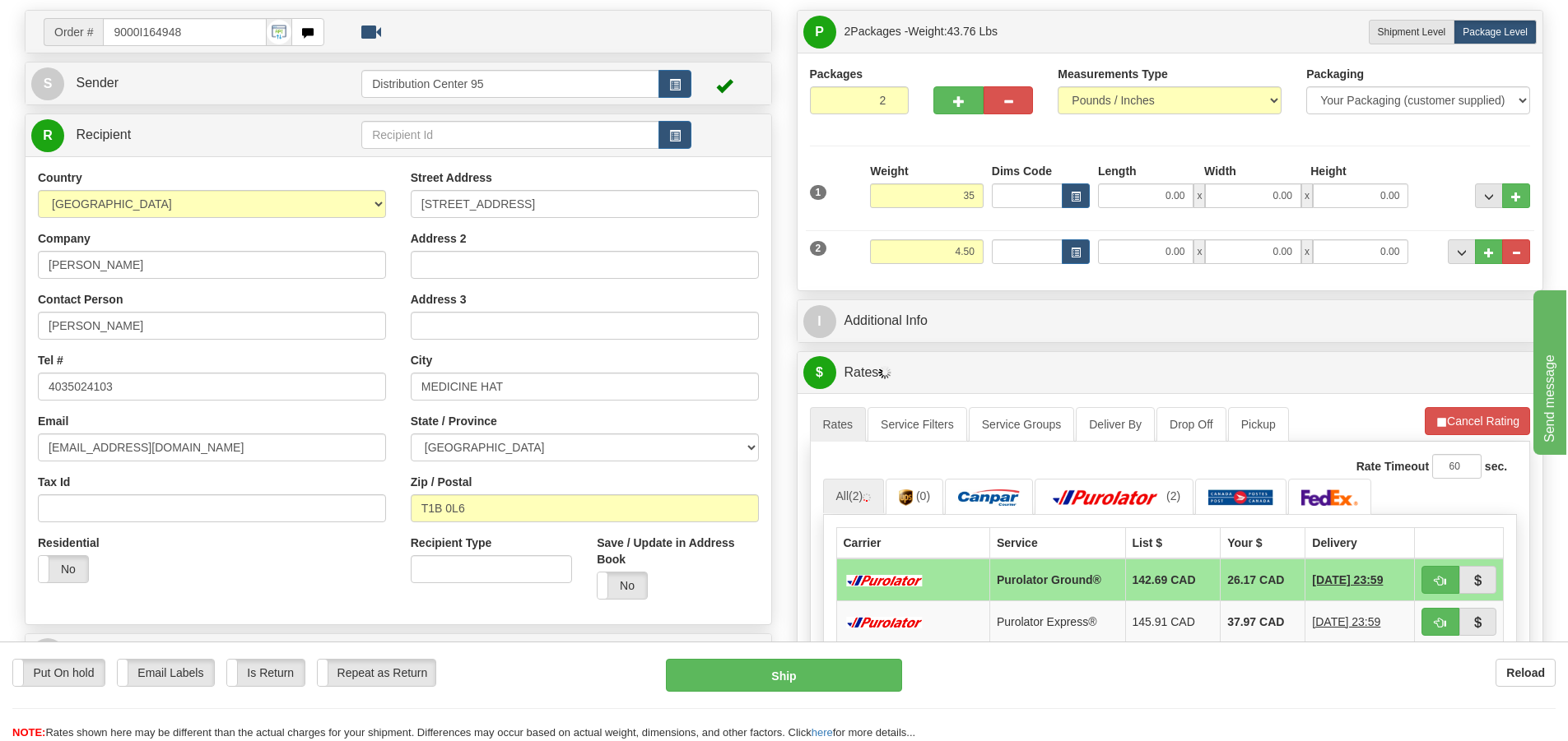
click at [1256, 349] on div "P Packages 2 Packages - Weight: 43.76 Lbs Shipment Level Shipm. Package Level P…" at bounding box center [1169, 603] width 772 height 1186
type input "35.00"
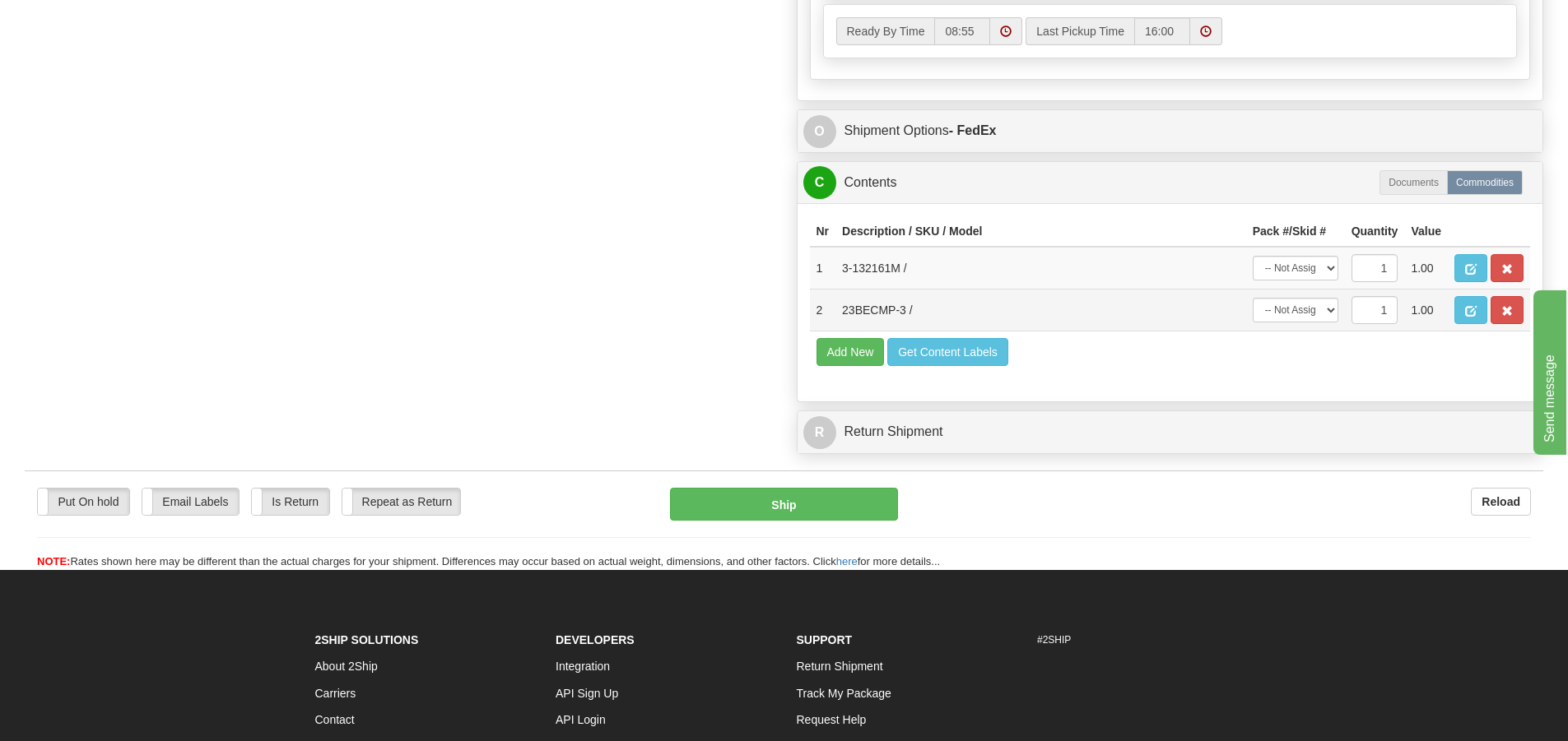
scroll to position [982, 0]
click at [1278, 267] on select "-- Not Assigned -- Package 1 Package 2" at bounding box center [1296, 268] width 85 height 24
select select "0"
click at [1253, 256] on select "-- Not Assigned -- Package 1 Package 2" at bounding box center [1296, 268] width 85 height 24
click at [1277, 309] on select "-- Not Assigned -- Package 1 Package 2" at bounding box center [1296, 310] width 85 height 24
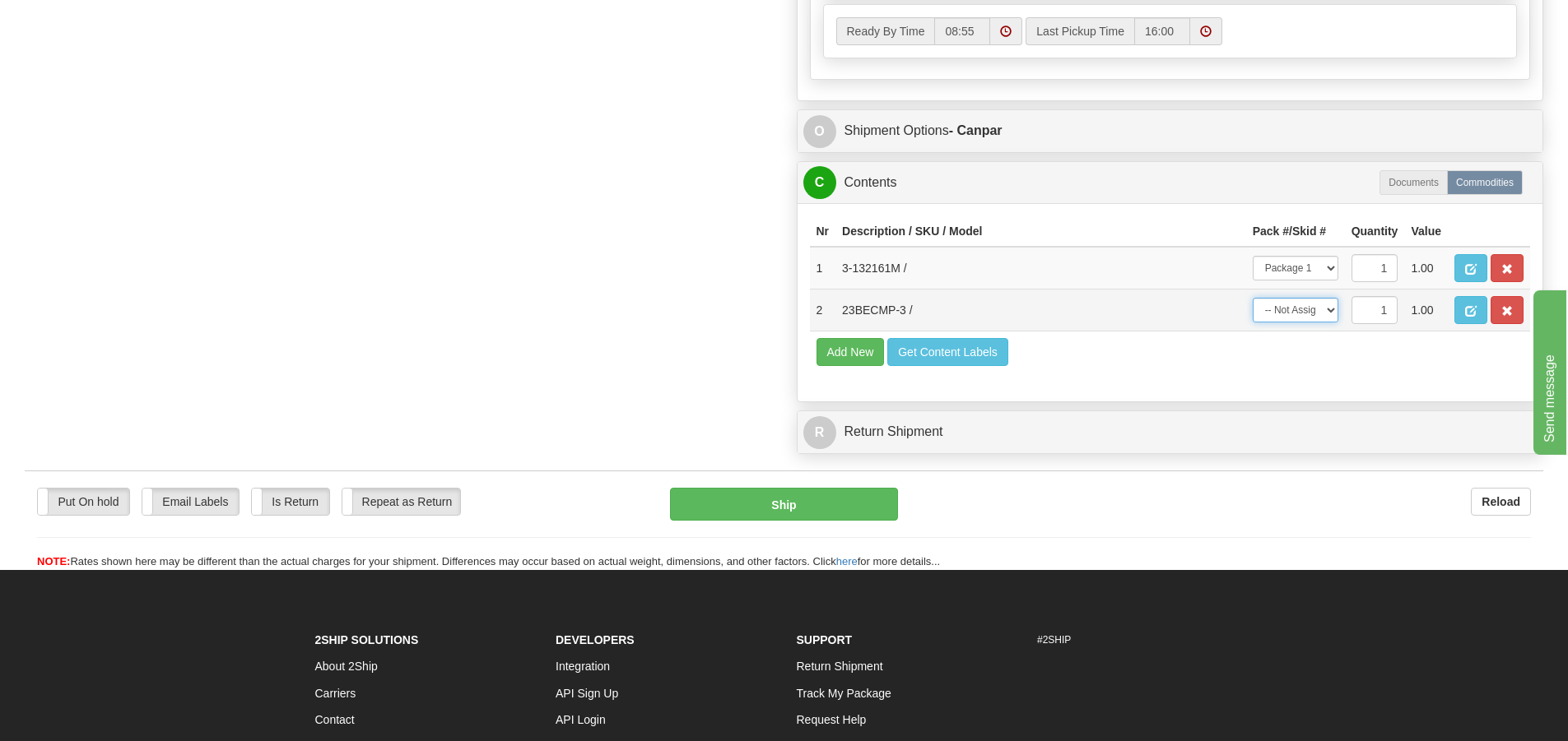
select select "1"
click at [1253, 297] on select "-- Not Assigned -- Package 1 Package 2" at bounding box center [1296, 310] width 85 height 24
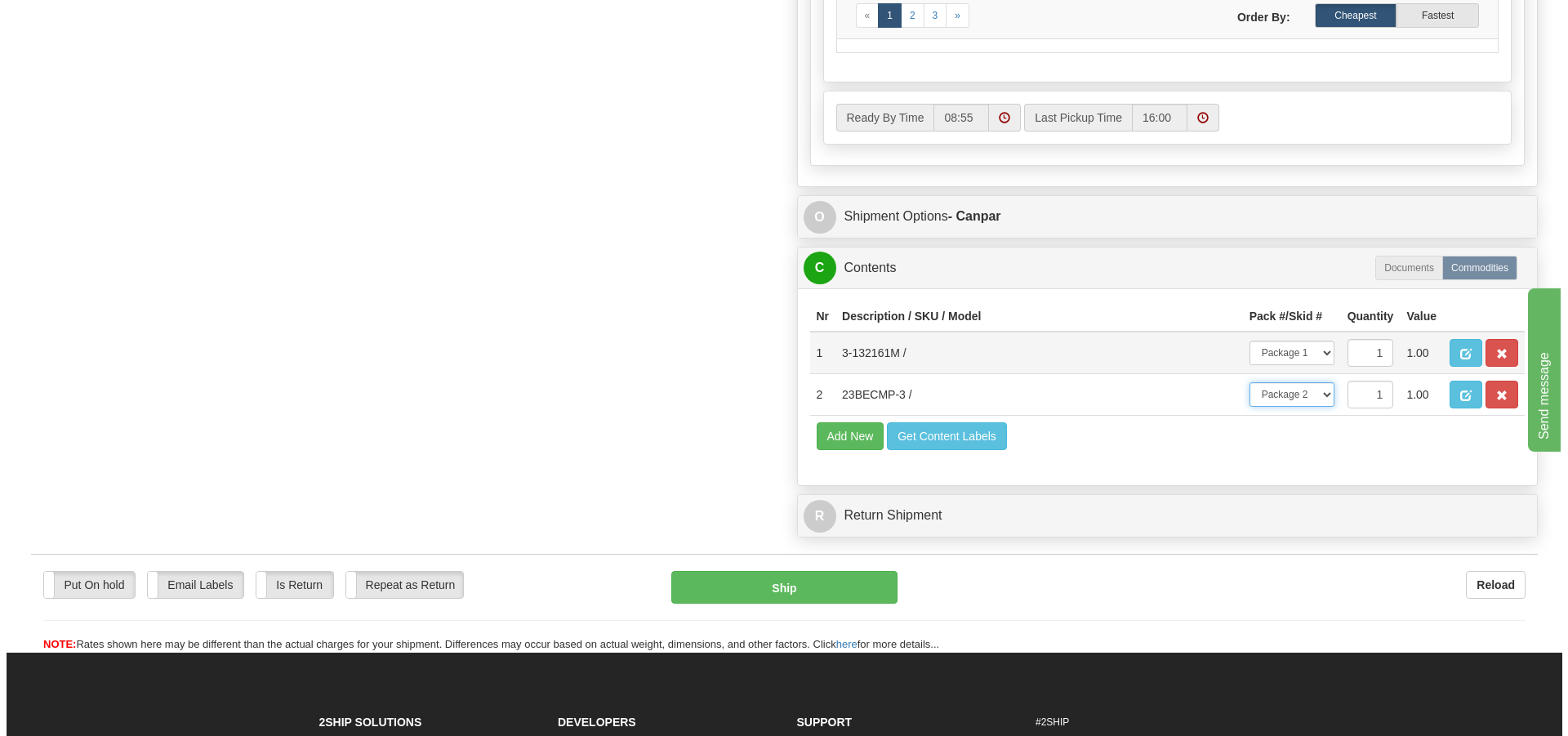
scroll to position [980, 0]
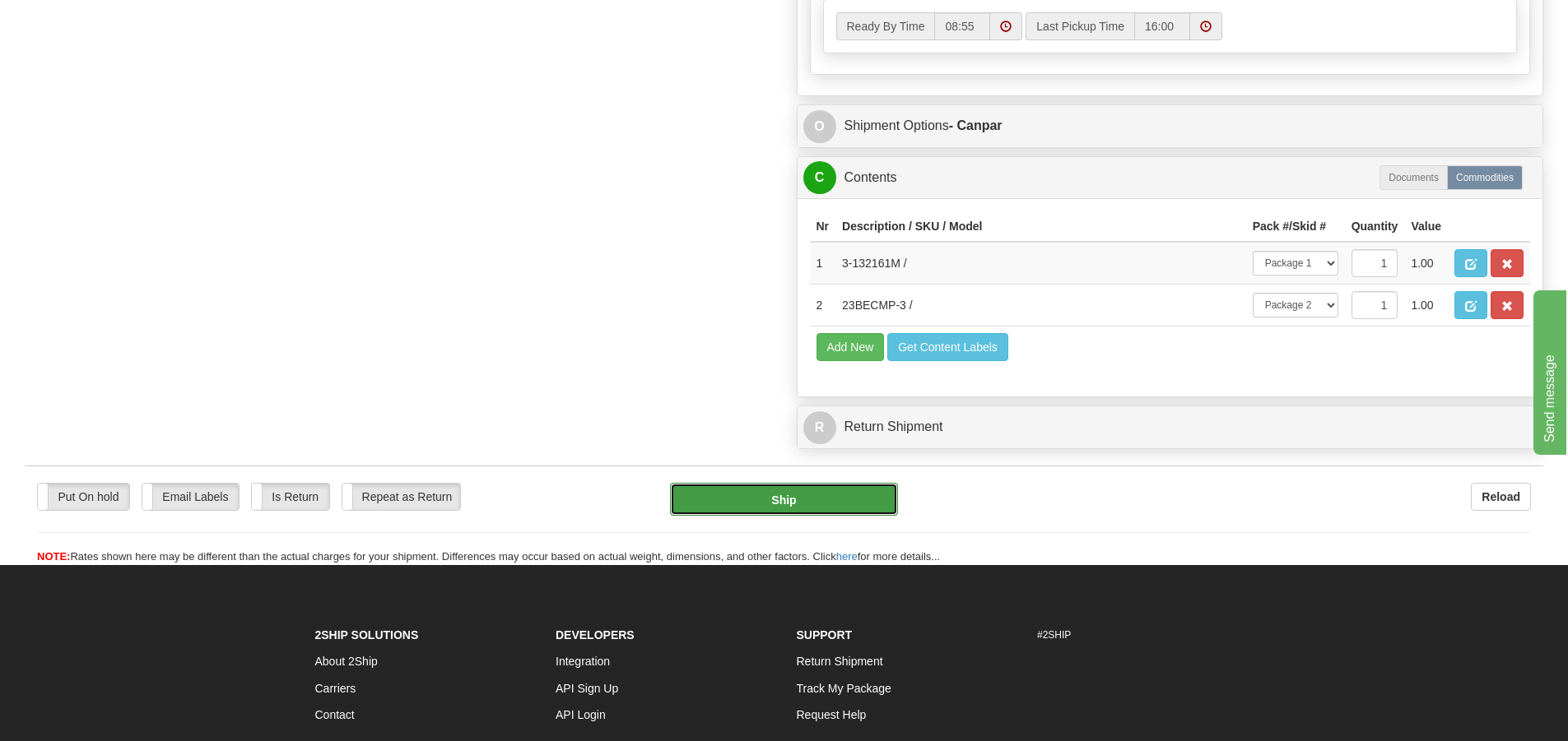
click at [788, 508] on button "Ship" at bounding box center [784, 499] width 228 height 33
type input "1"
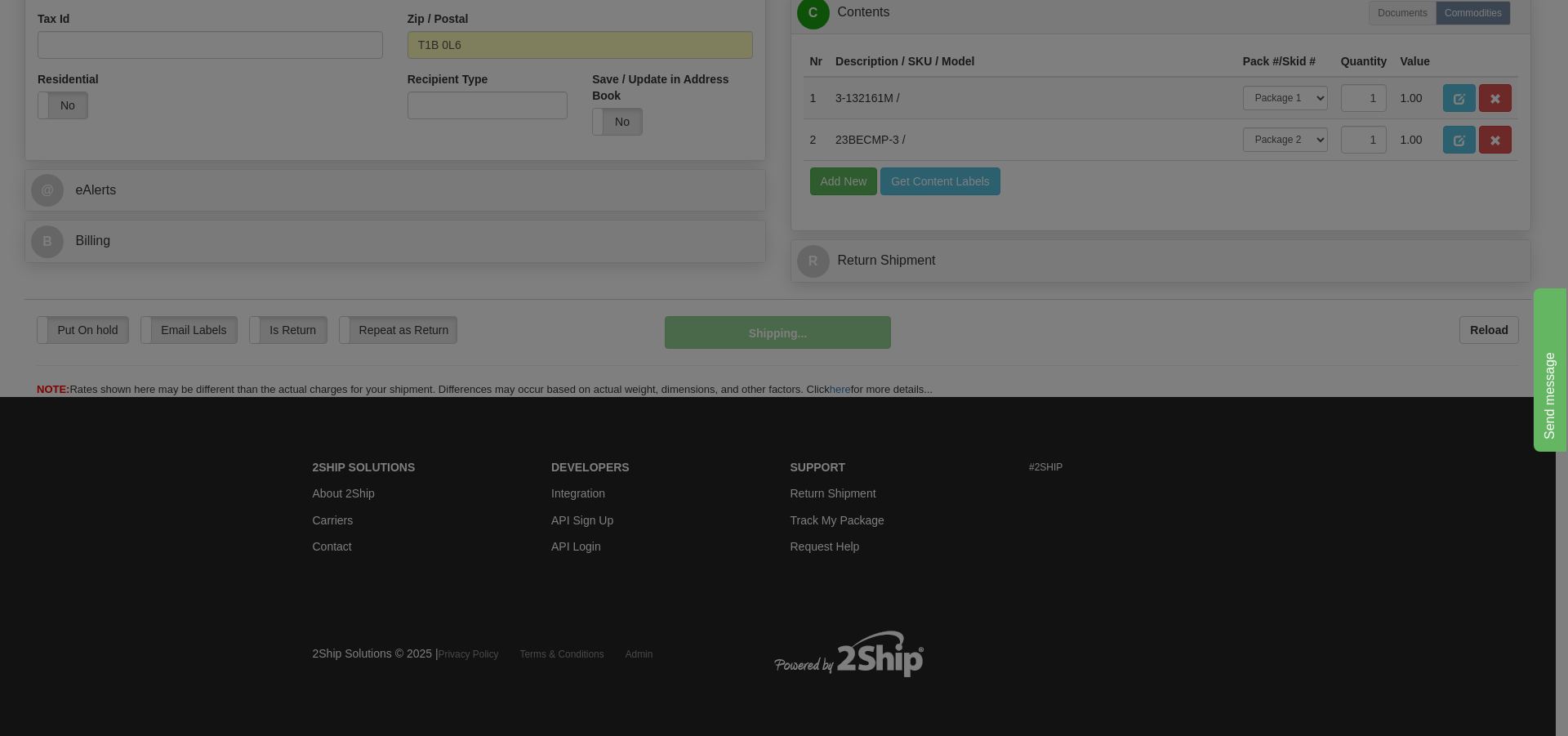
scroll to position [582, 0]
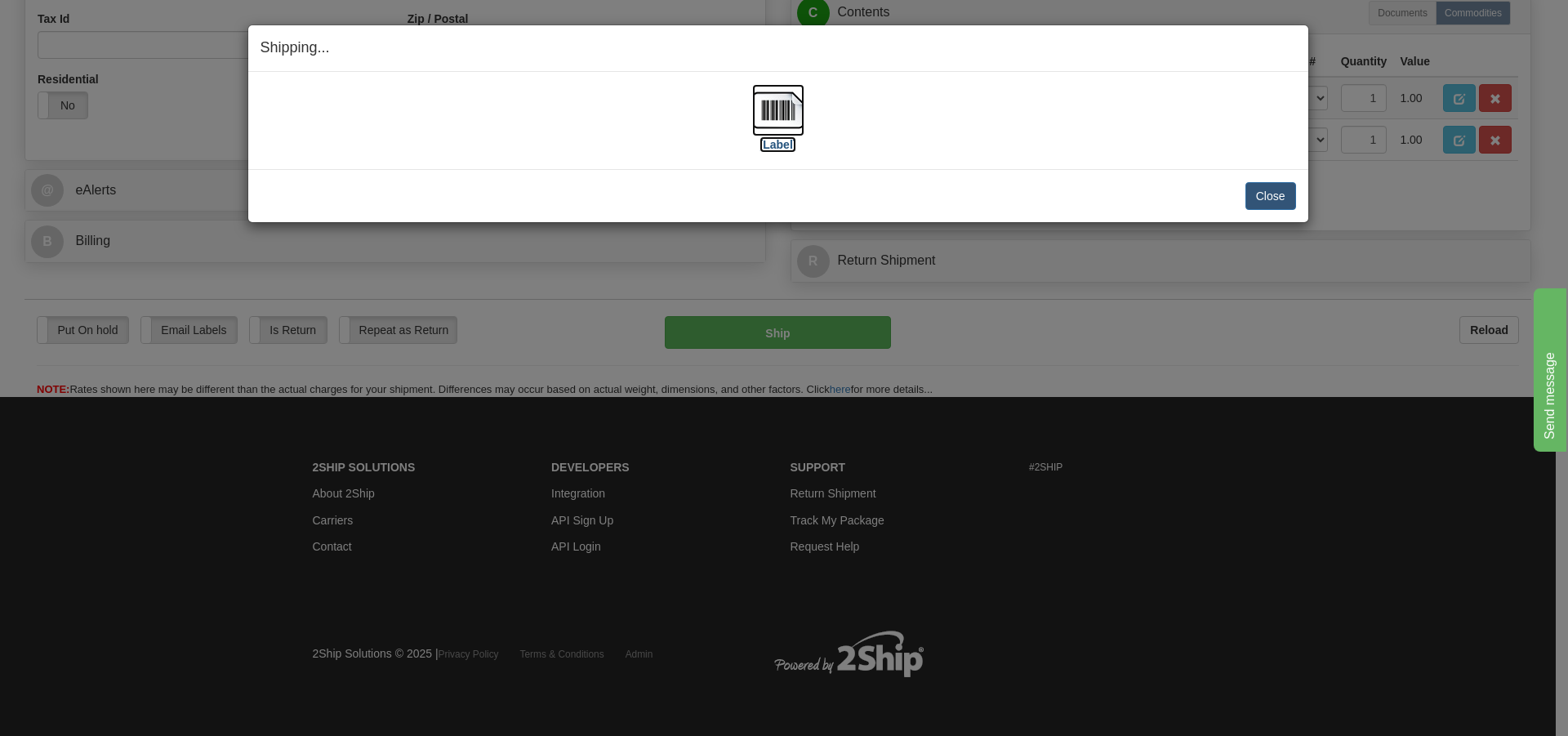
click at [769, 117] on img at bounding box center [778, 110] width 53 height 53
click at [1261, 187] on button "Close" at bounding box center [1271, 196] width 51 height 28
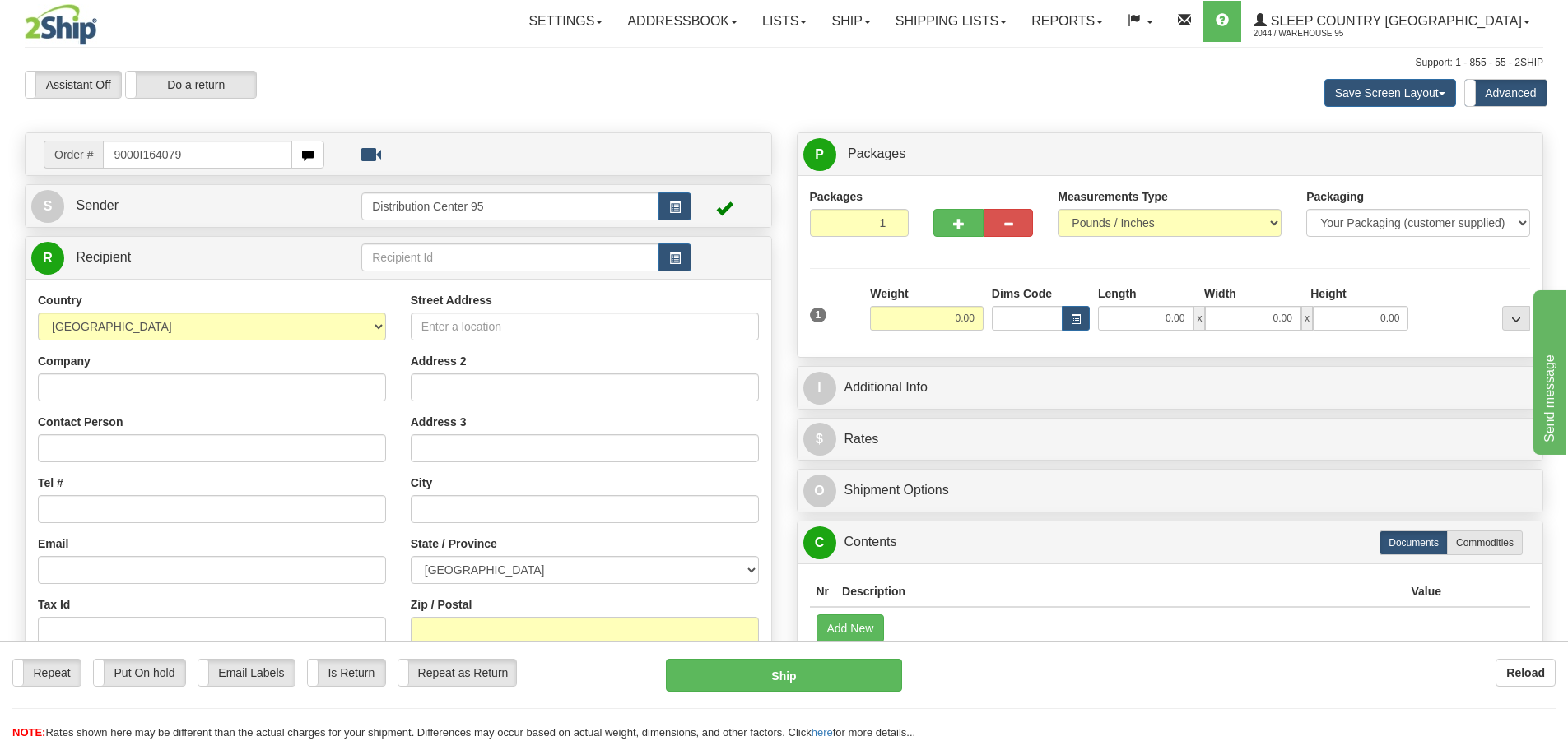
type input "9000I164079"
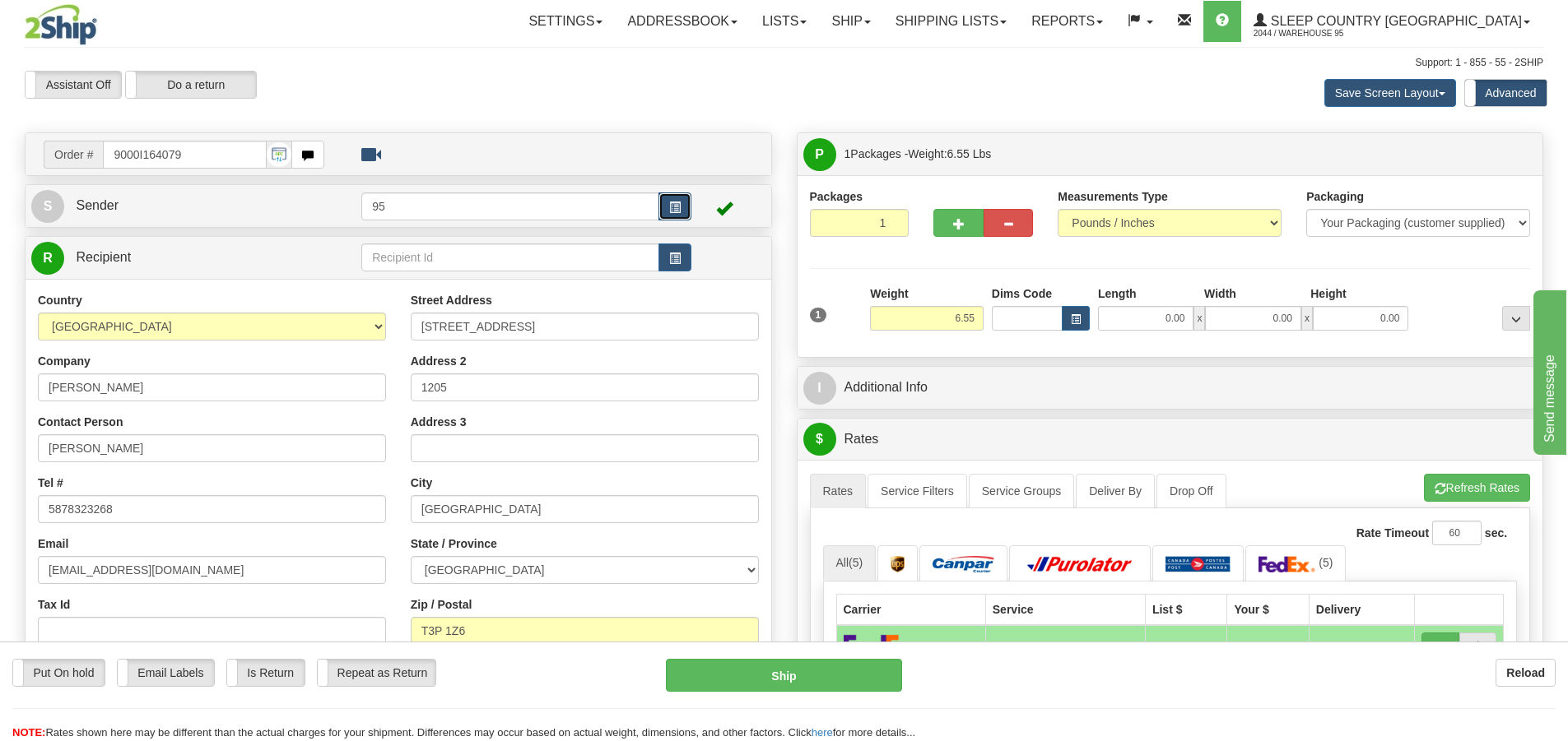
click at [677, 200] on button "button" at bounding box center [675, 206] width 33 height 28
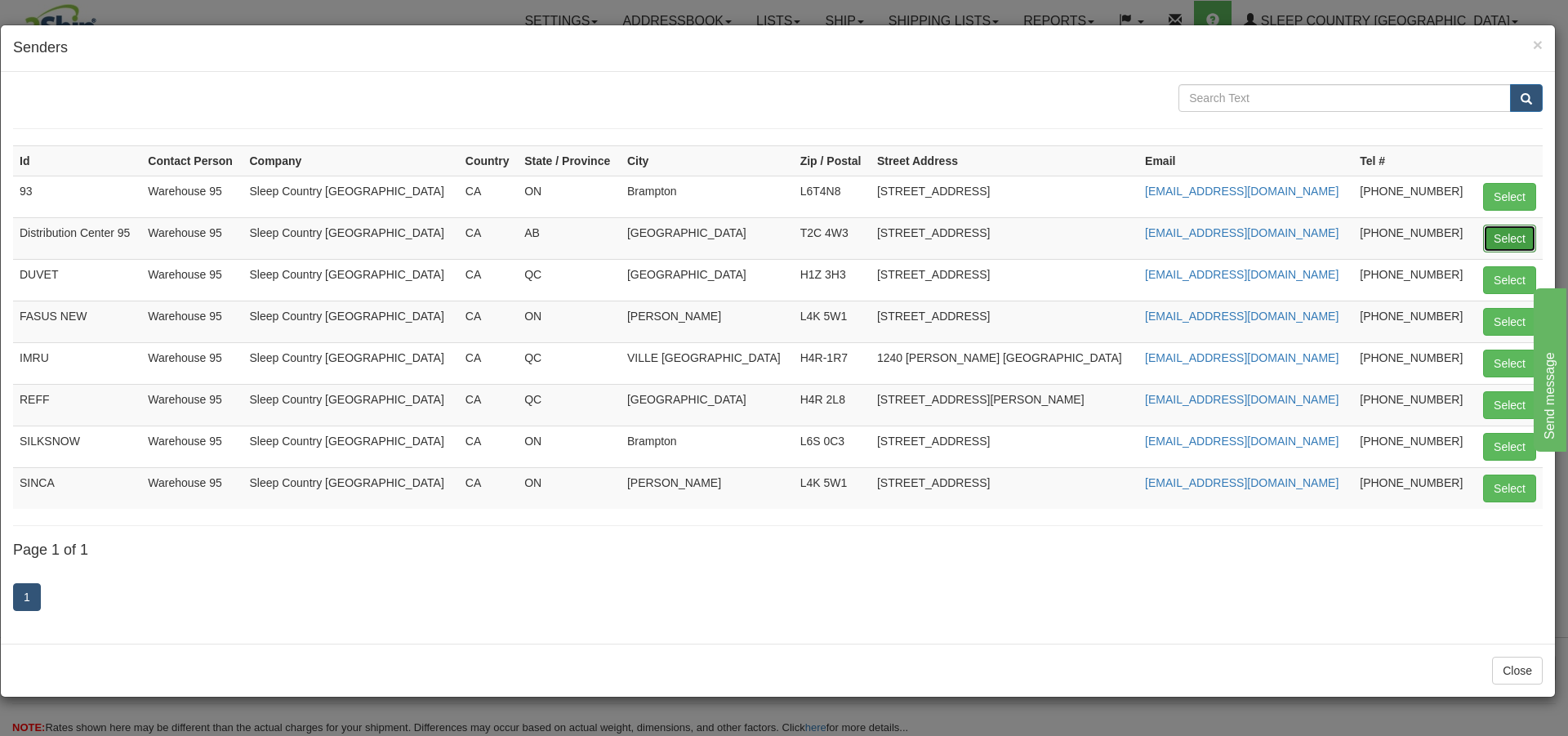
click at [1499, 232] on button "Select" at bounding box center [1509, 238] width 53 height 28
type input "Distribution Center 95"
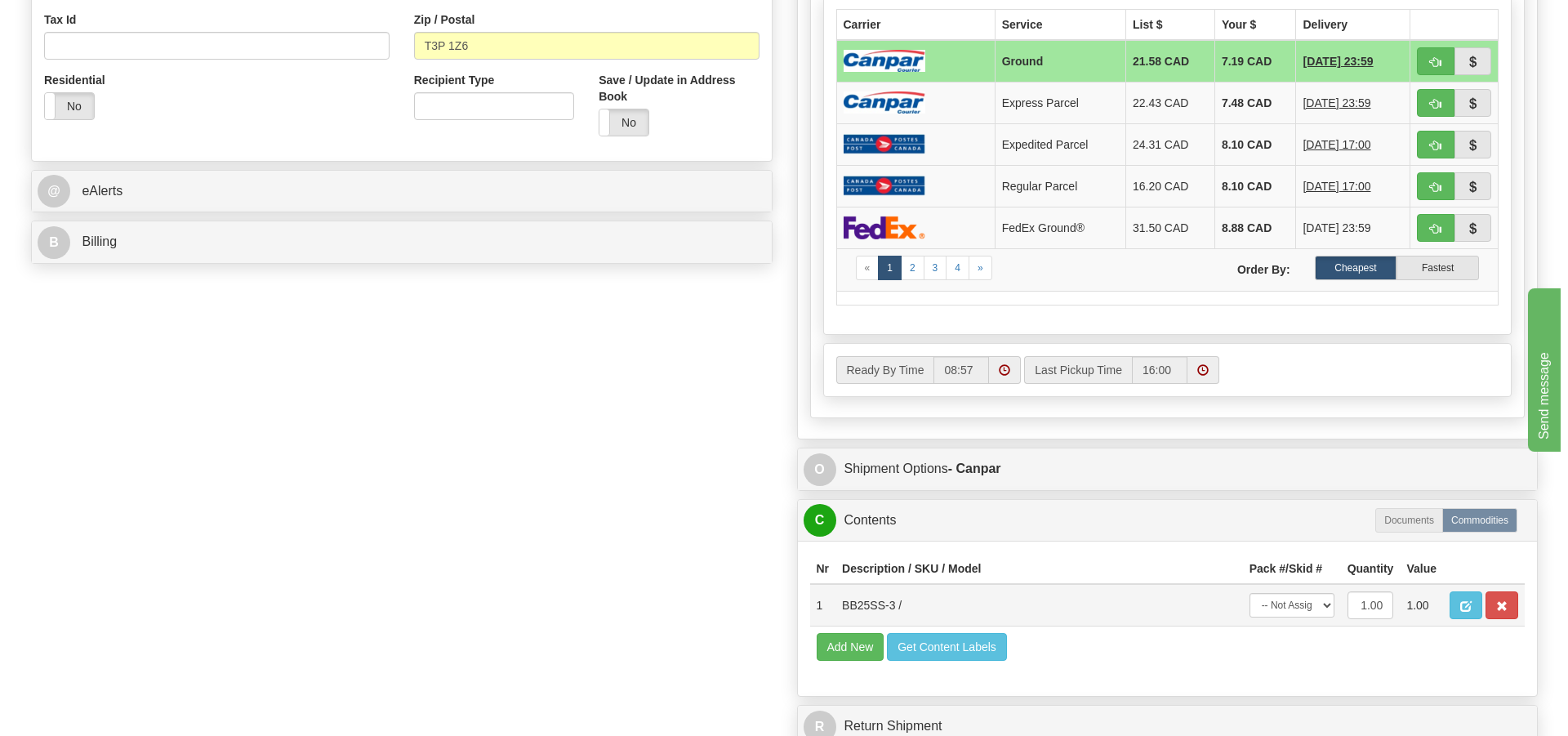
scroll to position [899, 0]
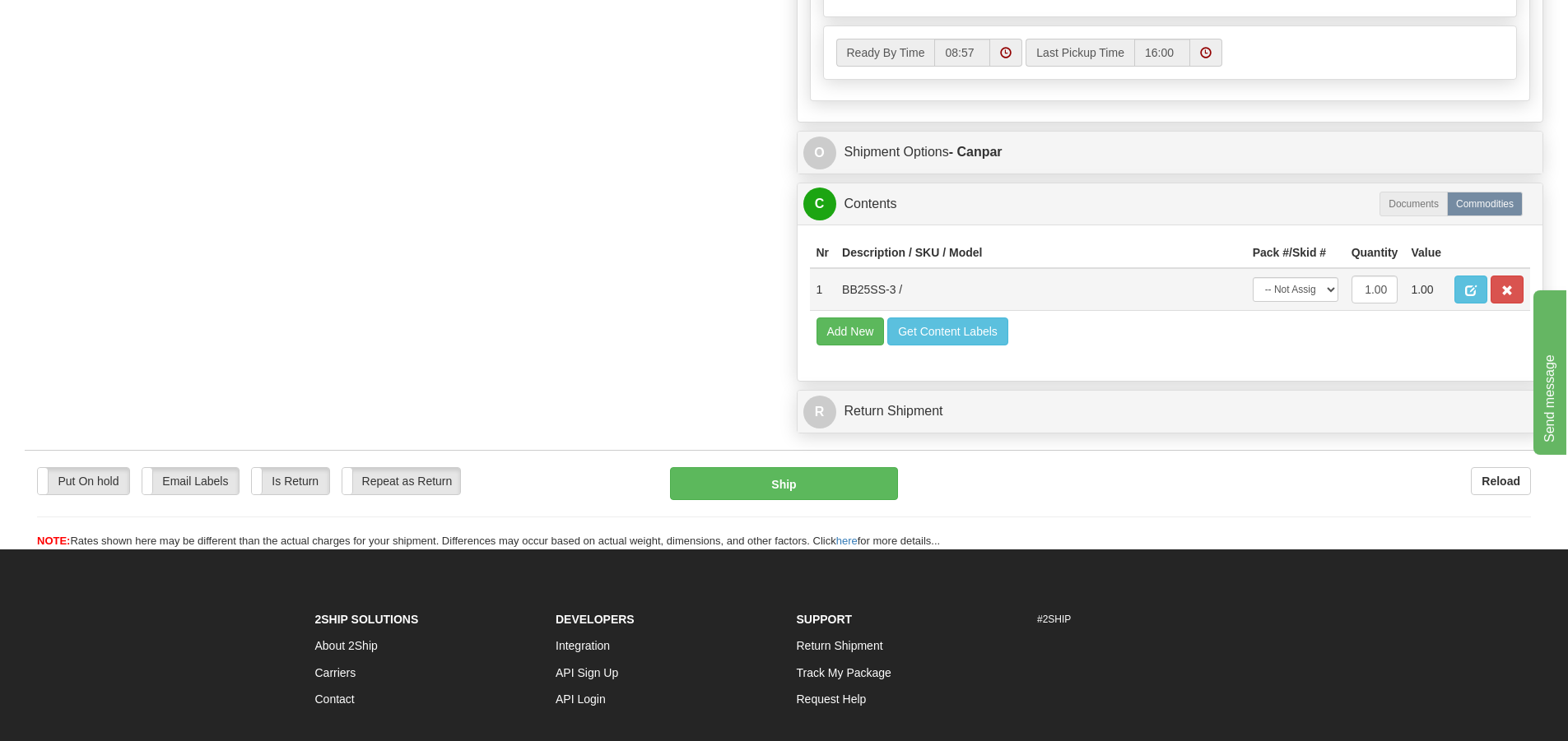
click at [1296, 270] on td "-- Not Assigned -- Package 1" at bounding box center [1296, 289] width 99 height 43
click at [1297, 292] on select "-- Not Assigned -- Package 1" at bounding box center [1296, 290] width 85 height 24
select select "0"
click at [1253, 277] on select "-- Not Assigned -- Package 1" at bounding box center [1296, 290] width 85 height 24
click at [817, 488] on button "Ship" at bounding box center [784, 484] width 228 height 33
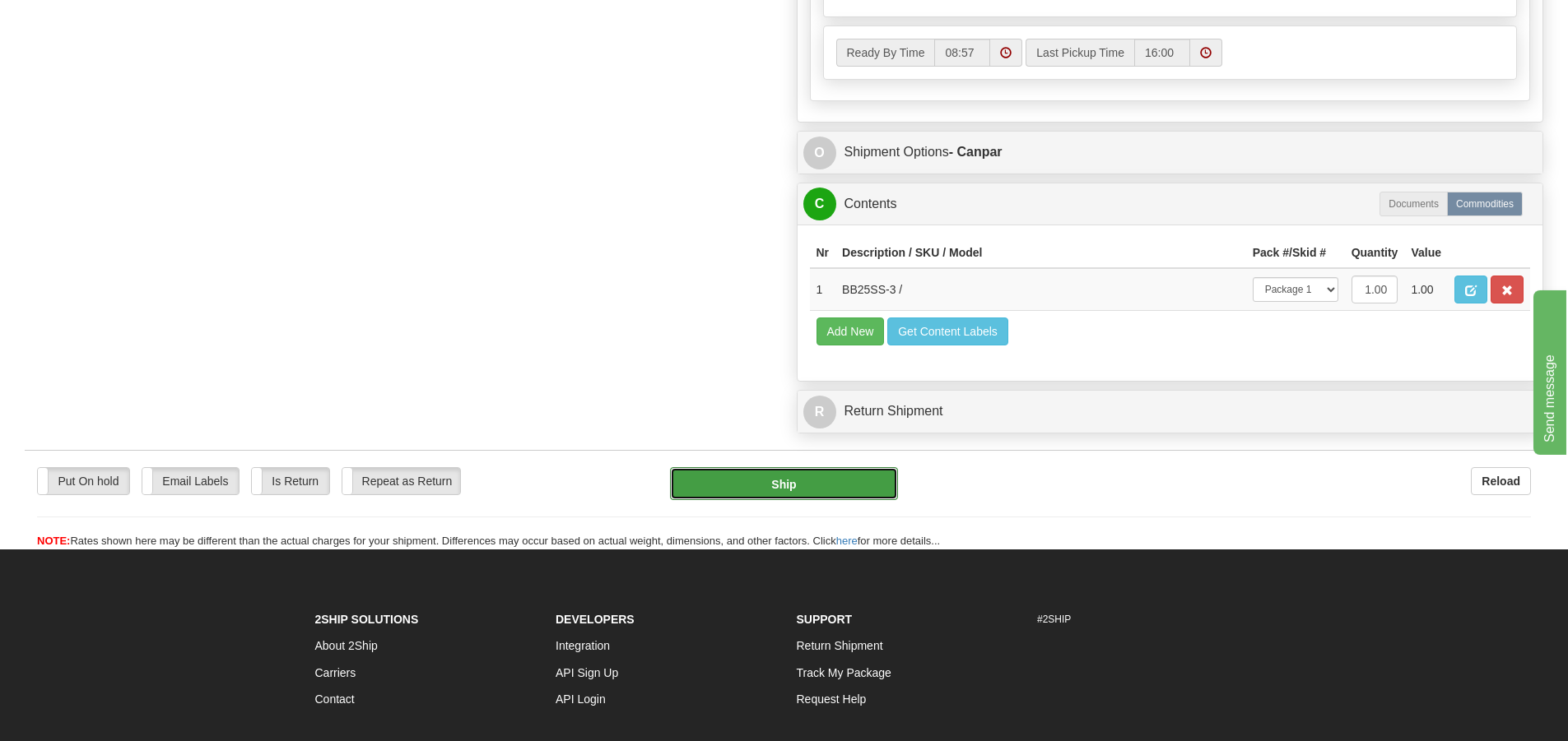
type input "1"
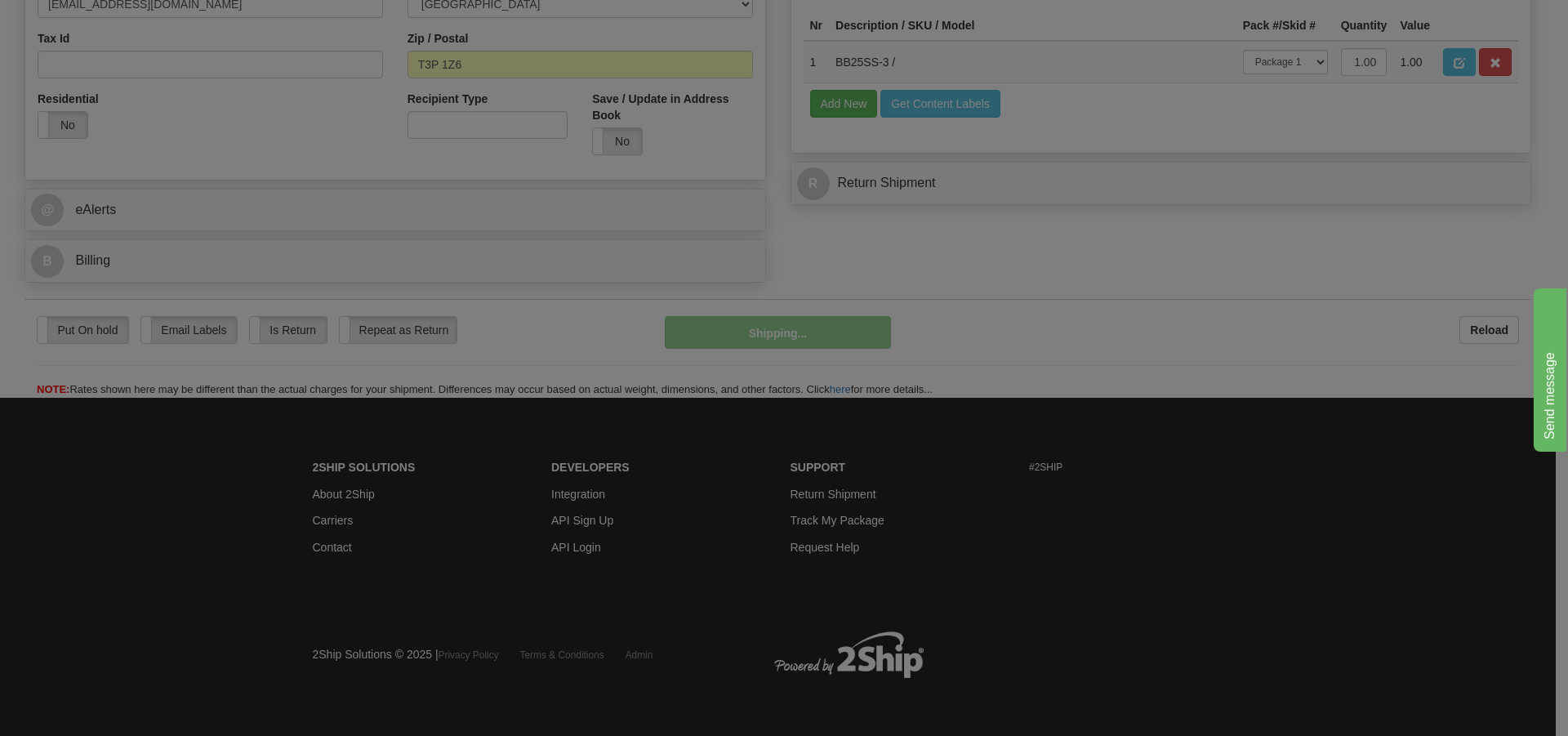
scroll to position [485, 0]
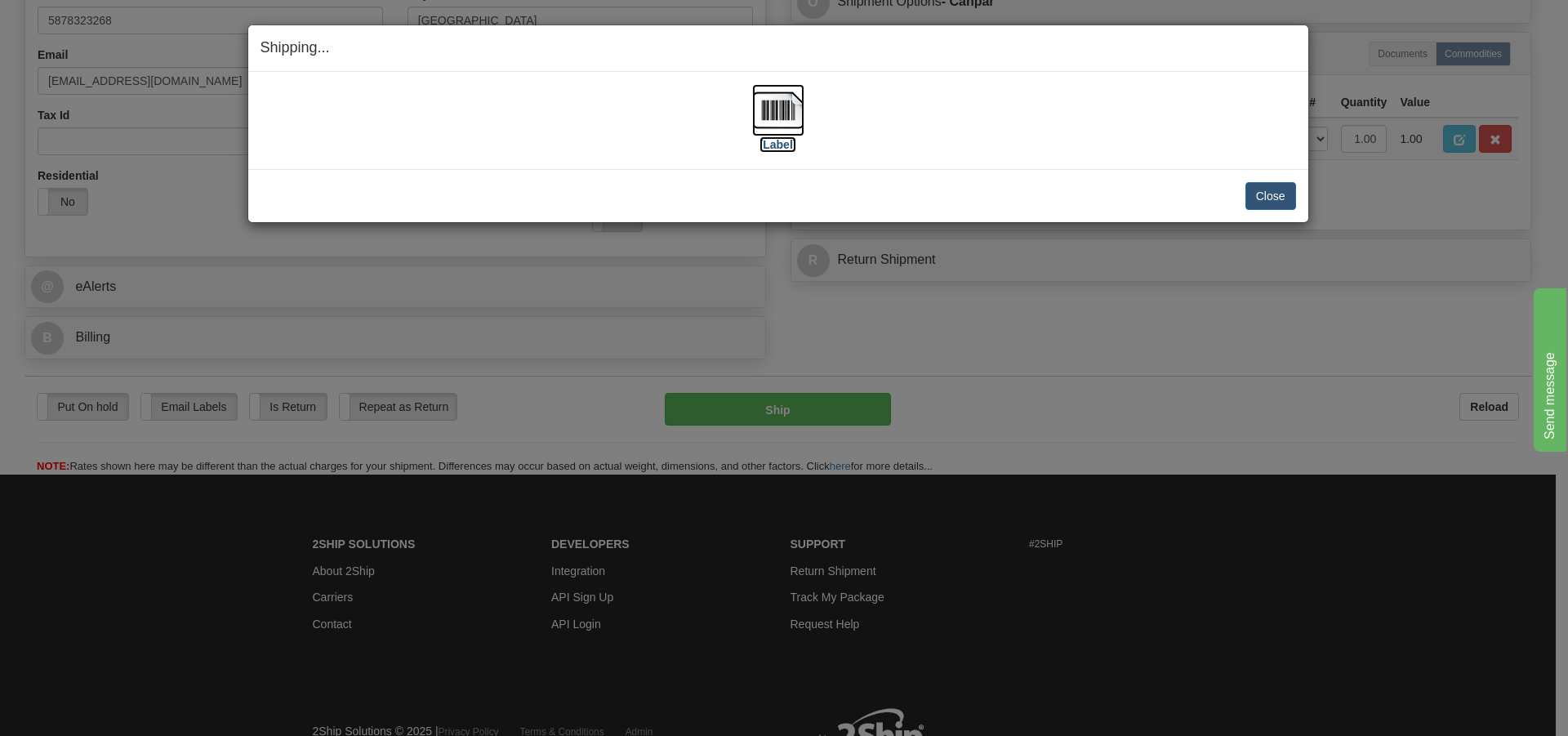
click at [779, 126] on img at bounding box center [778, 110] width 53 height 53
click at [1276, 192] on button "Close" at bounding box center [1271, 196] width 51 height 28
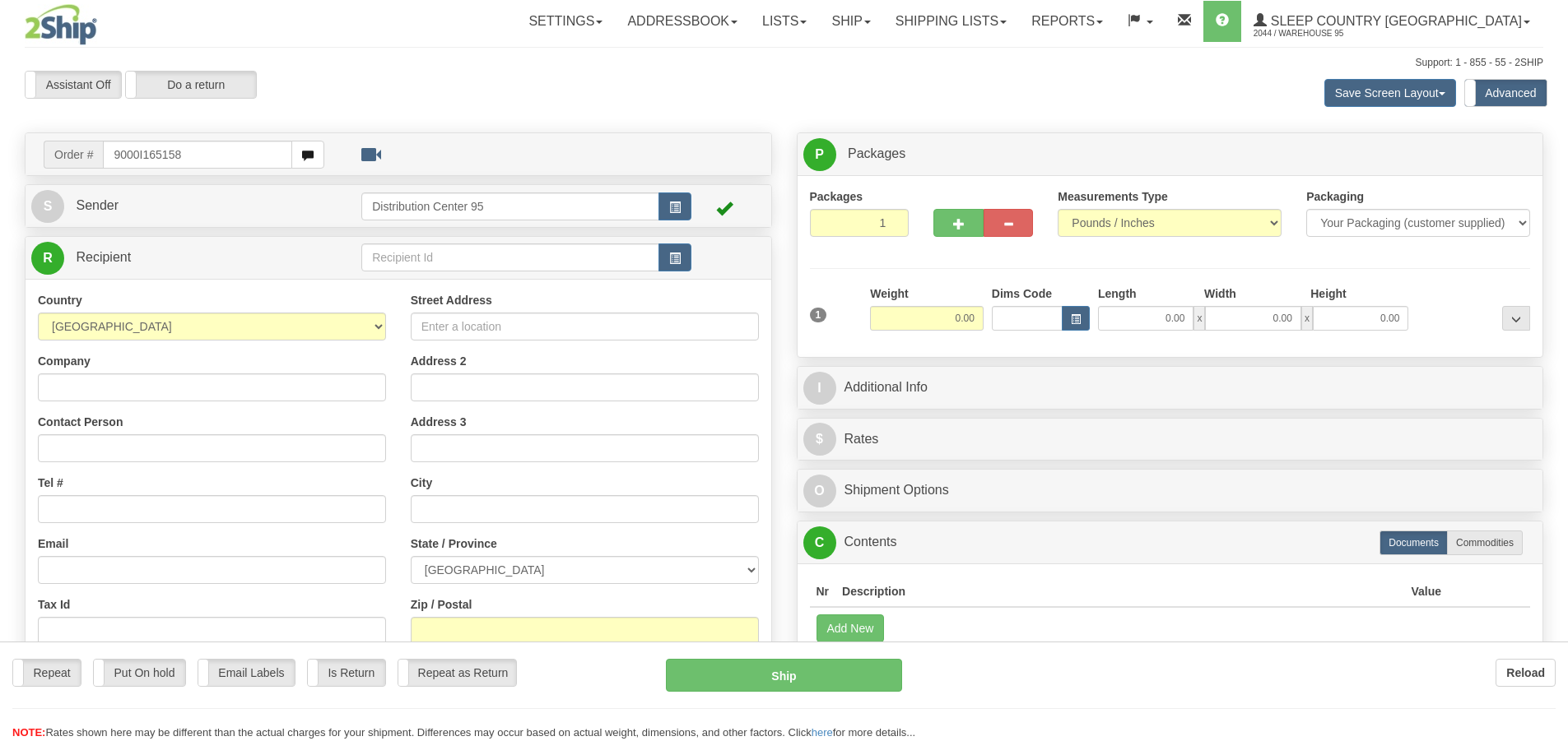
type input "9000I165158"
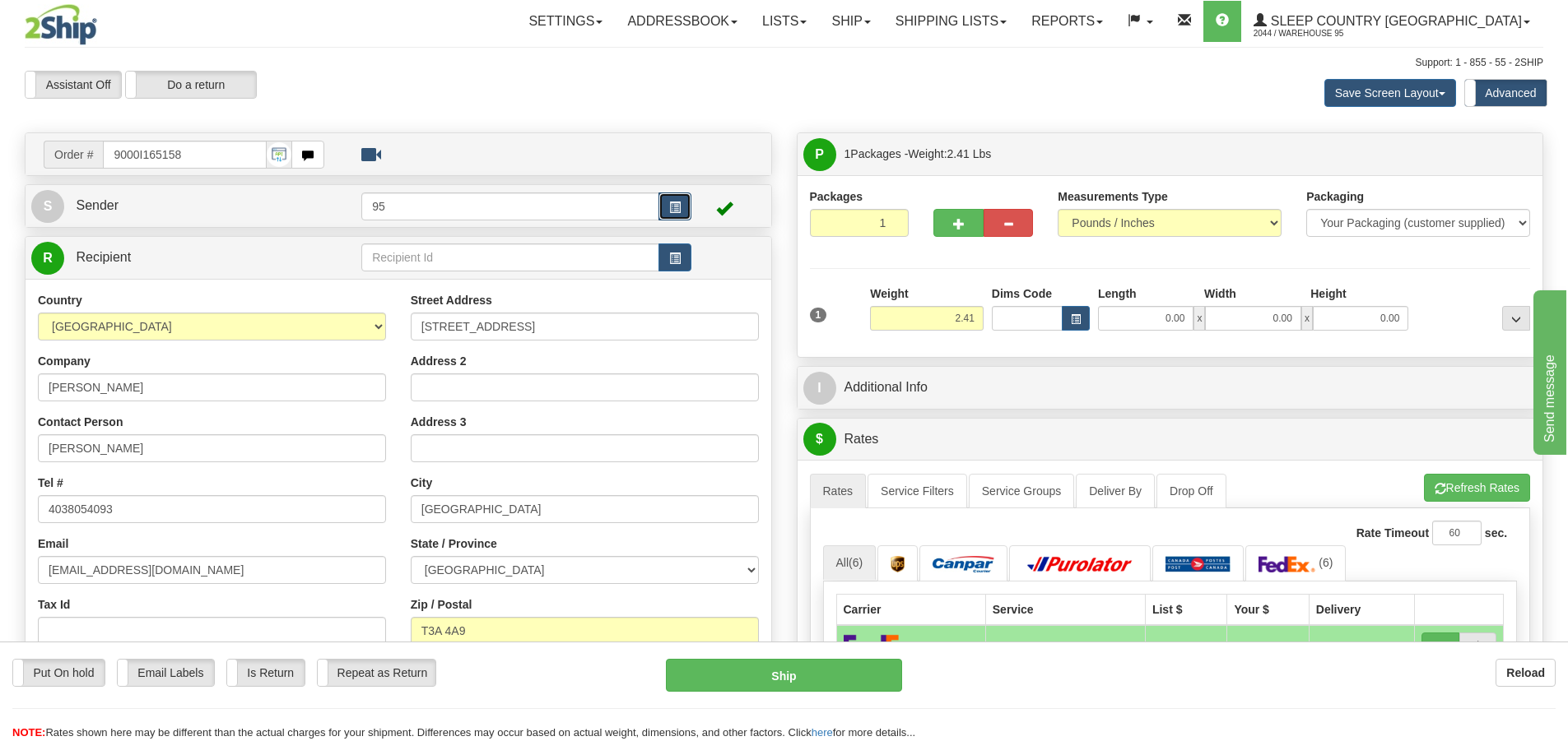
click at [673, 197] on button "button" at bounding box center [675, 206] width 33 height 28
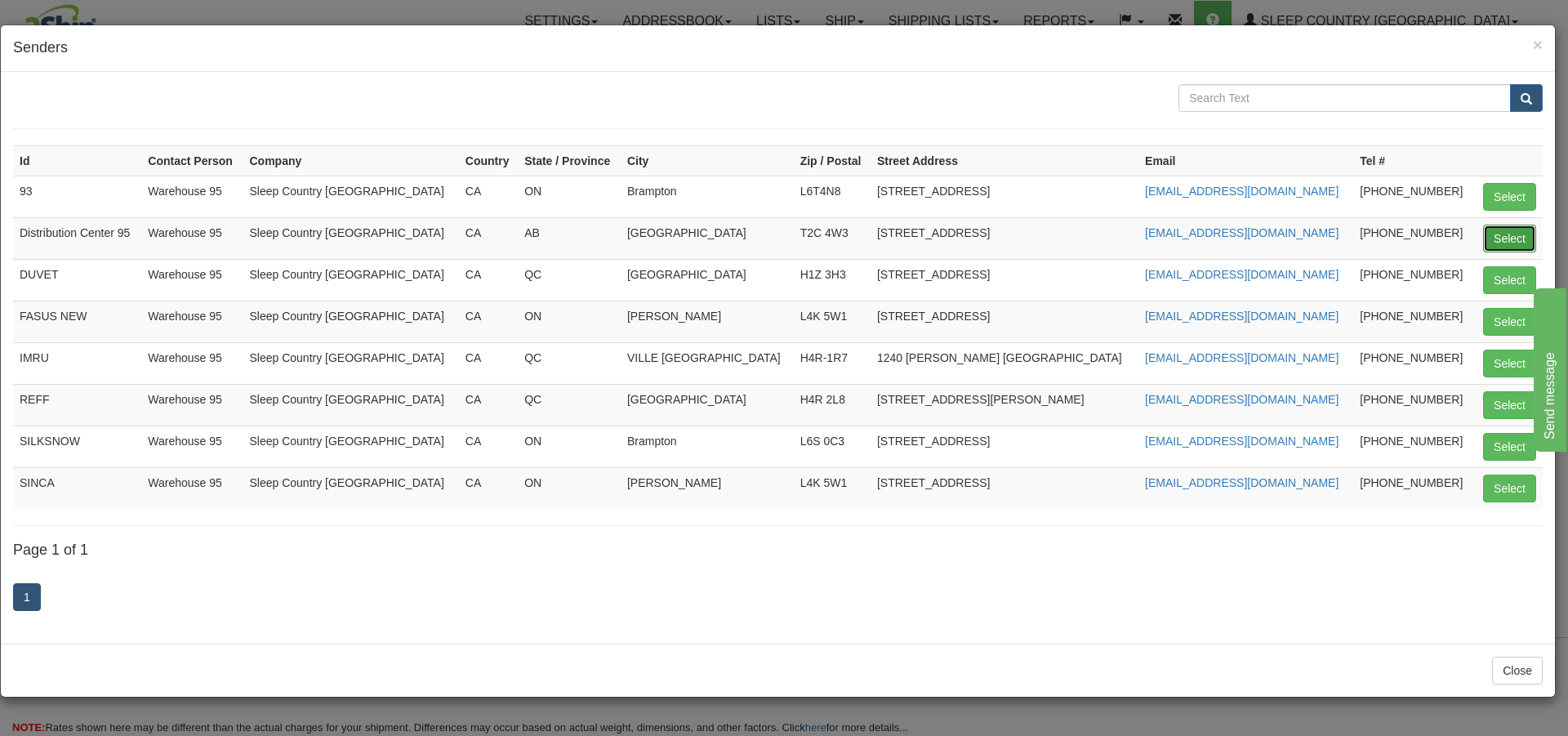
click at [1516, 238] on button "Select" at bounding box center [1509, 238] width 53 height 28
type input "Distribution Center 95"
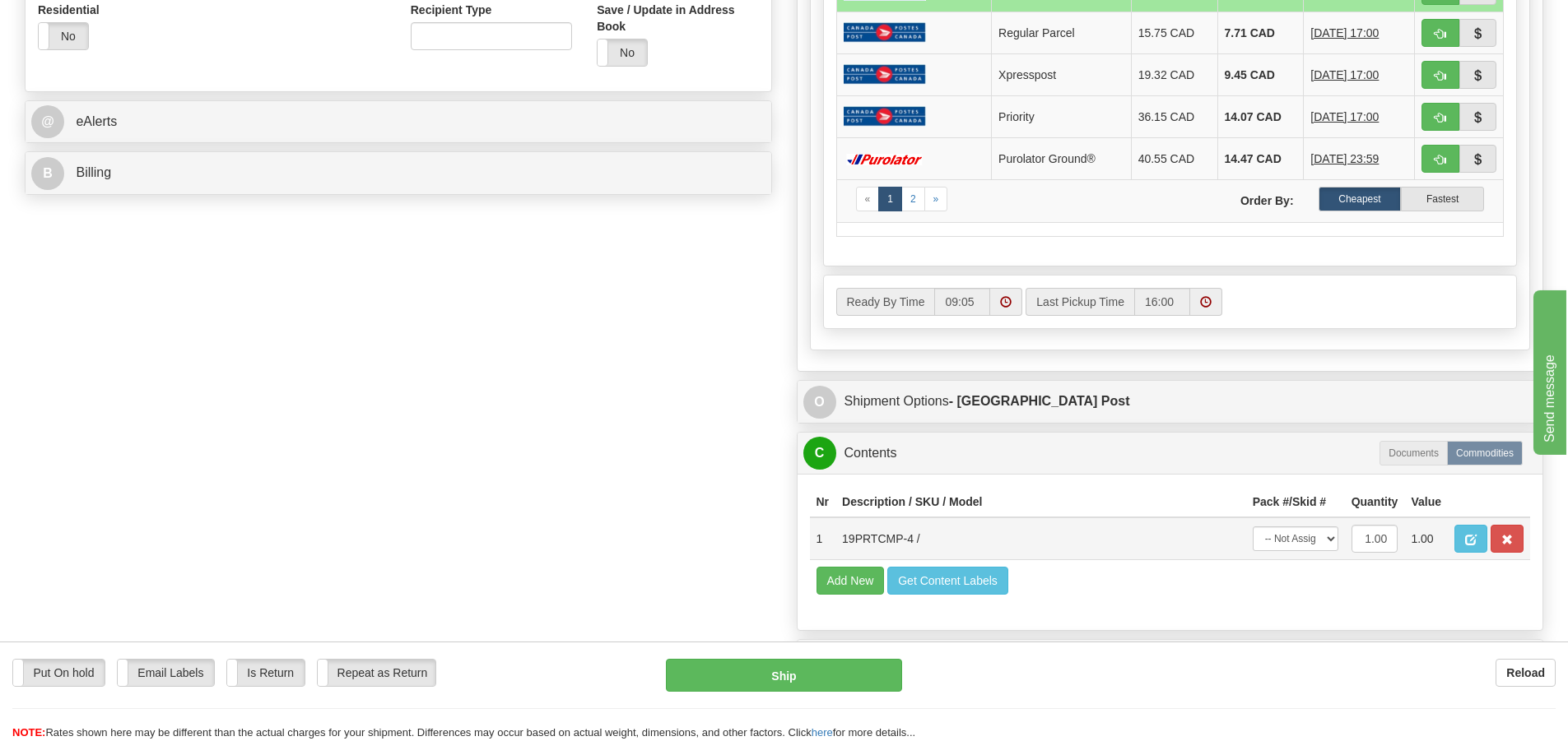
scroll to position [658, 0]
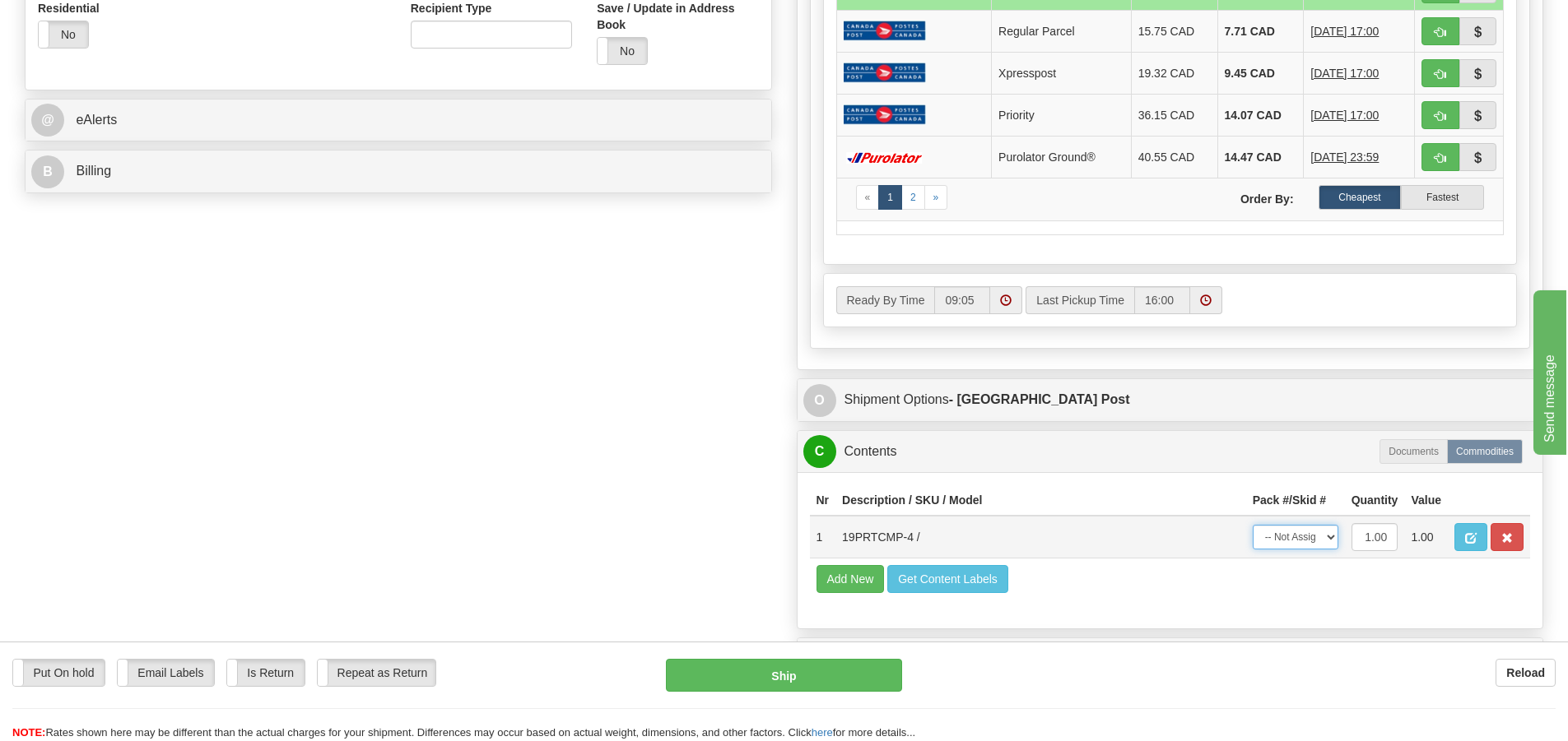
click at [1314, 548] on select "-- Not Assigned -- Package 1" at bounding box center [1296, 537] width 85 height 24
select select "0"
click at [1253, 525] on select "-- Not Assigned -- Package 1" at bounding box center [1296, 537] width 85 height 24
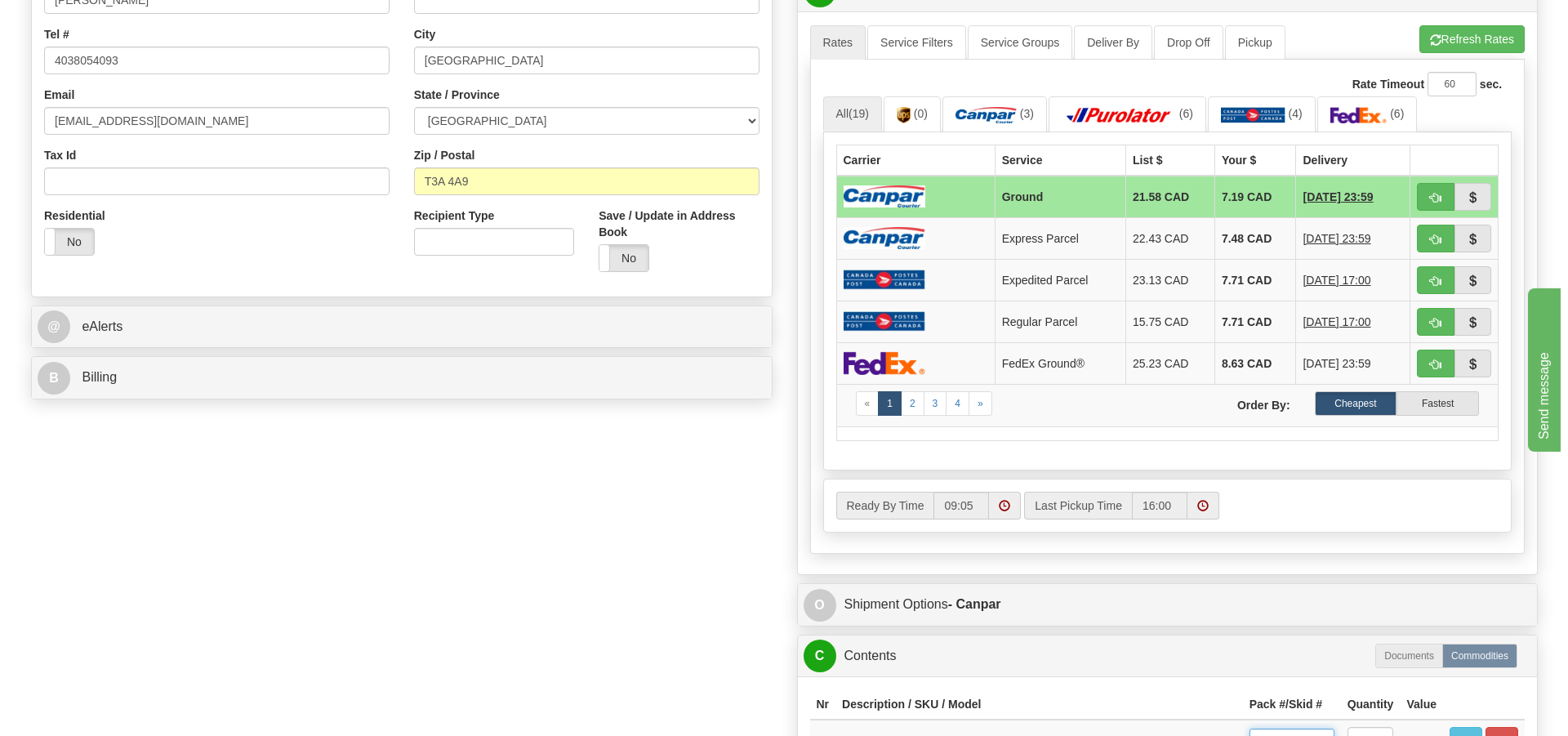
scroll to position [863, 0]
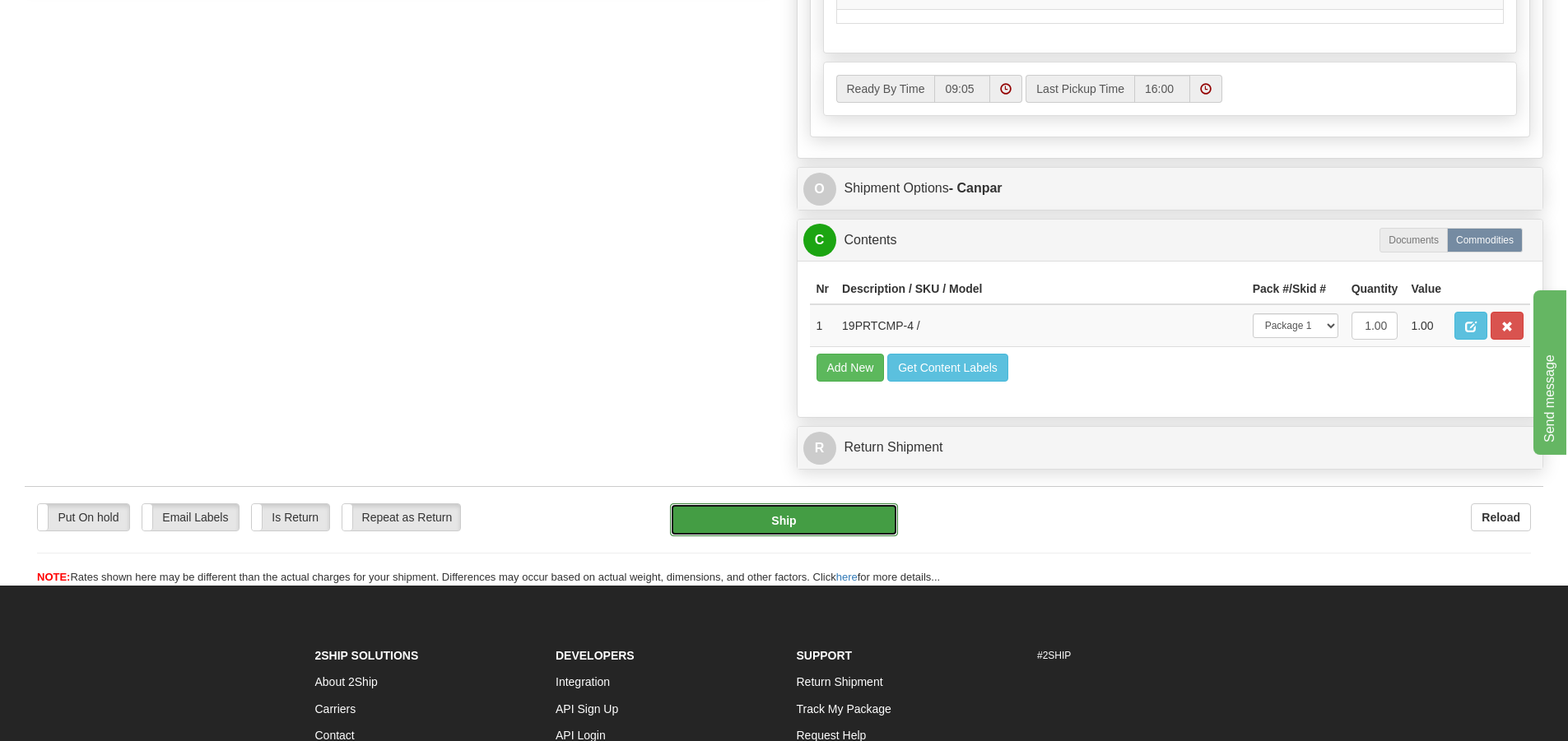
click at [824, 522] on button "Ship" at bounding box center [784, 520] width 228 height 33
type input "1"
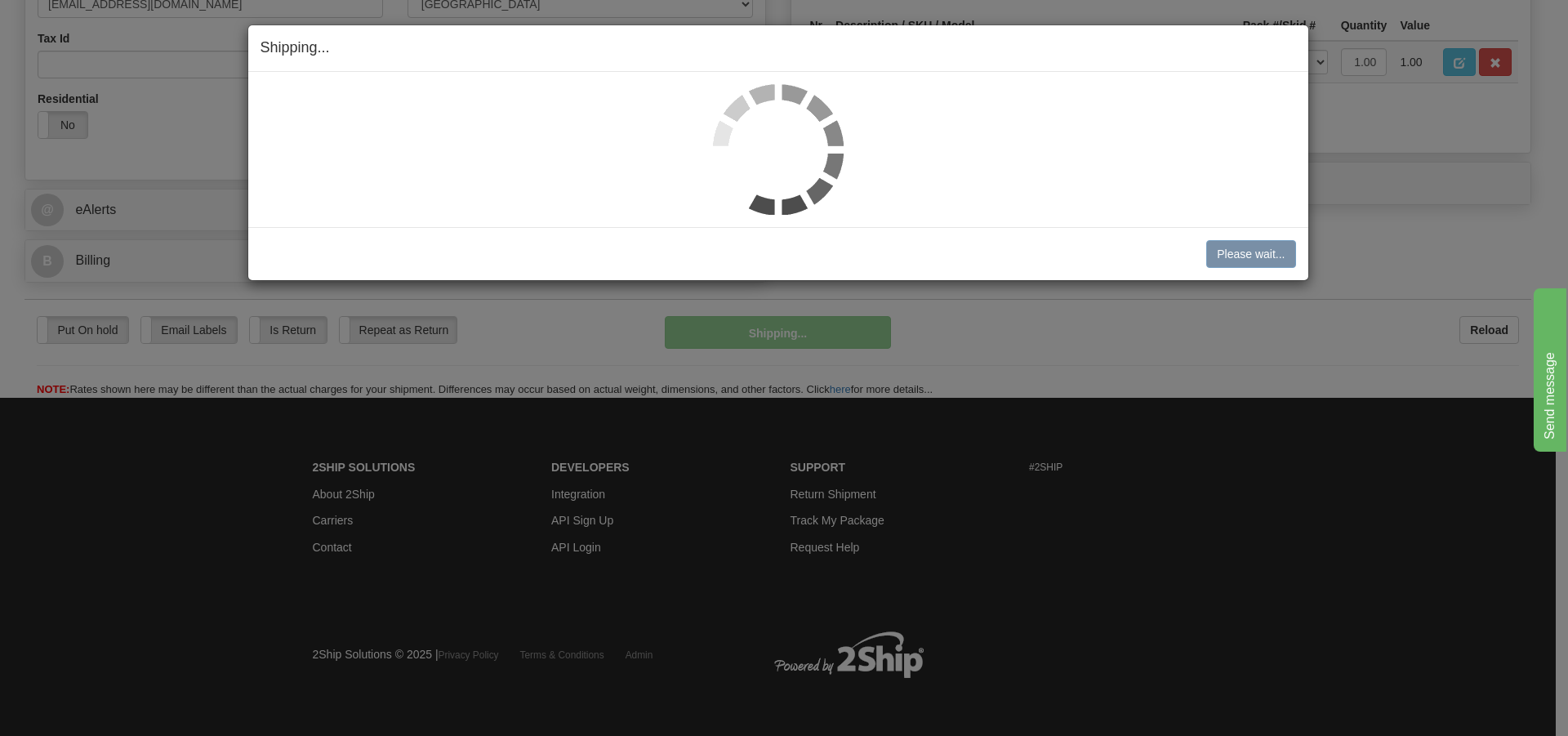
scroll to position [563, 0]
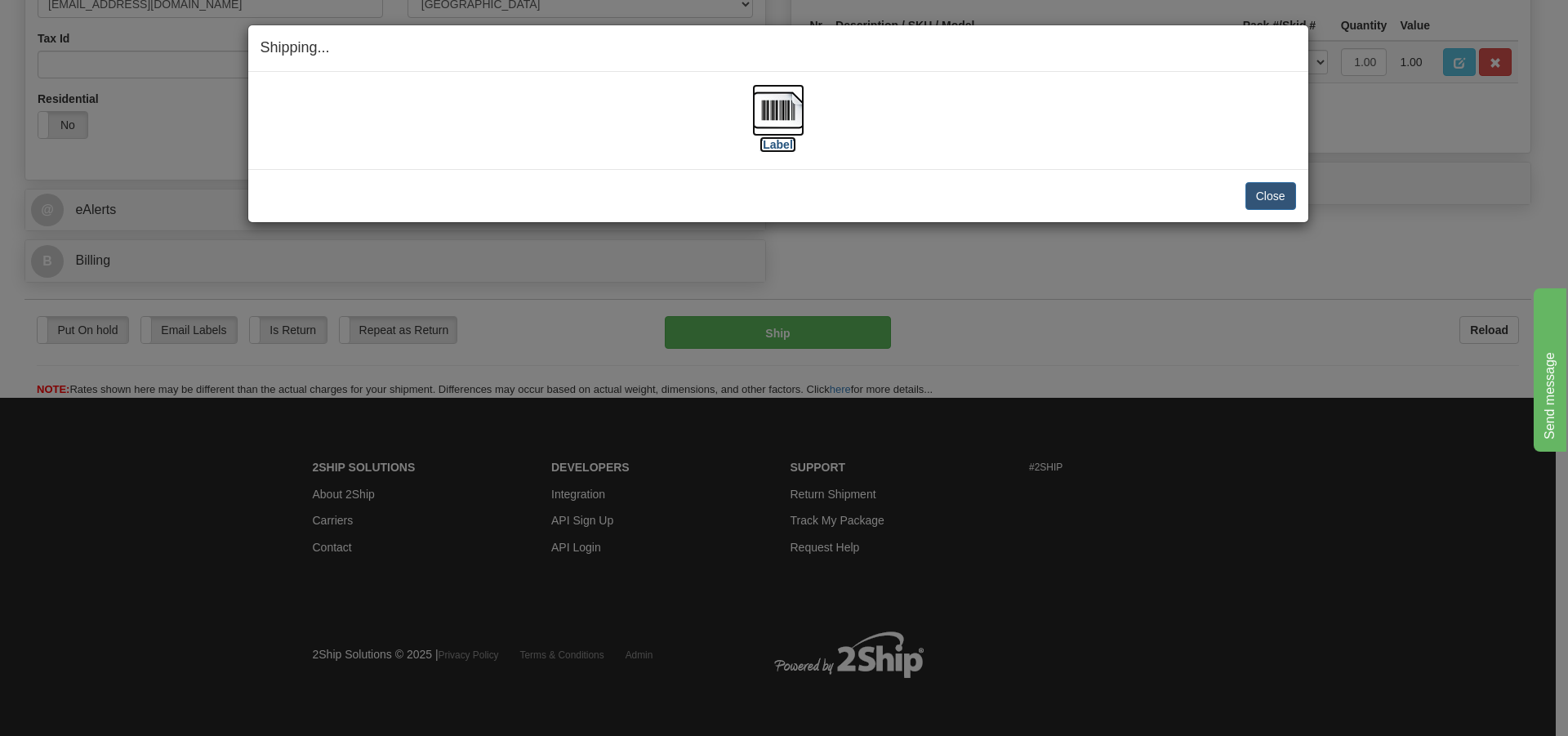
click at [766, 111] on img at bounding box center [778, 110] width 53 height 53
click at [1283, 191] on button "Close" at bounding box center [1271, 196] width 51 height 28
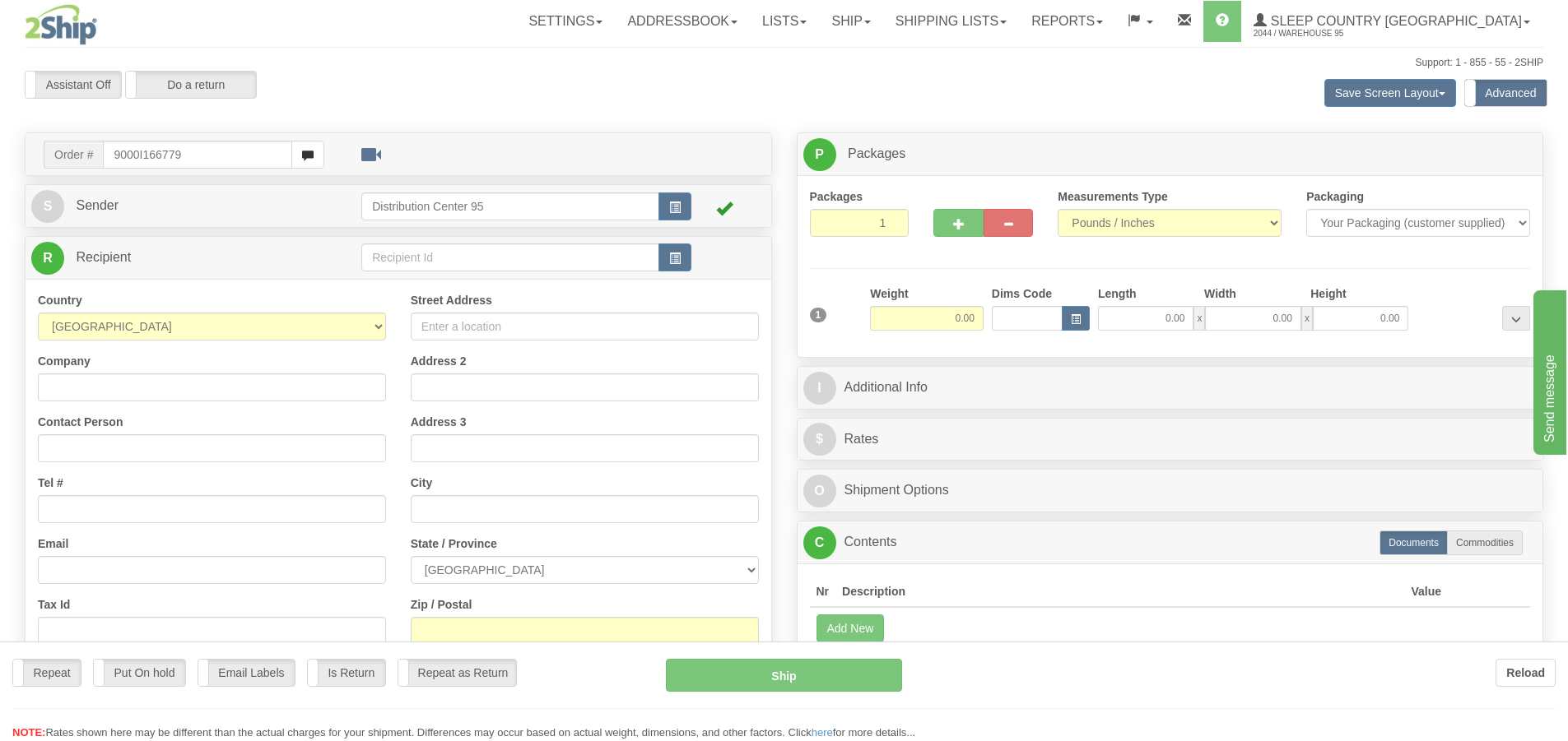
type input "9000I166779"
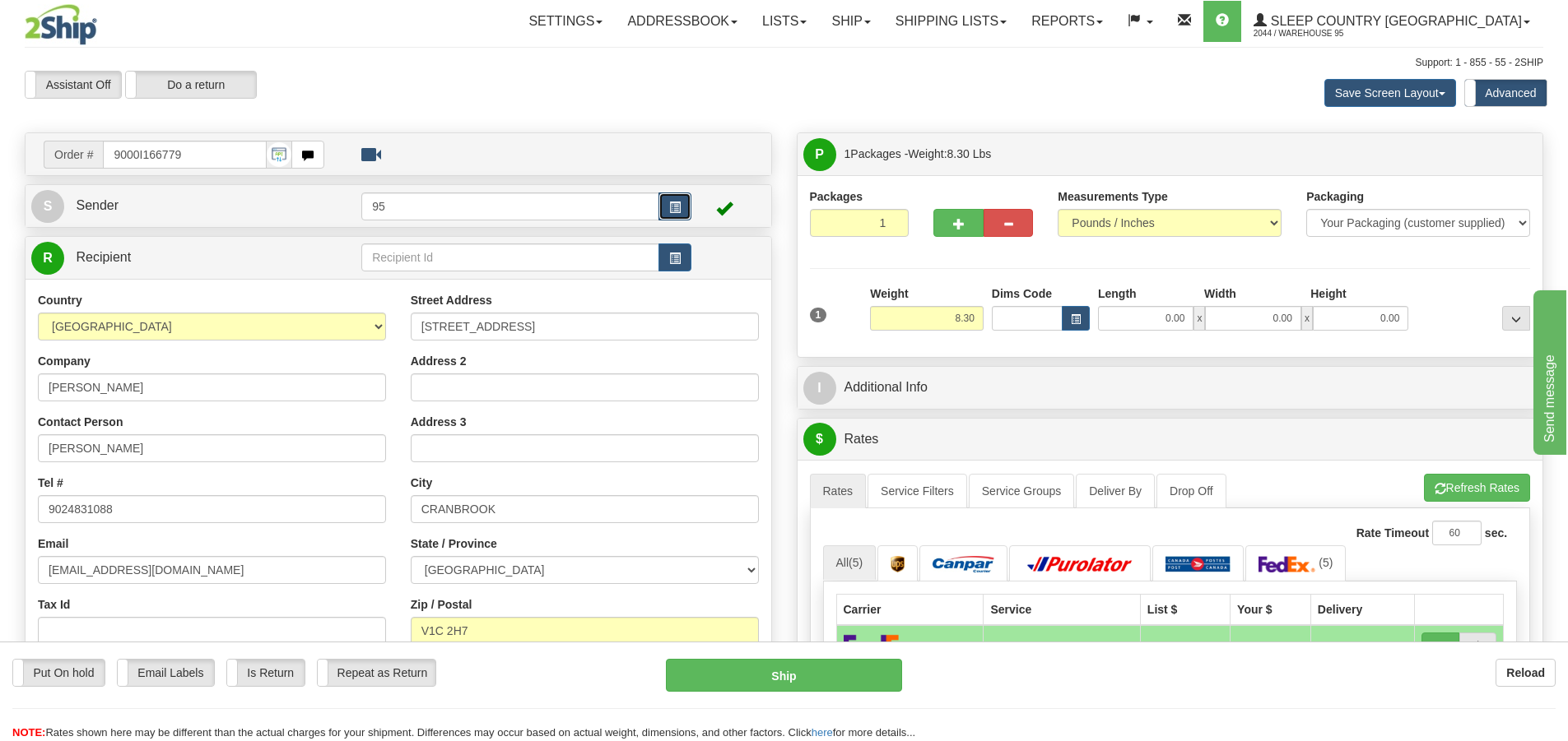
click at [684, 212] on button "button" at bounding box center [675, 206] width 33 height 28
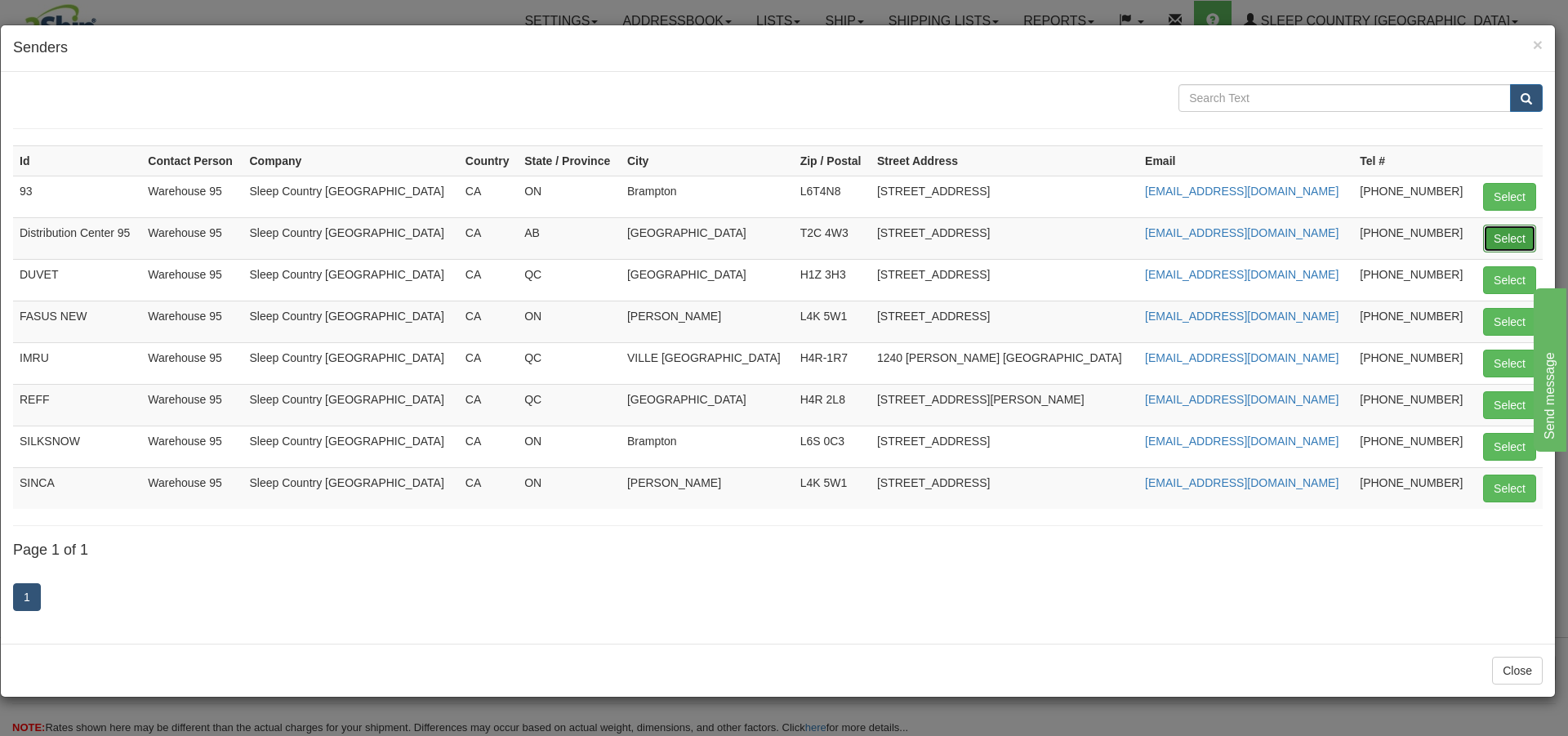
click at [1517, 244] on button "Select" at bounding box center [1509, 238] width 53 height 28
type input "Distribution Center 95"
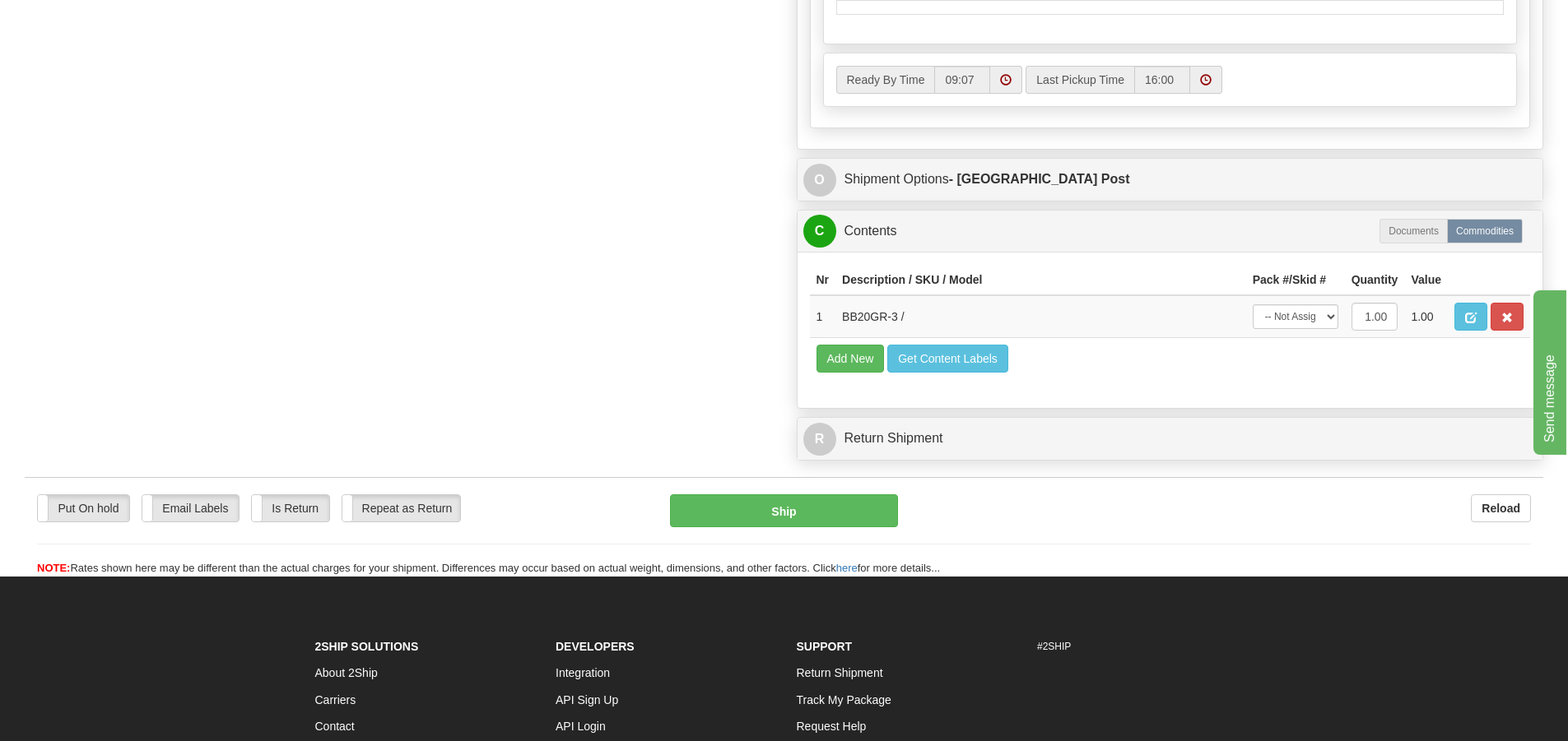
scroll to position [886, 0]
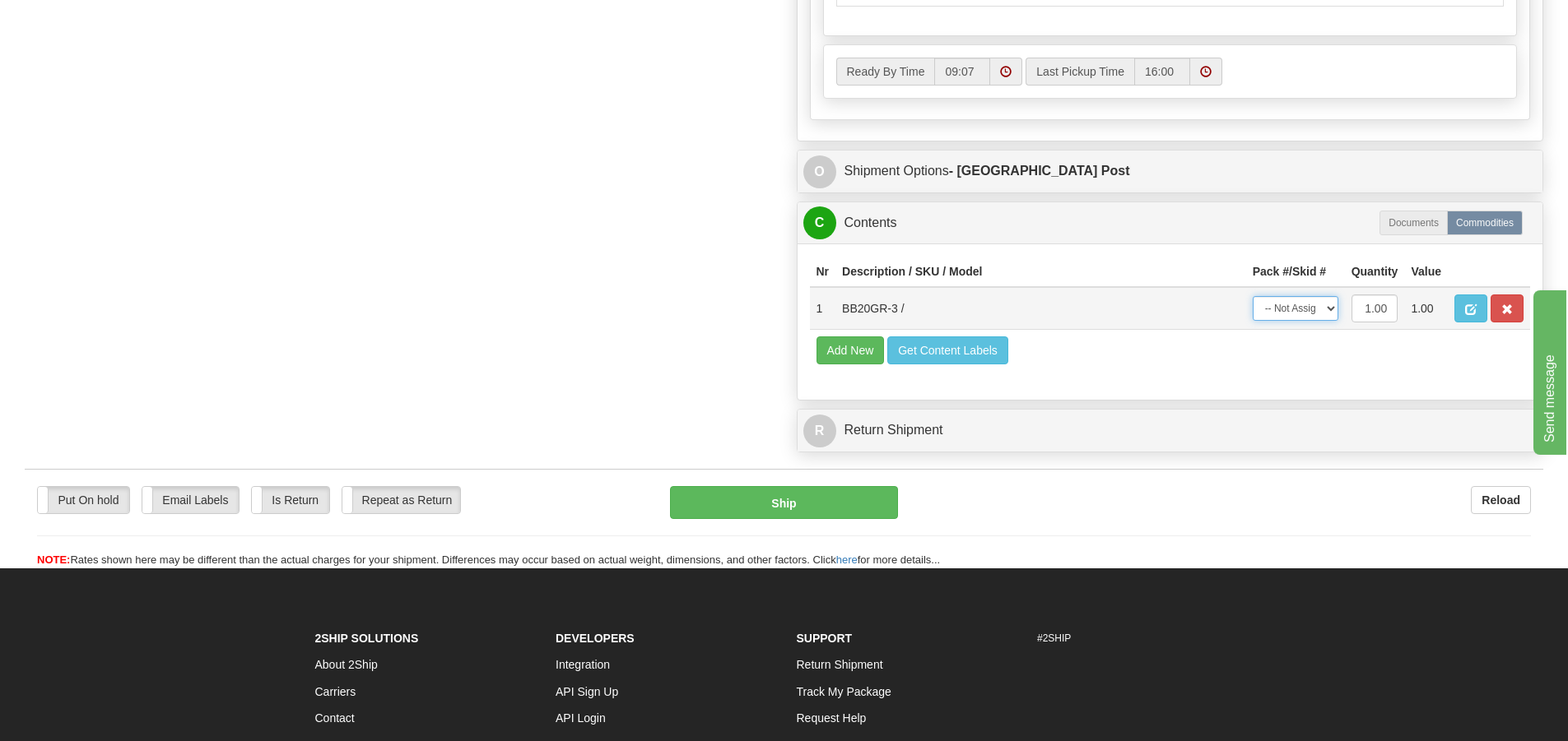
click at [1297, 312] on select "-- Not Assigned -- Package 1" at bounding box center [1296, 309] width 85 height 24
select select "0"
click at [1253, 297] on select "-- Not Assigned -- Package 1" at bounding box center [1296, 309] width 85 height 24
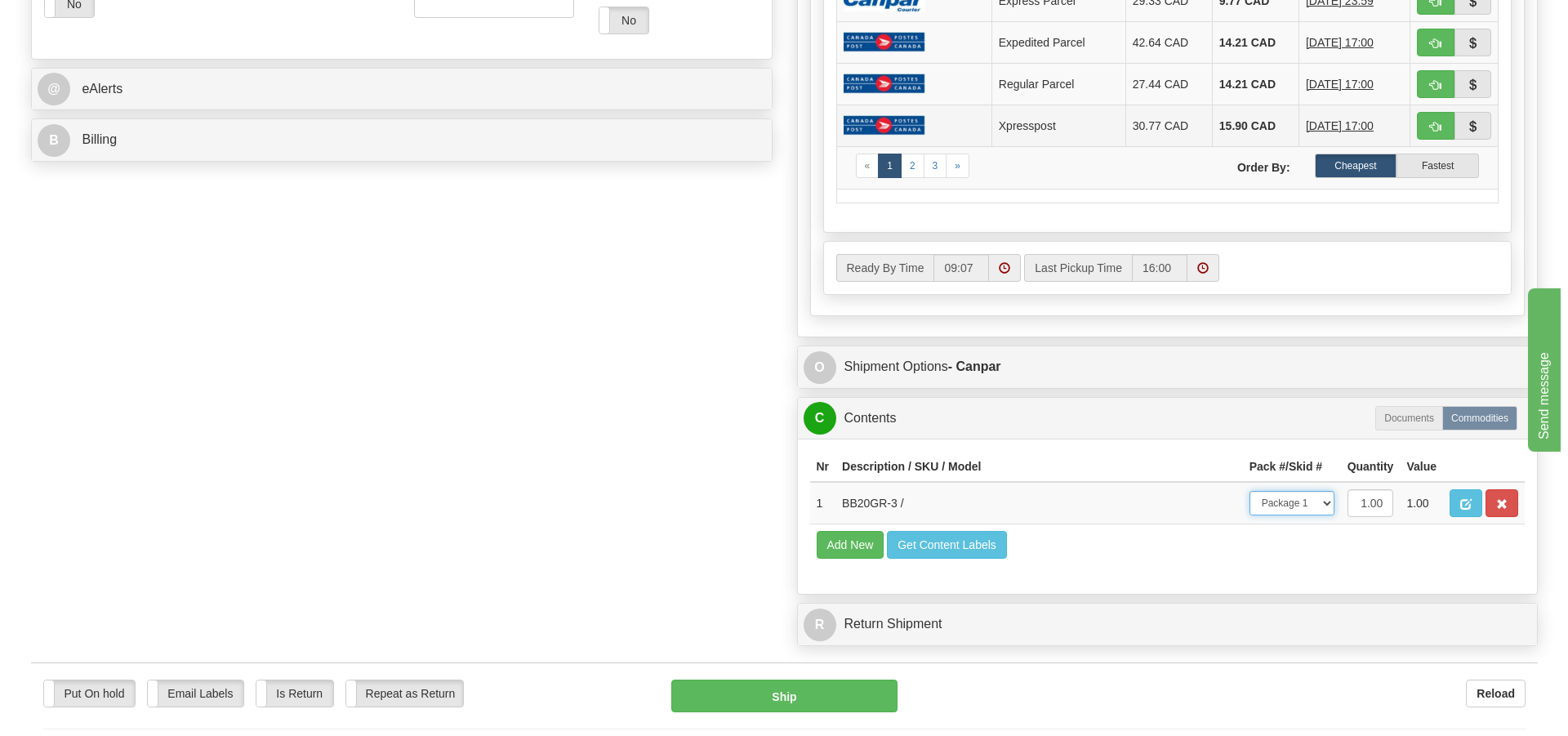
scroll to position [817, 0]
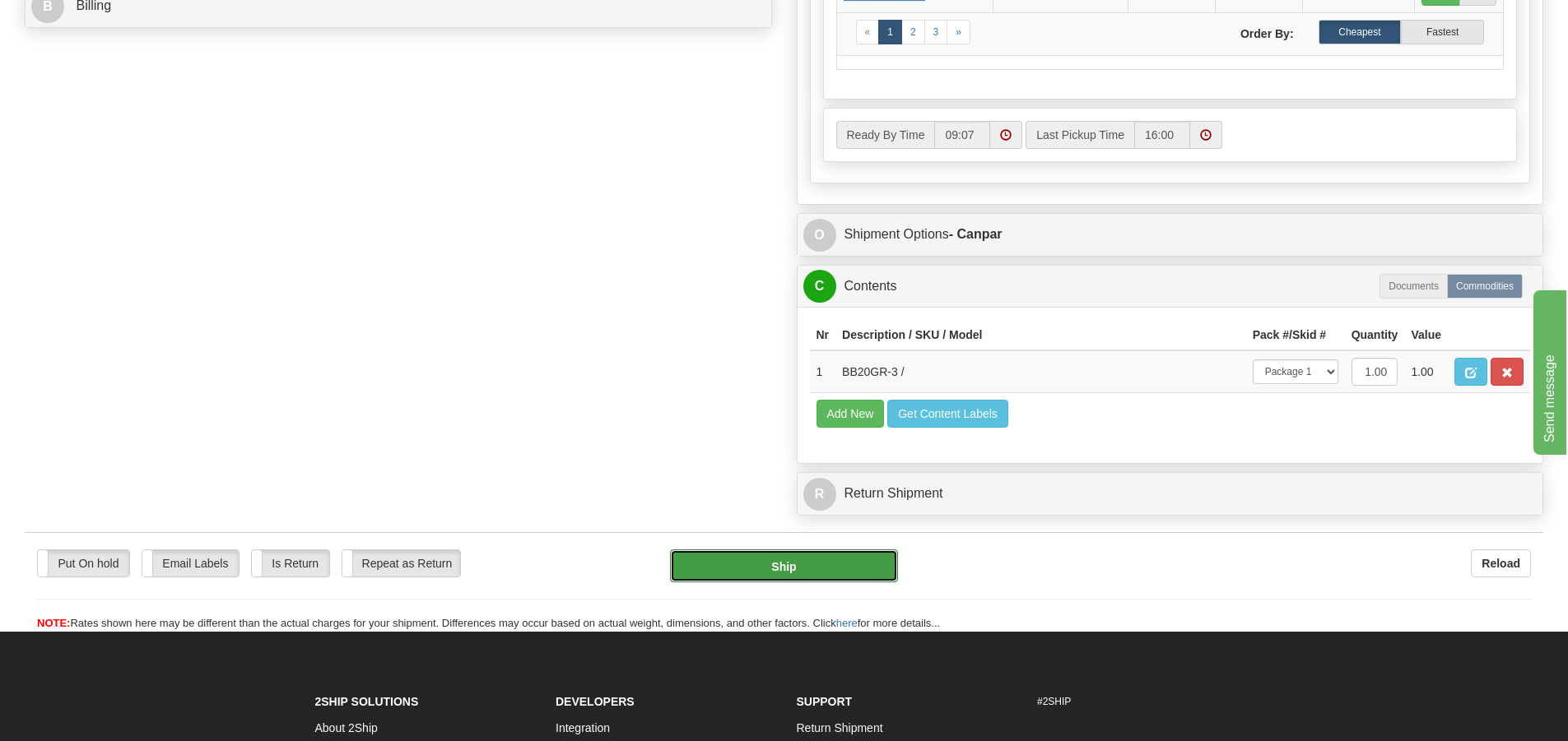
click at [808, 566] on button "Ship" at bounding box center [784, 566] width 228 height 33
type input "1"
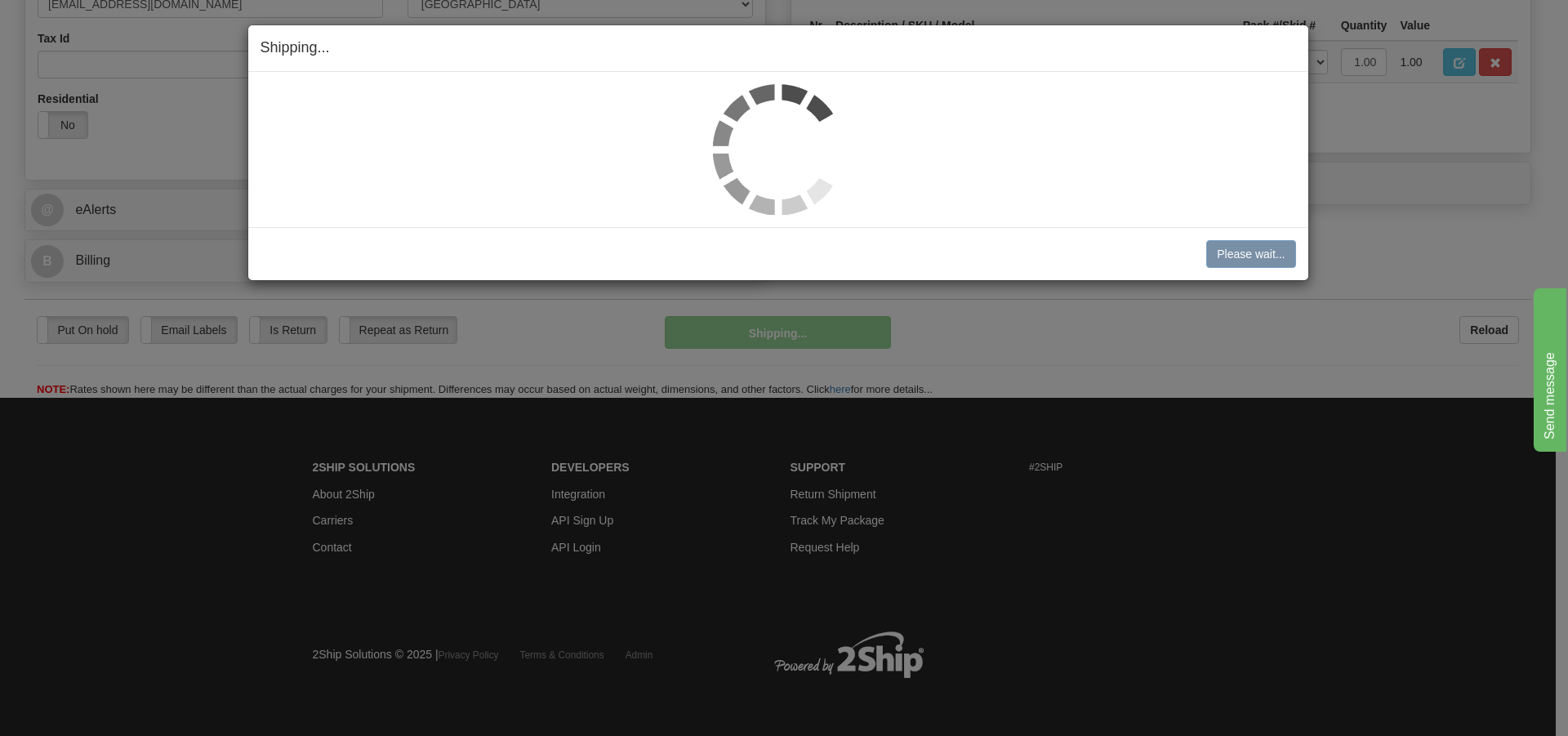
scroll to position [563, 0]
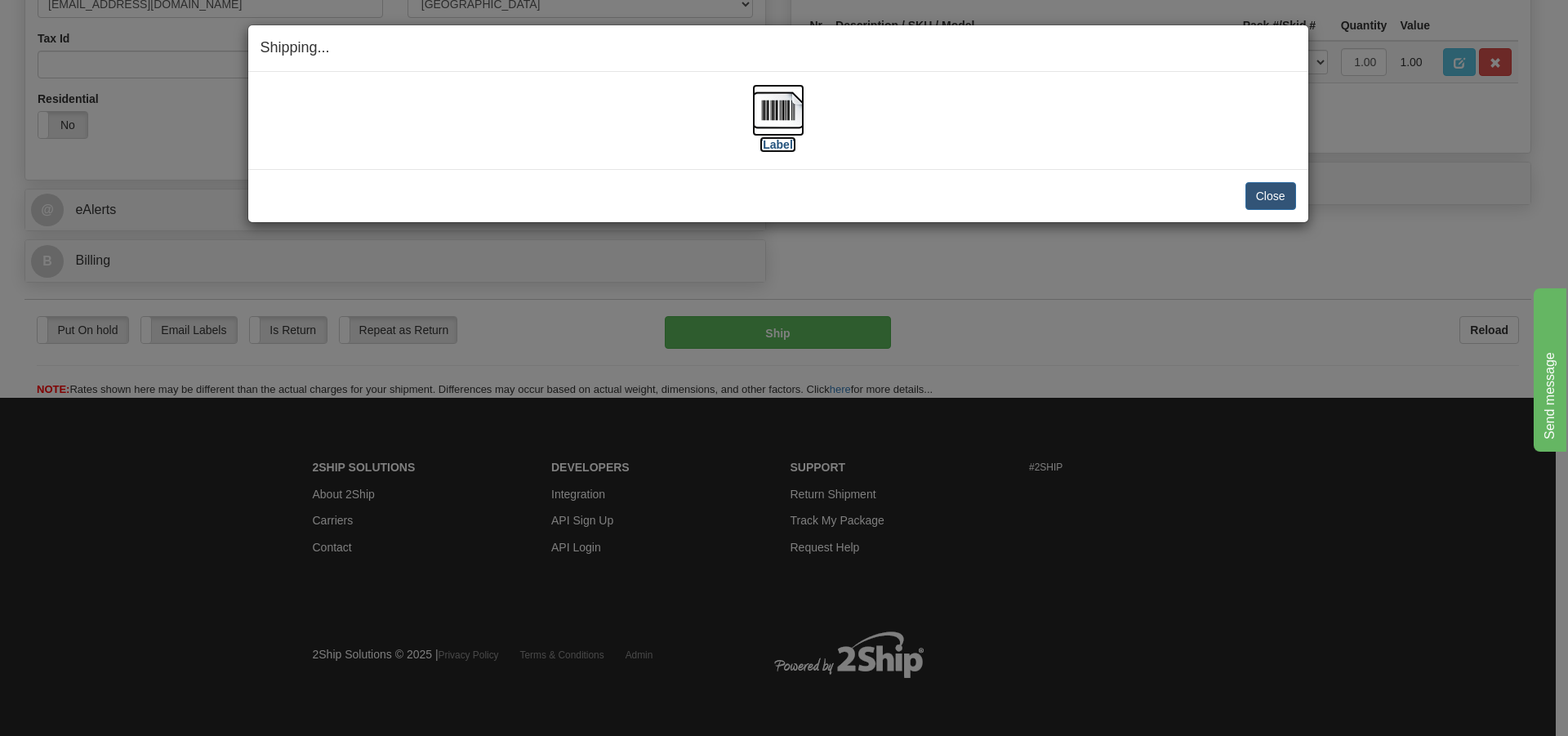
click at [780, 114] on img at bounding box center [778, 110] width 53 height 53
click at [1286, 194] on button "Close" at bounding box center [1271, 196] width 51 height 28
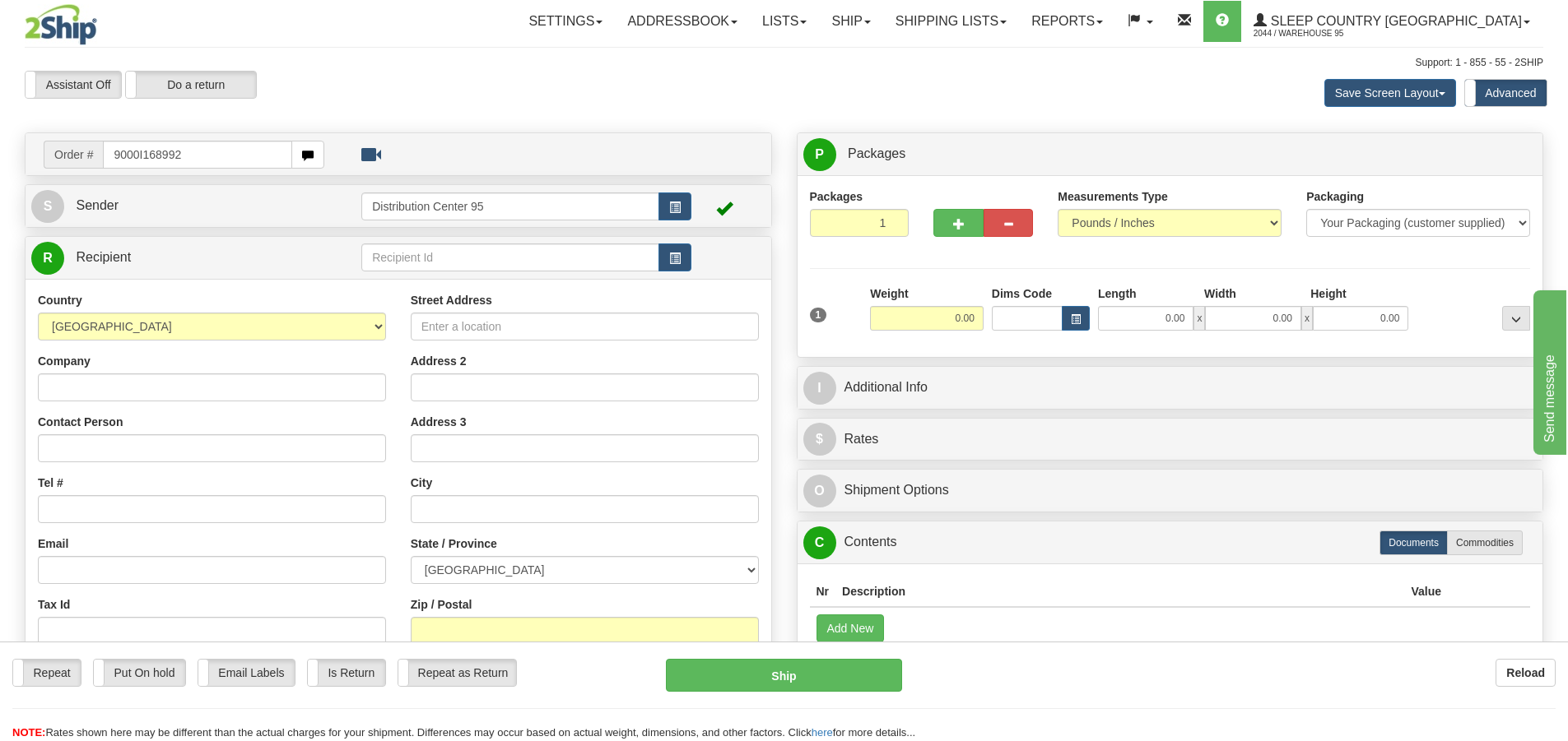
type input "9000I168992"
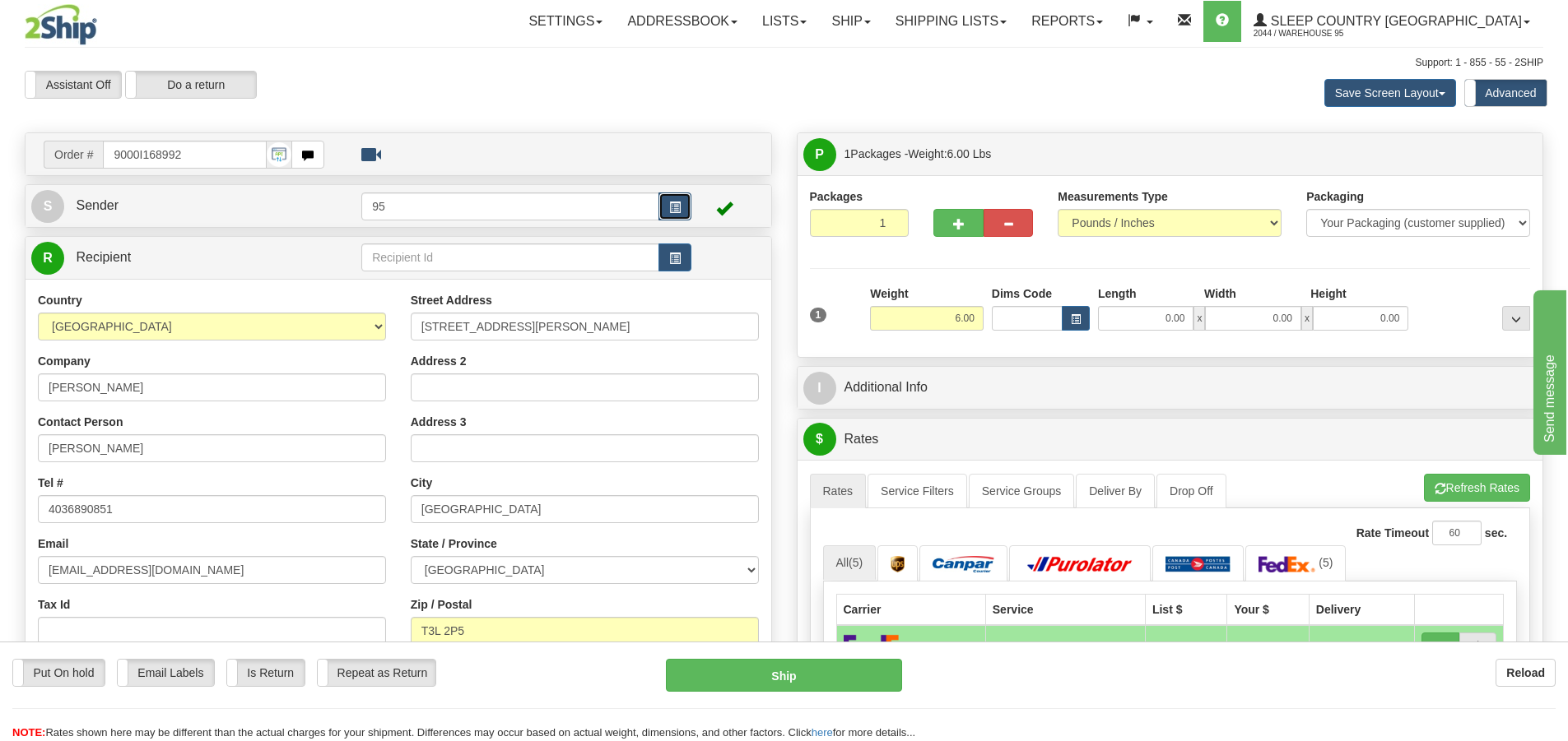
click at [692, 204] on button "button" at bounding box center [675, 206] width 33 height 28
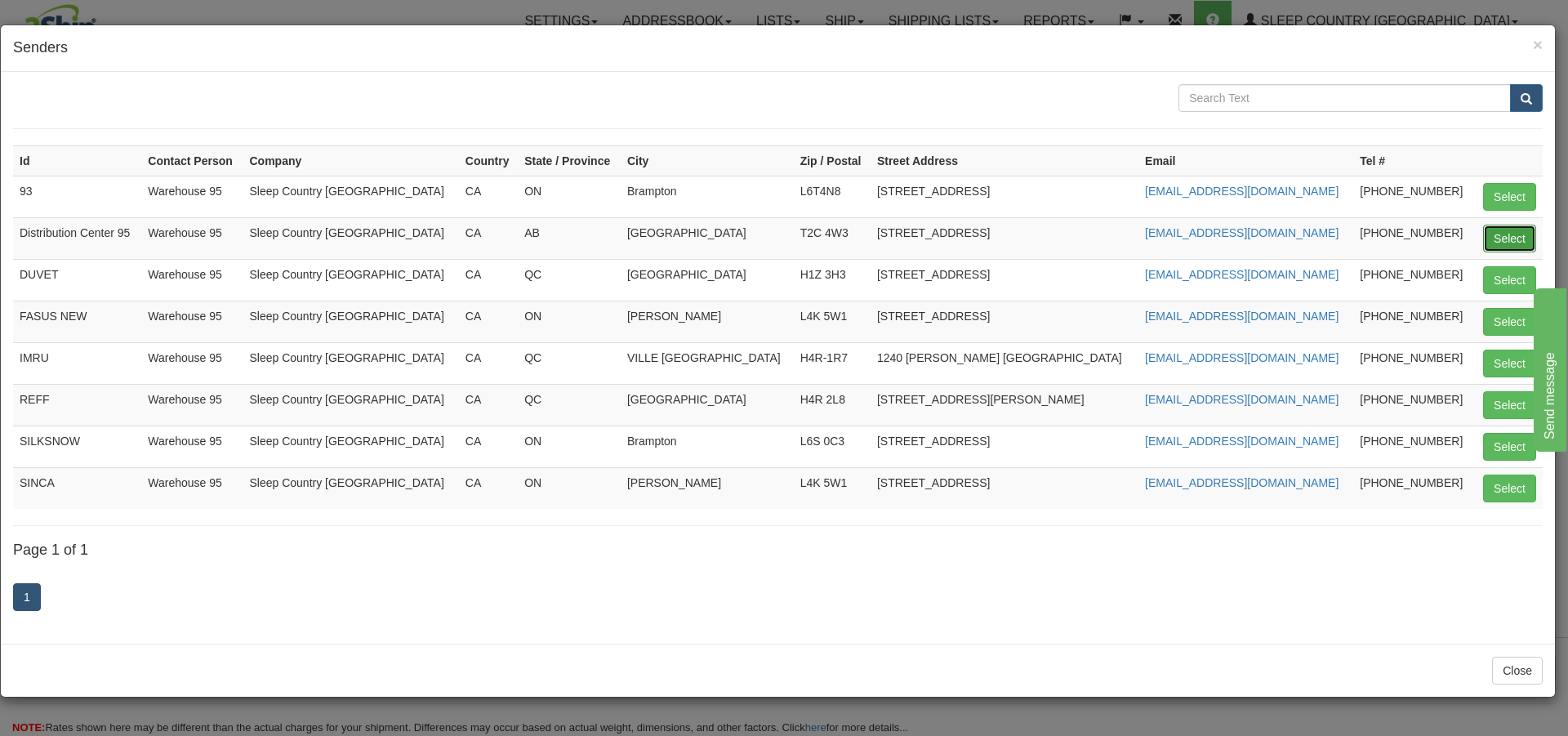
click at [1496, 230] on button "Select" at bounding box center [1509, 238] width 53 height 28
type input "Distribution Center 95"
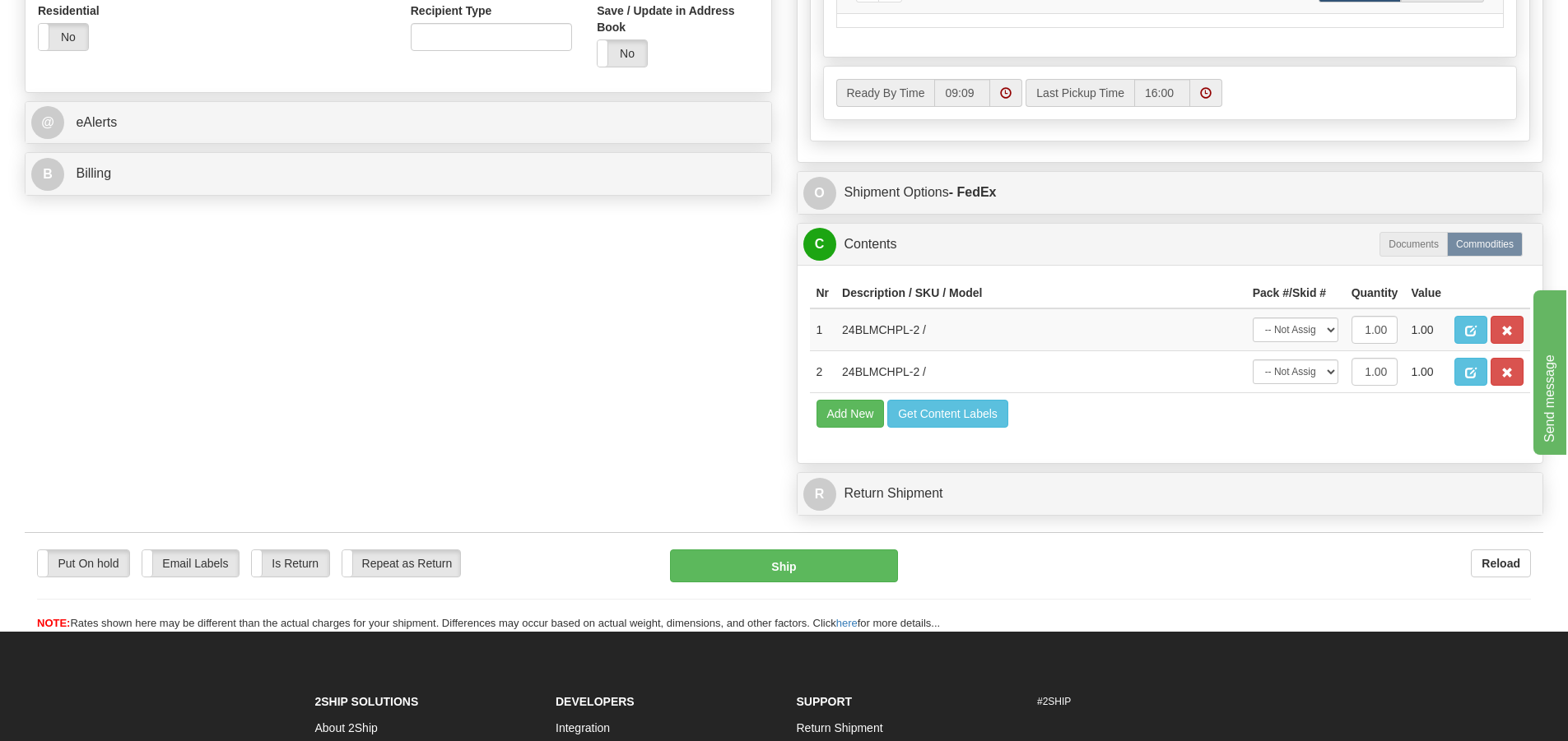
scroll to position [658, 0]
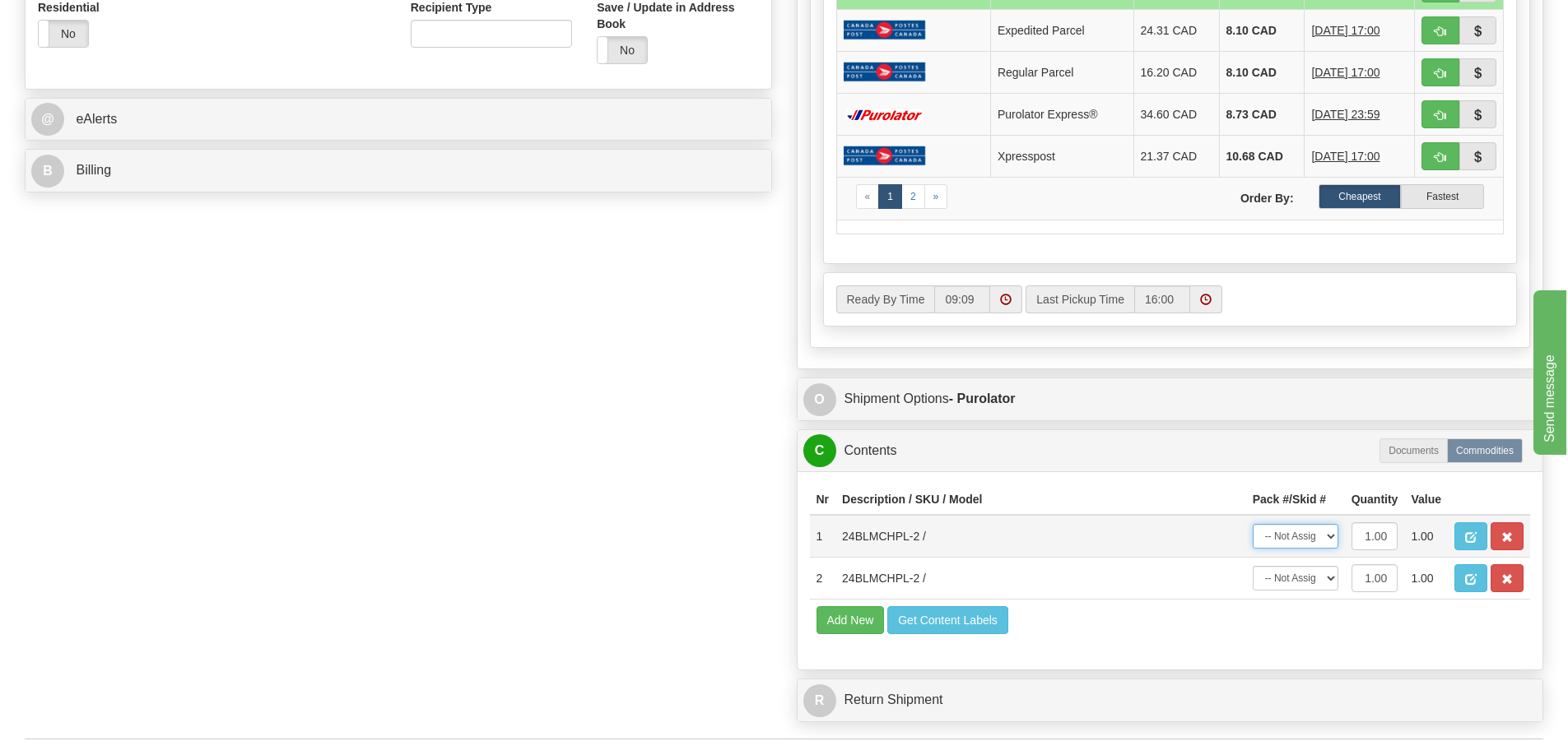
click at [1300, 544] on select "-- Not Assigned -- Package 1" at bounding box center [1296, 537] width 85 height 24
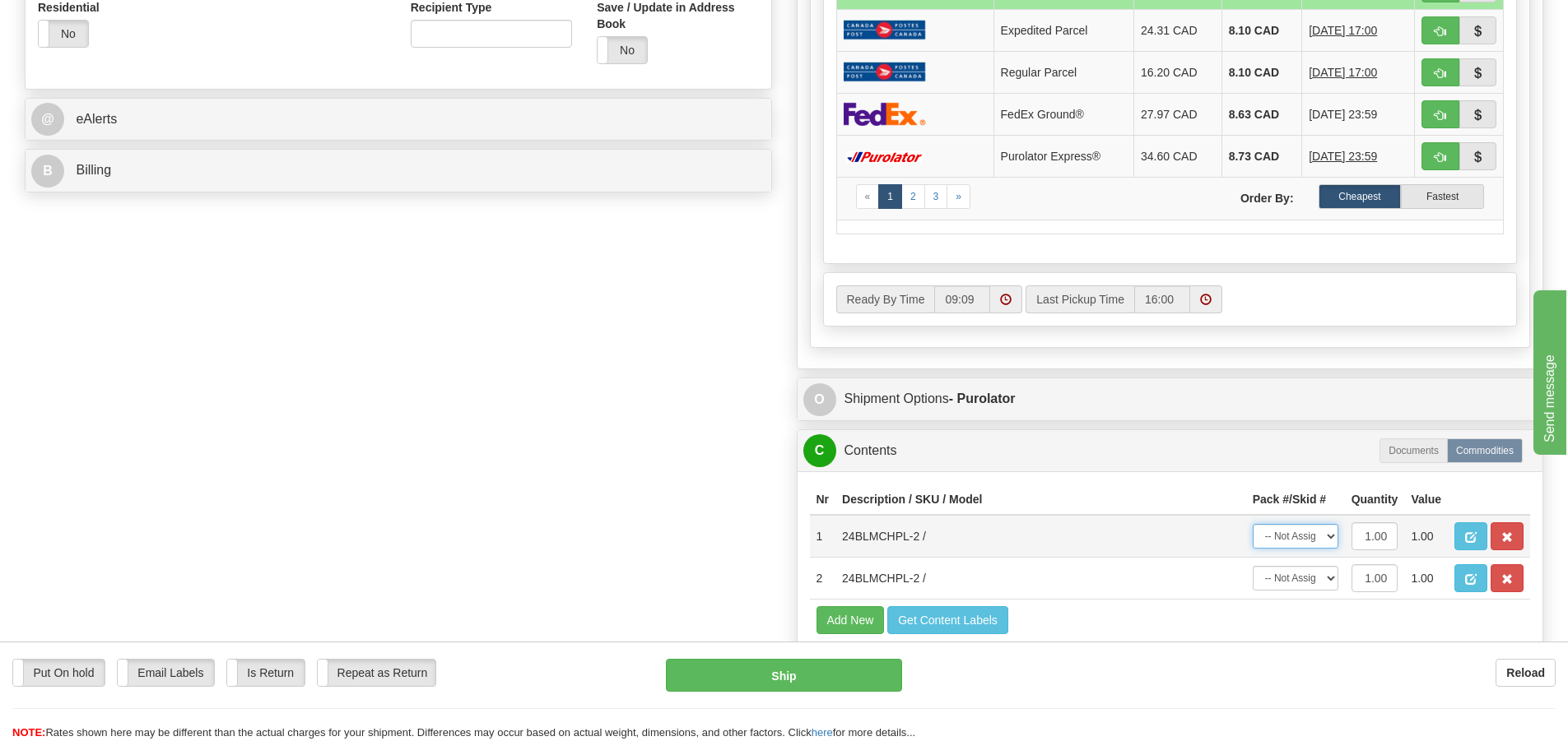
select select "0"
click at [1253, 524] on select "-- Not Assigned -- Package 1" at bounding box center [1296, 537] width 85 height 24
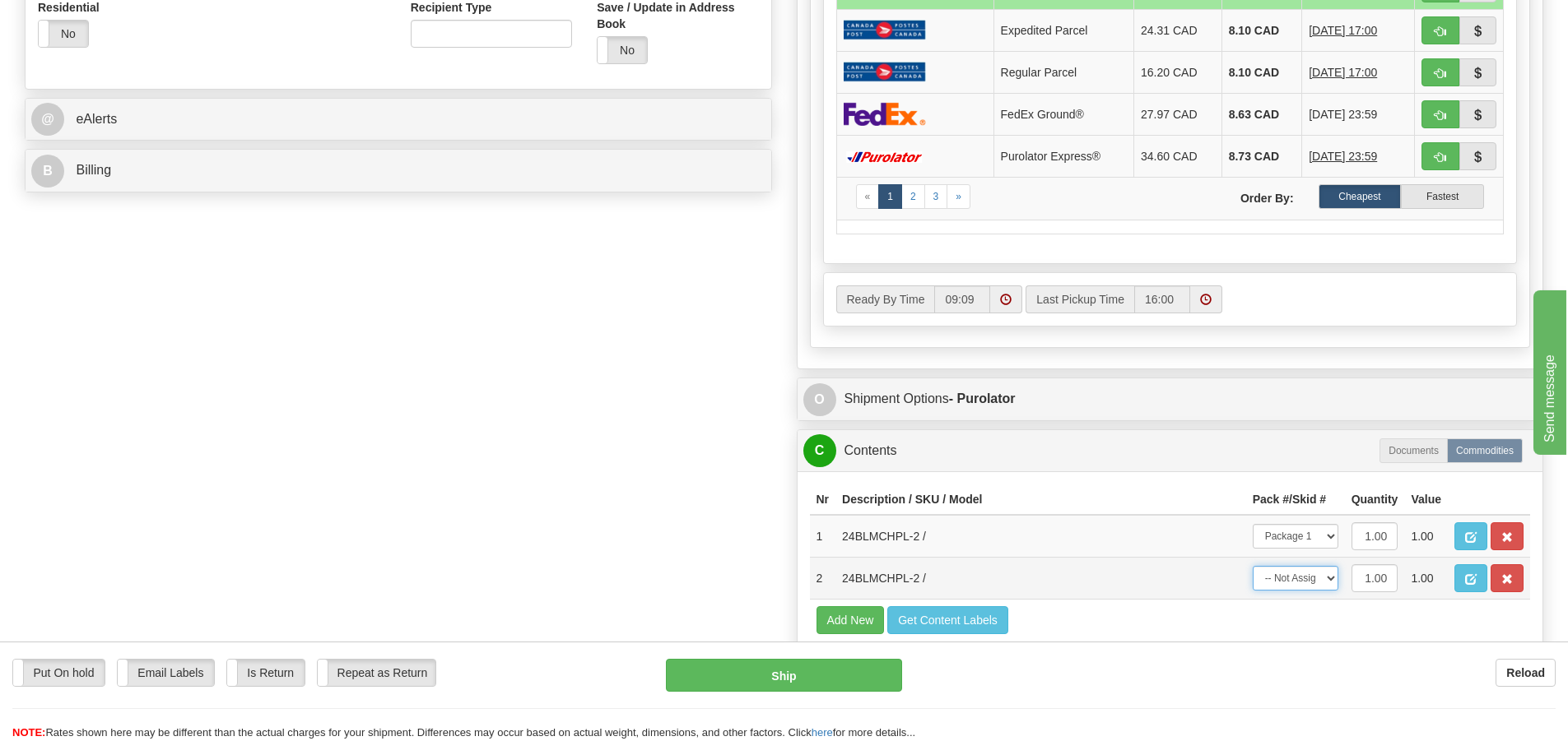
click at [1310, 581] on select "-- Not Assigned -- Package 1" at bounding box center [1296, 578] width 85 height 24
select select "0"
click at [1253, 566] on select "-- Not Assigned -- Package 1" at bounding box center [1296, 578] width 85 height 24
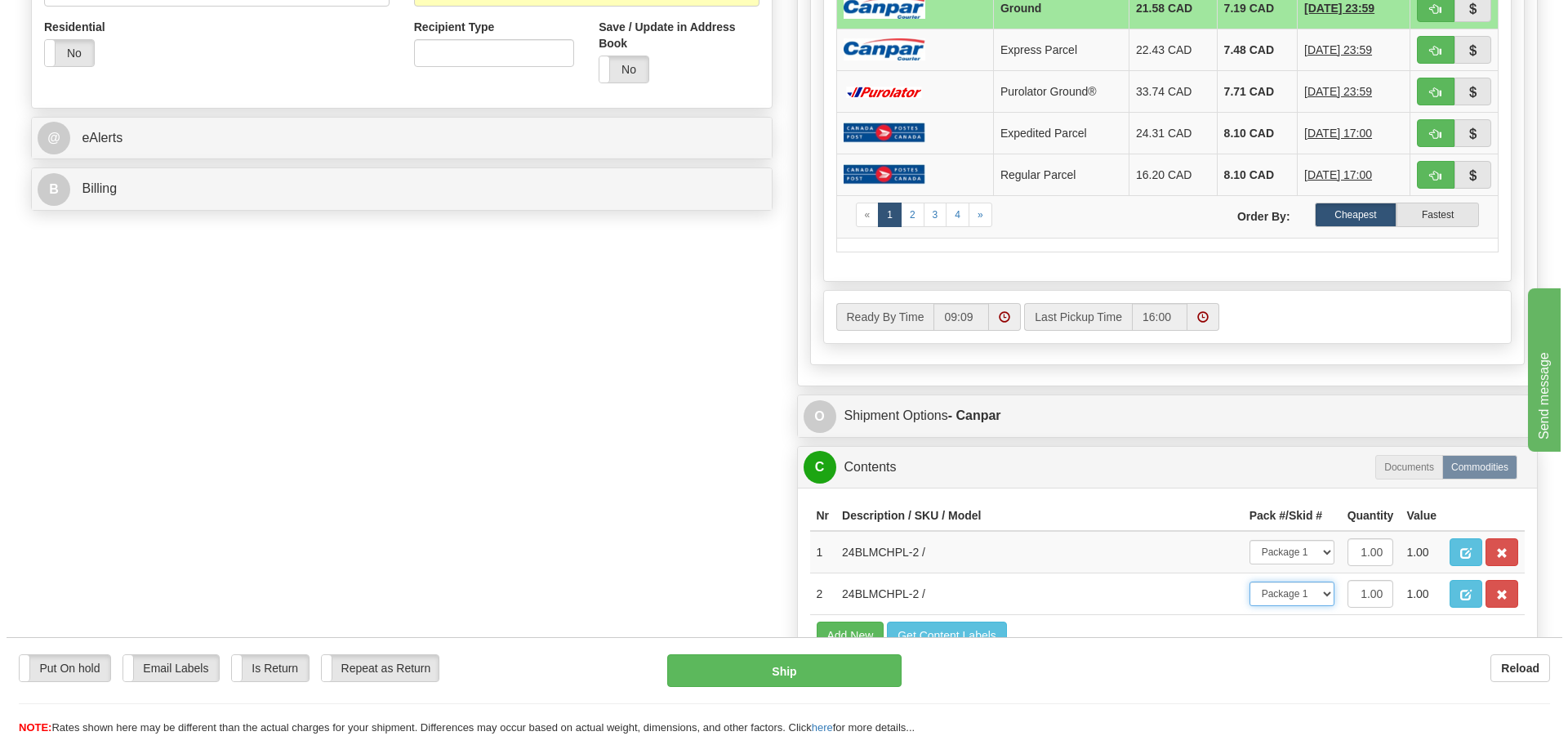
scroll to position [735, 0]
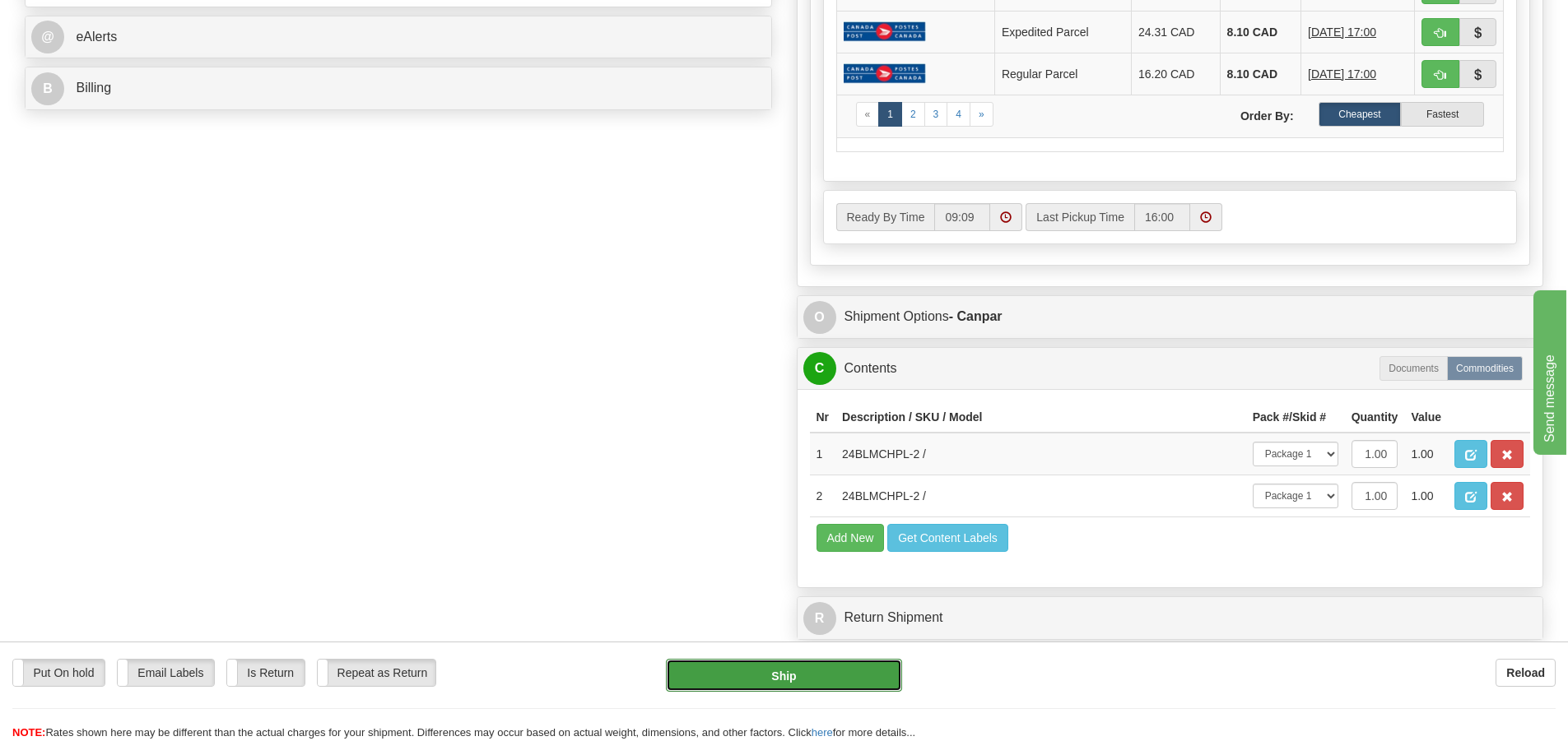
click at [803, 667] on button "Ship" at bounding box center [783, 676] width 236 height 33
type input "1"
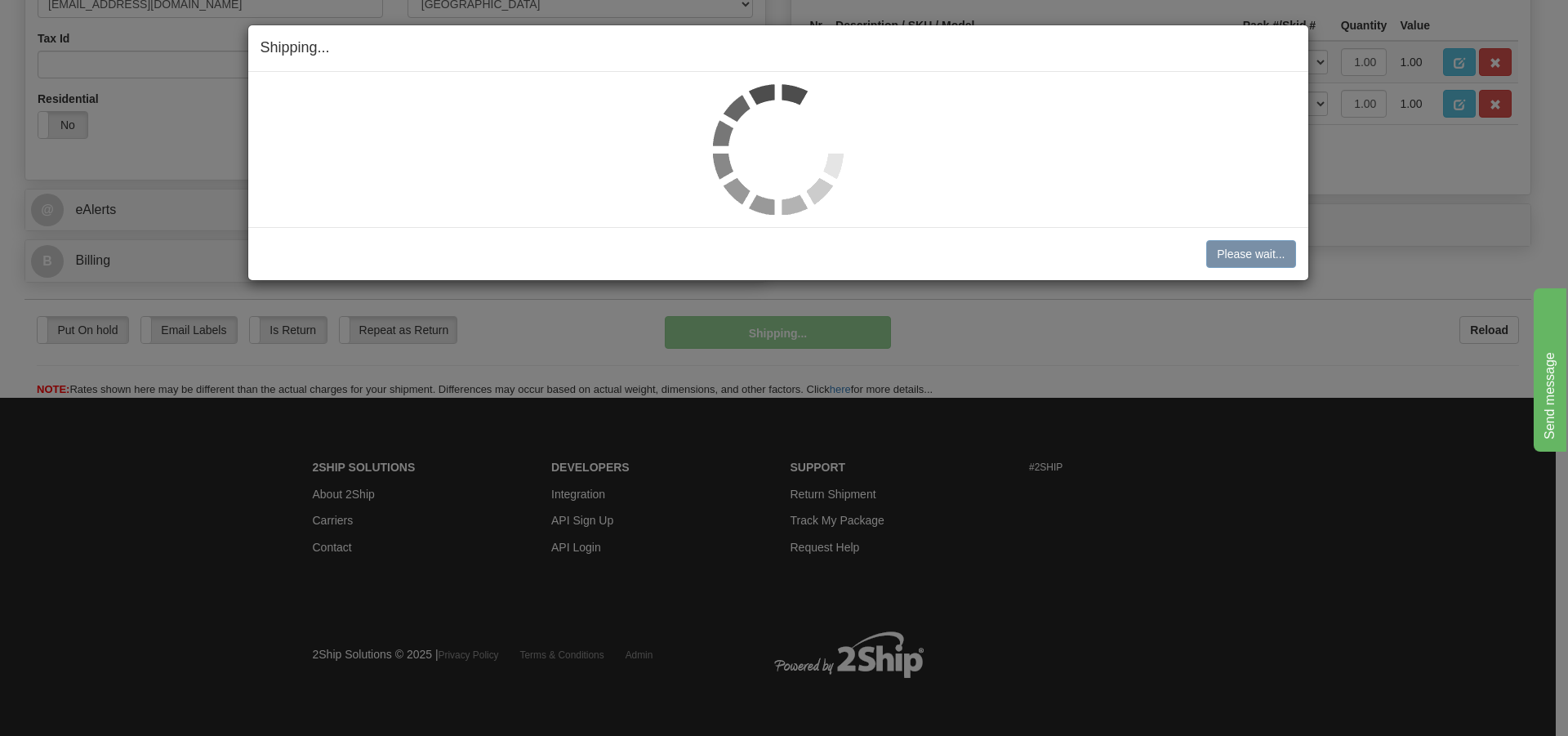
scroll to position [563, 0]
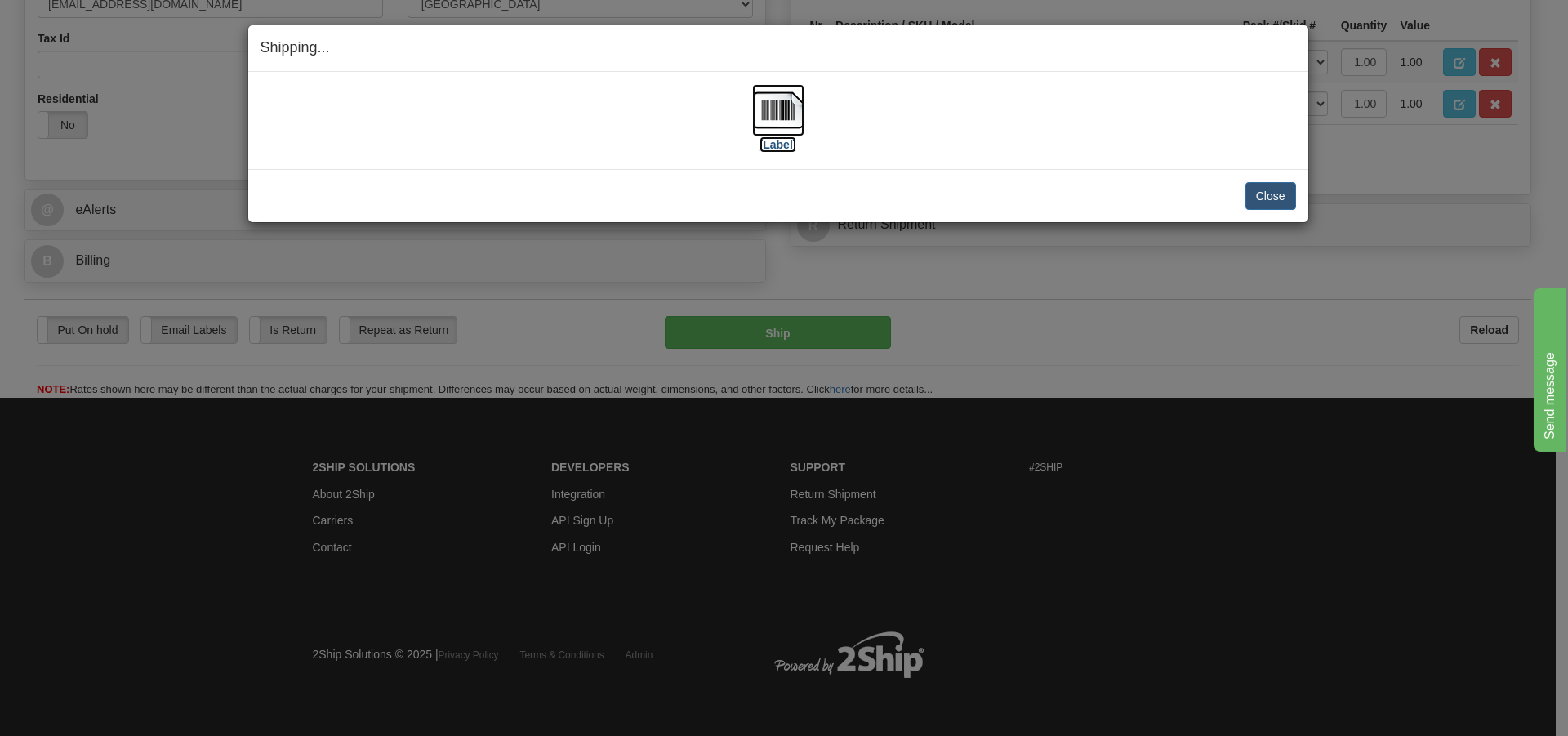
click at [775, 96] on img at bounding box center [778, 110] width 53 height 53
click at [1261, 201] on button "Close" at bounding box center [1271, 196] width 51 height 28
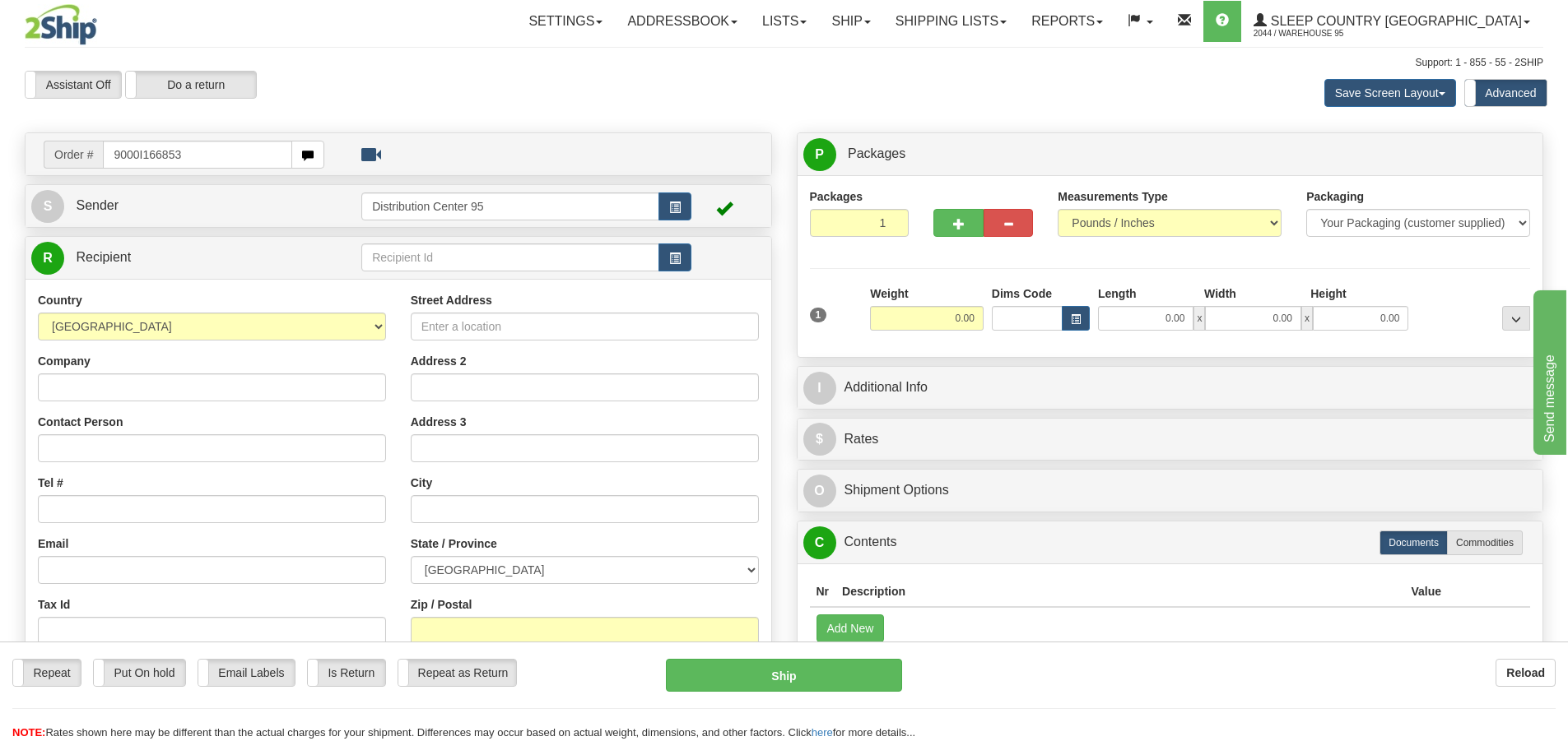
type input "9000I166853"
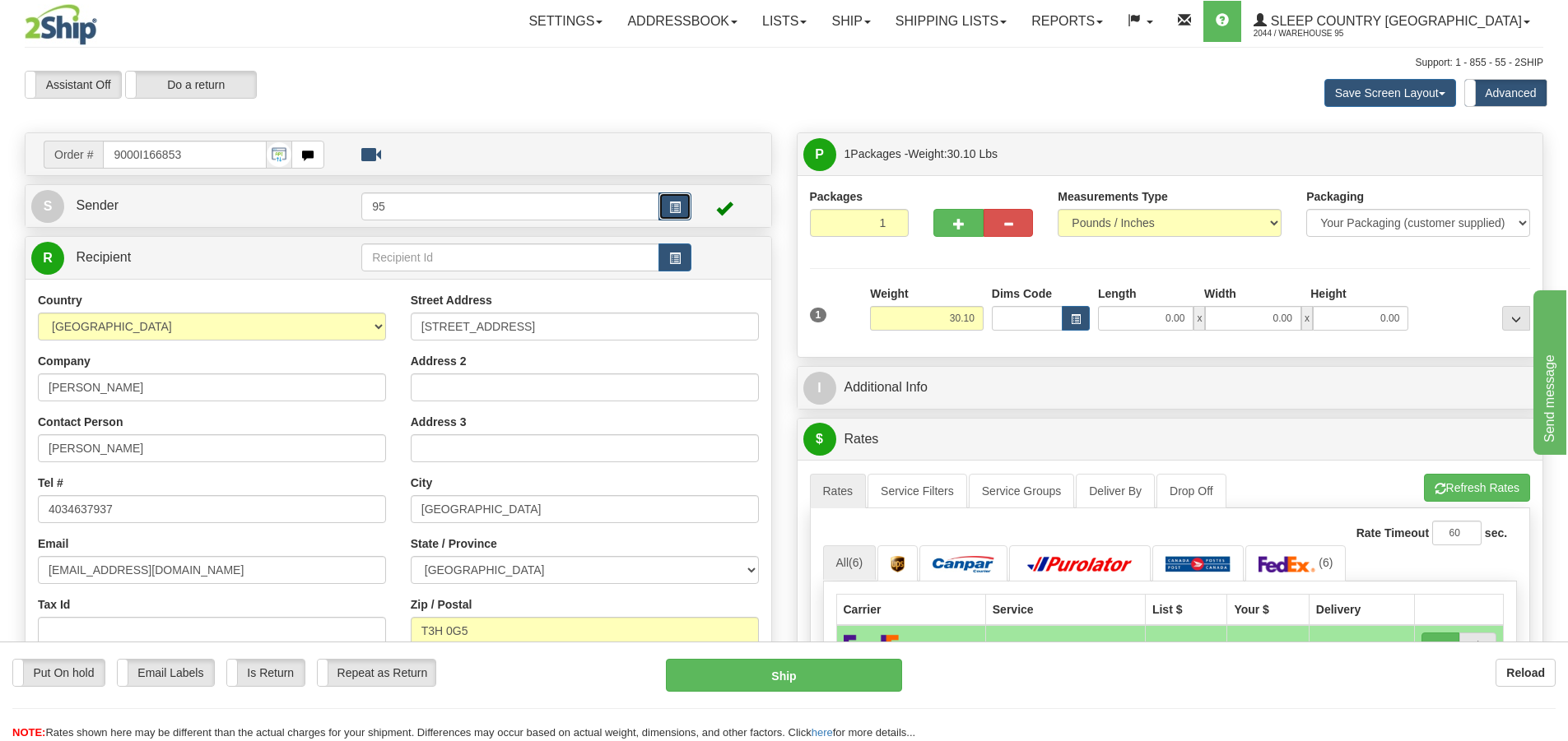
click at [674, 216] on button "button" at bounding box center [675, 206] width 33 height 28
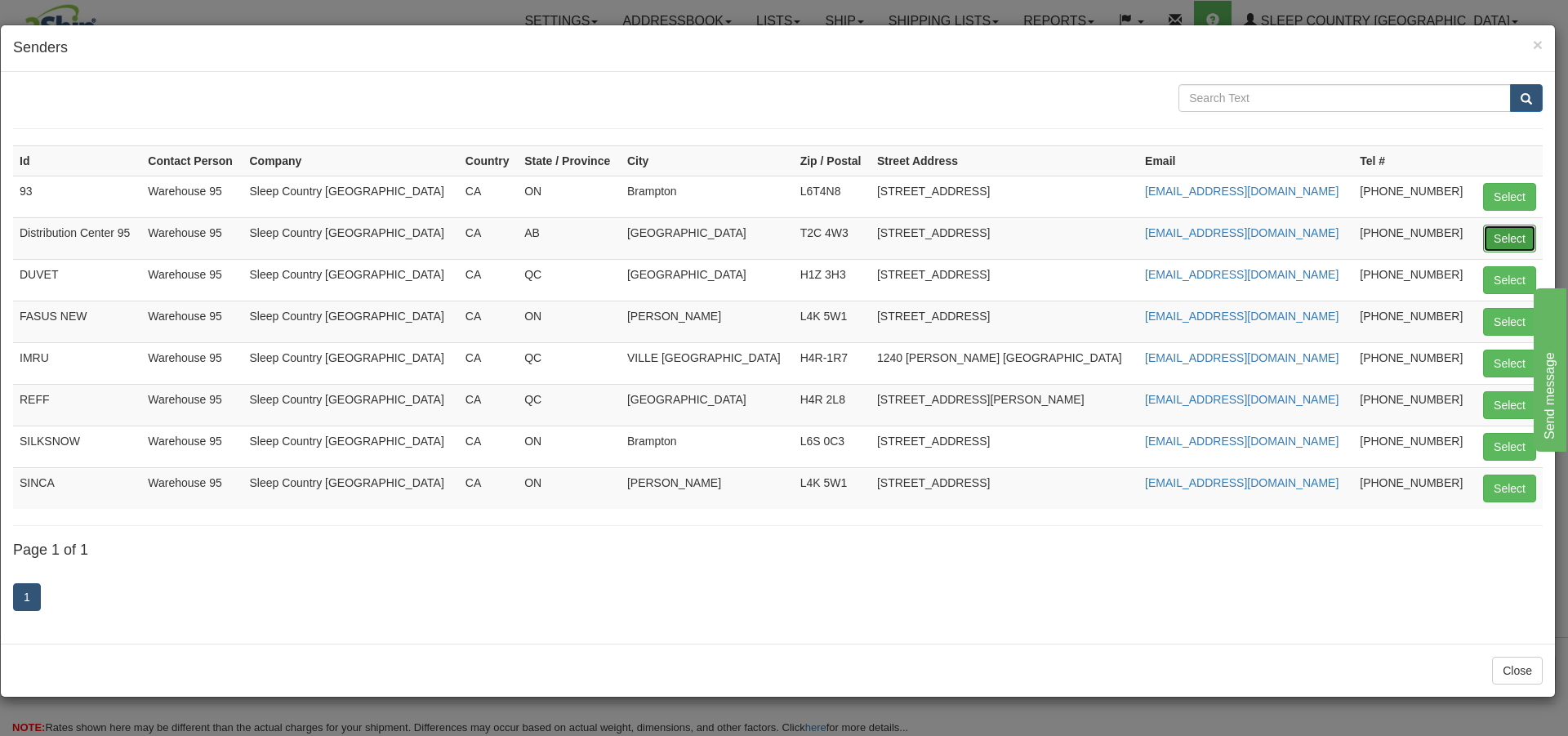
click at [1509, 229] on button "Select" at bounding box center [1509, 238] width 53 height 28
type input "Distribution Center 95"
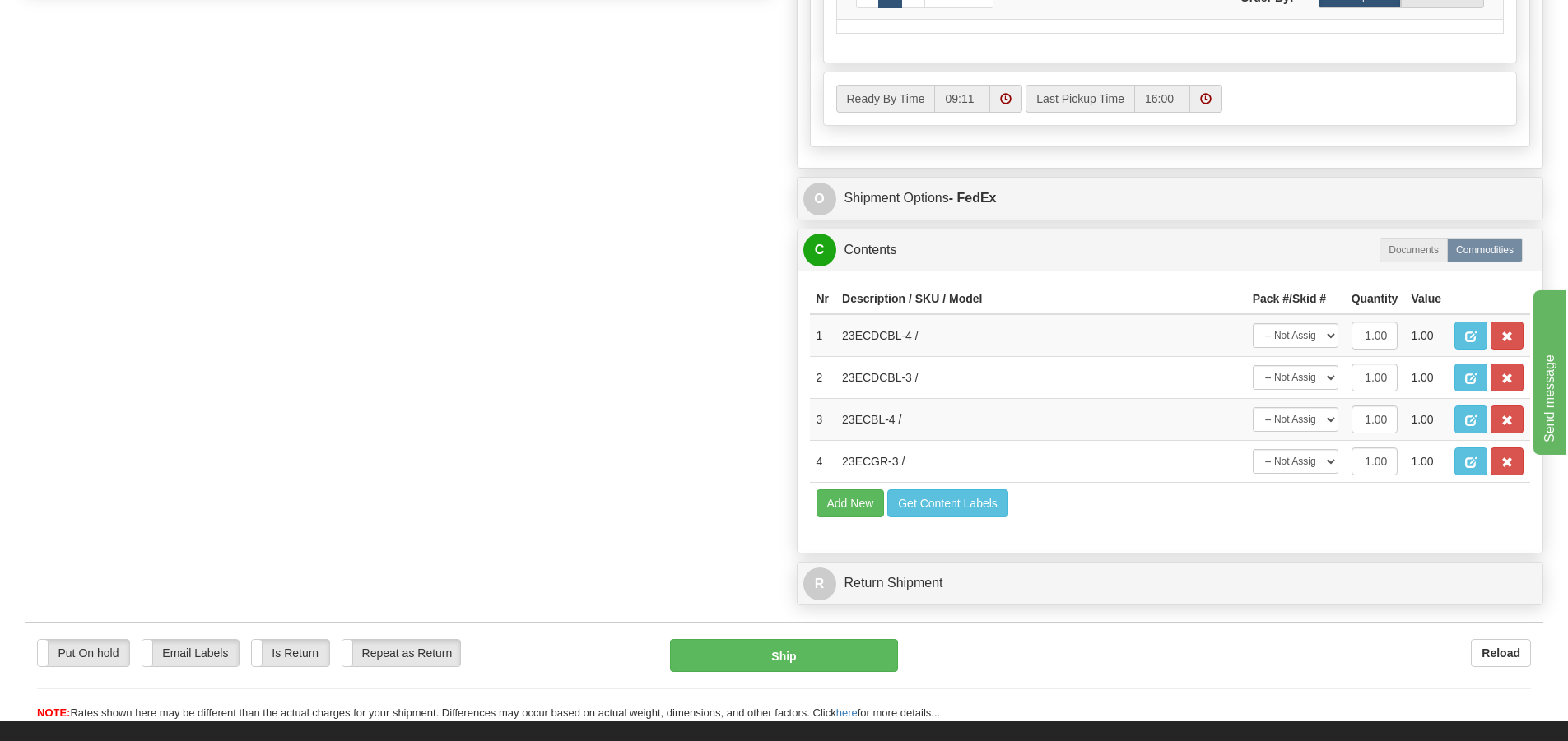
scroll to position [868, 0]
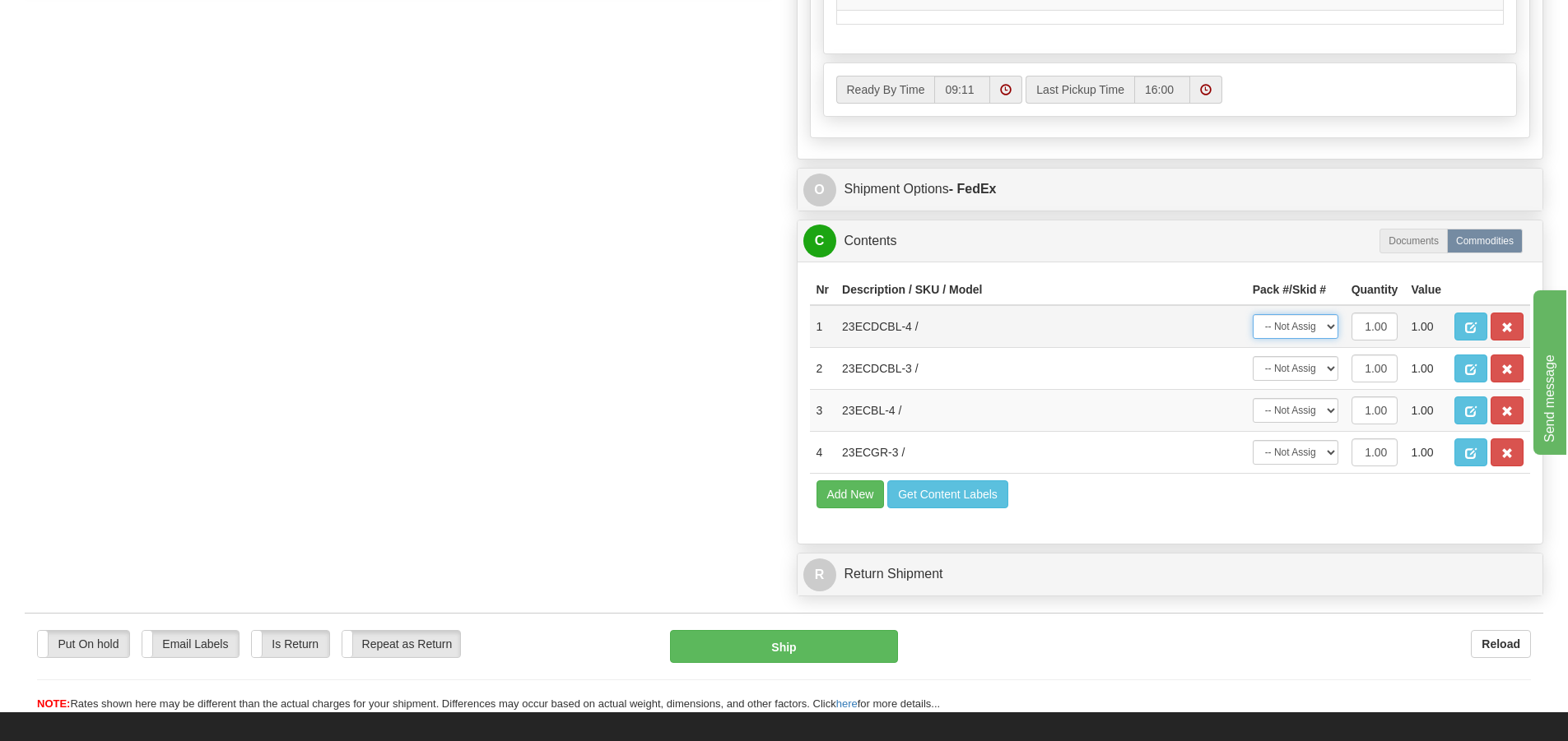
drag, startPoint x: 1292, startPoint y: 322, endPoint x: 1295, endPoint y: 331, distance: 9.5
click at [1292, 322] on select "-- Not Assigned -- Package 1" at bounding box center [1296, 326] width 85 height 24
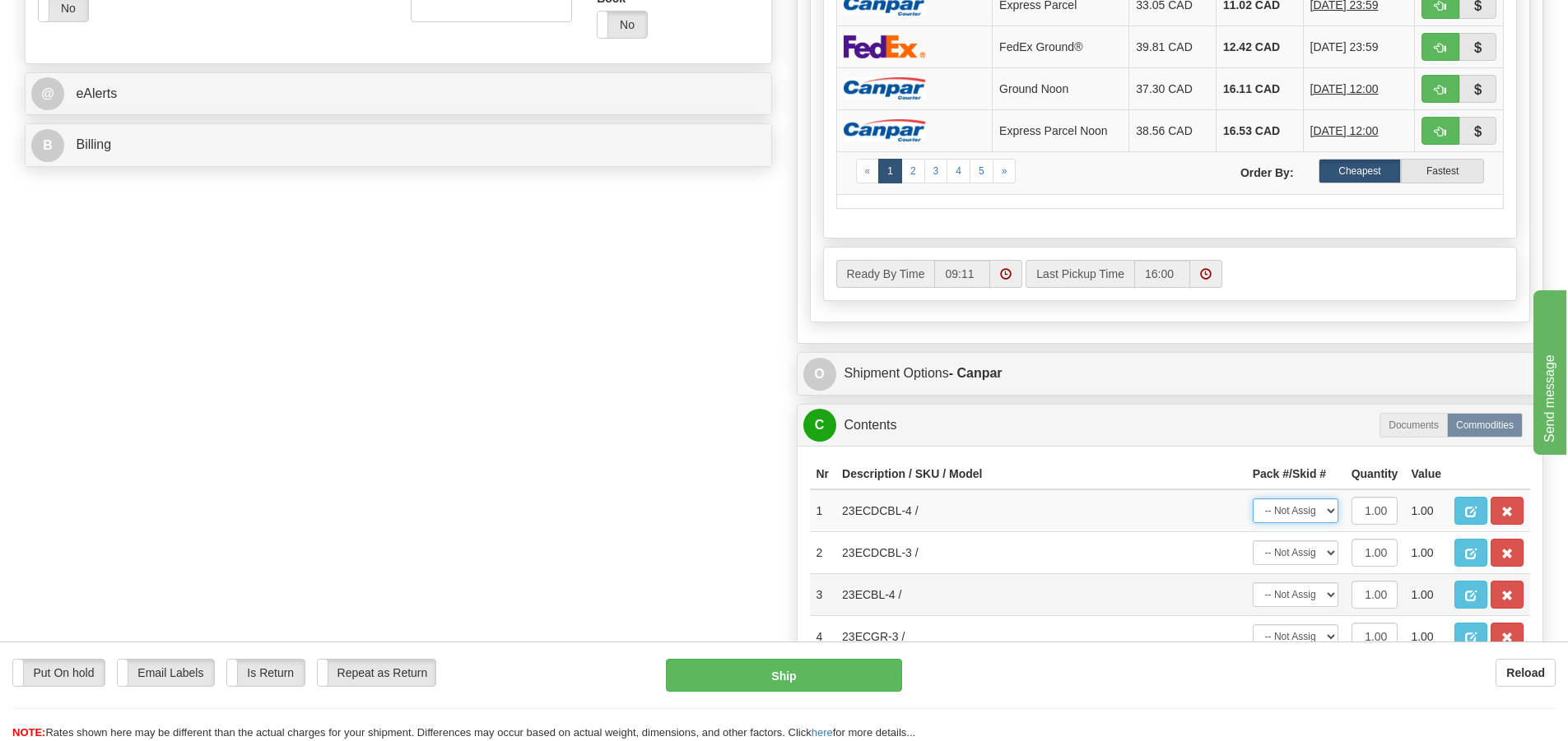
scroll to position [853, 0]
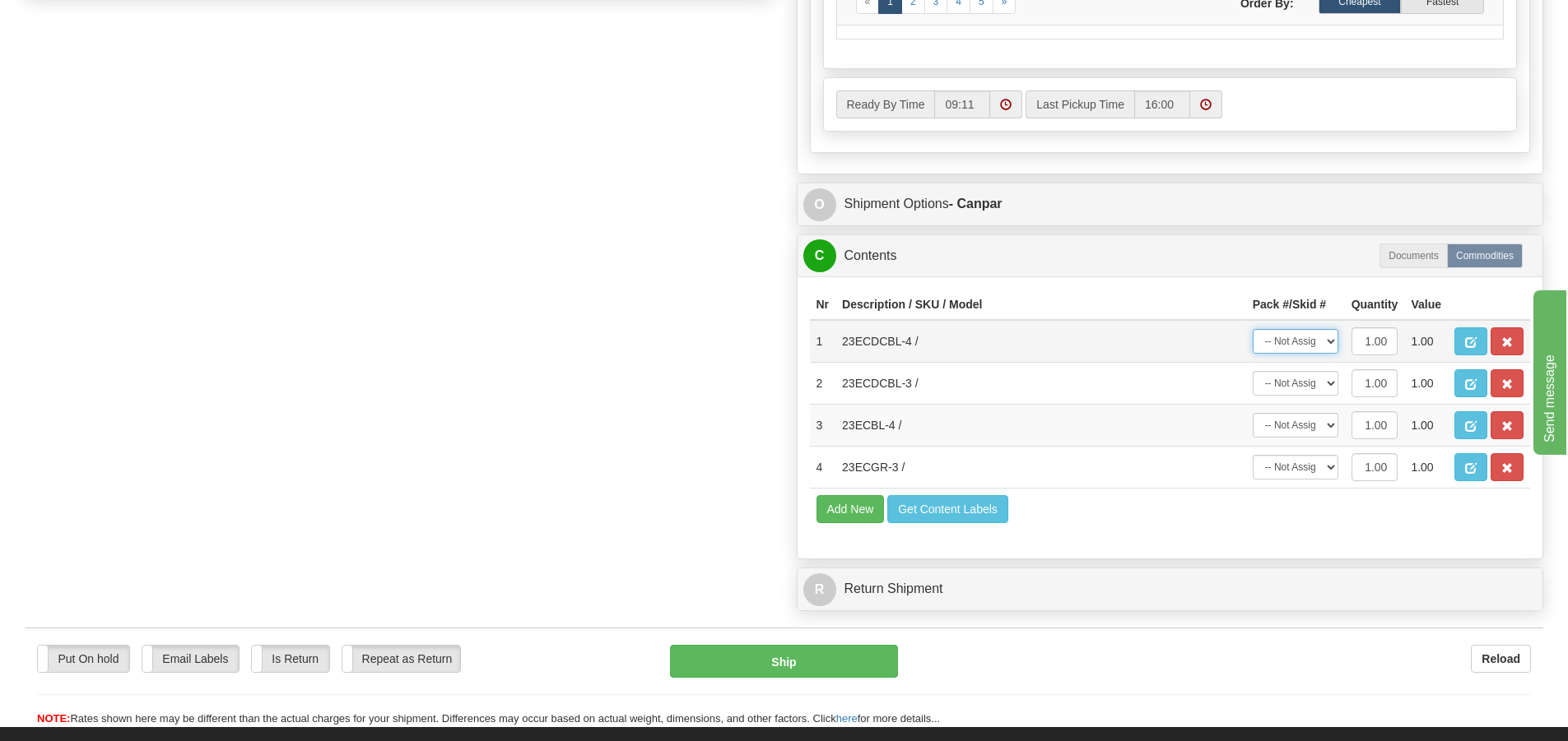
drag, startPoint x: 1297, startPoint y: 332, endPoint x: 1302, endPoint y: 343, distance: 12.1
click at [1297, 332] on select "-- Not Assigned -- Package 1" at bounding box center [1296, 341] width 85 height 24
select select "0"
click at [1253, 329] on select "-- Not Assigned -- Package 1" at bounding box center [1296, 341] width 85 height 24
drag, startPoint x: 1297, startPoint y: 381, endPoint x: 1297, endPoint y: 395, distance: 14.0
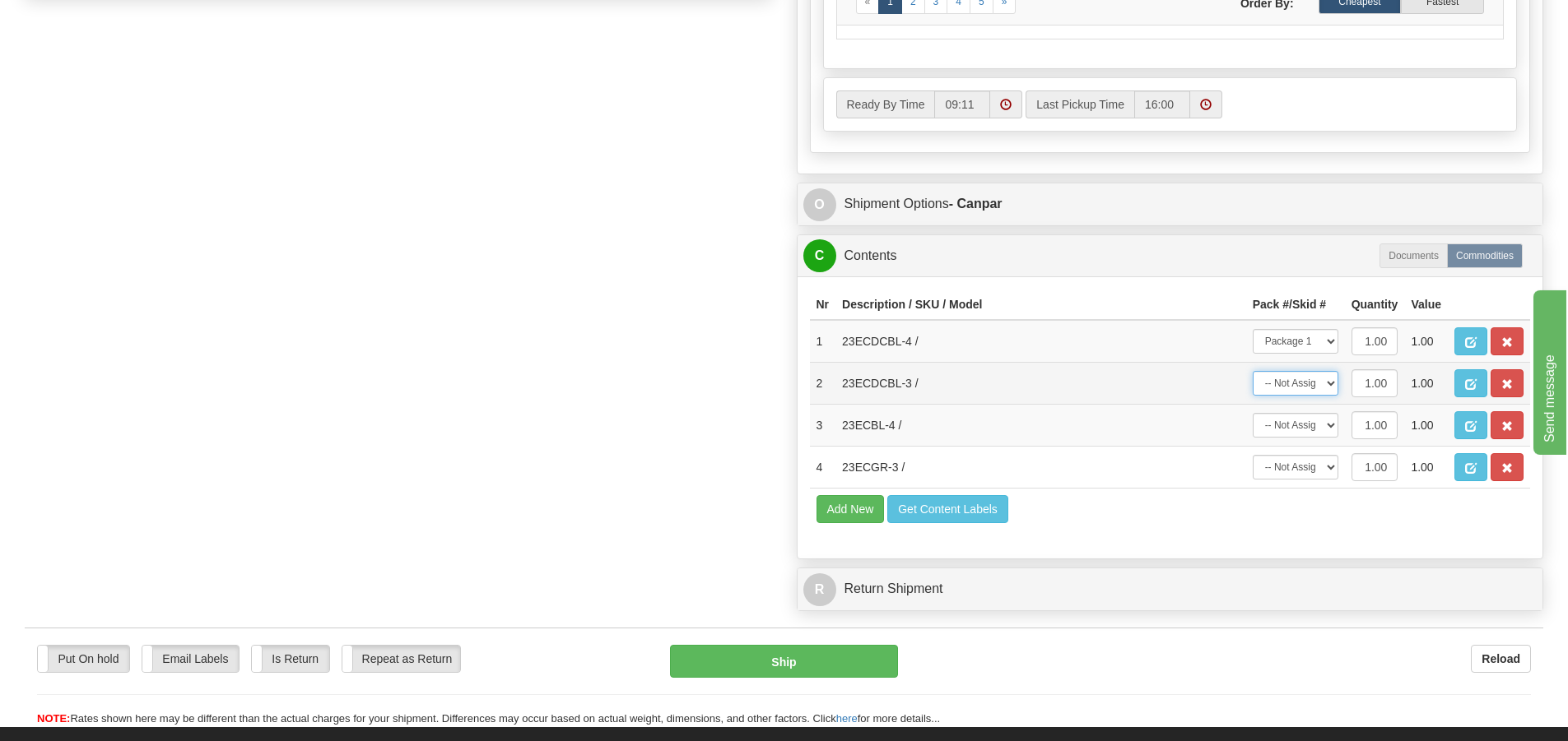
click at [1297, 381] on select "-- Not Assigned -- Package 1" at bounding box center [1296, 384] width 85 height 24
select select "0"
click at [1253, 371] on select "-- Not Assigned -- Package 1" at bounding box center [1296, 384] width 85 height 24
click at [1302, 431] on select "-- Not Assigned -- Package 1" at bounding box center [1296, 425] width 85 height 24
select select "0"
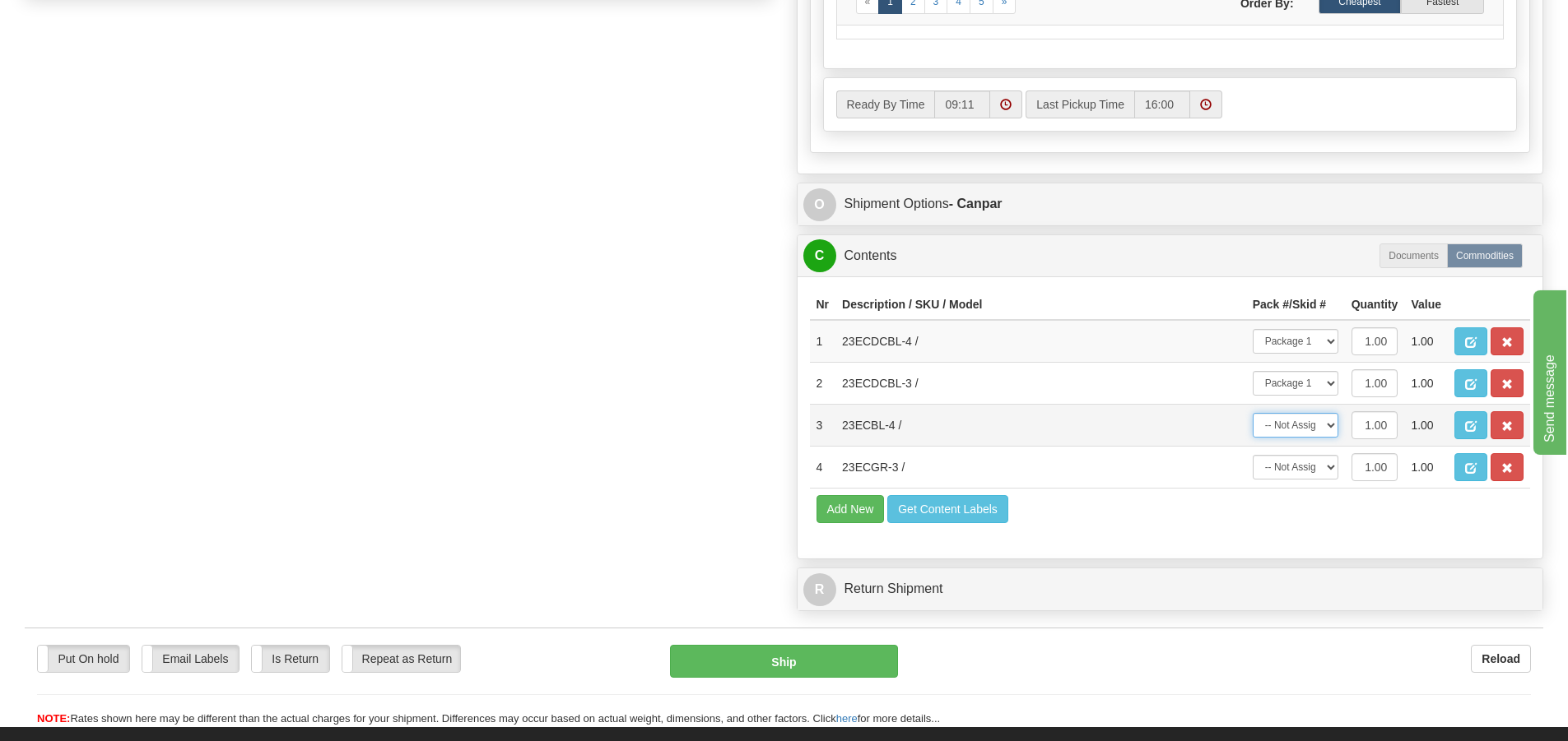
click at [1253, 413] on select "-- Not Assigned -- Package 1" at bounding box center [1296, 425] width 85 height 24
drag, startPoint x: 1299, startPoint y: 467, endPoint x: 1299, endPoint y: 479, distance: 12.0
click at [1299, 466] on select "-- Not Assigned -- Package 1" at bounding box center [1296, 467] width 85 height 24
select select "0"
click at [1253, 455] on select "-- Not Assigned -- Package 1" at bounding box center [1296, 467] width 85 height 24
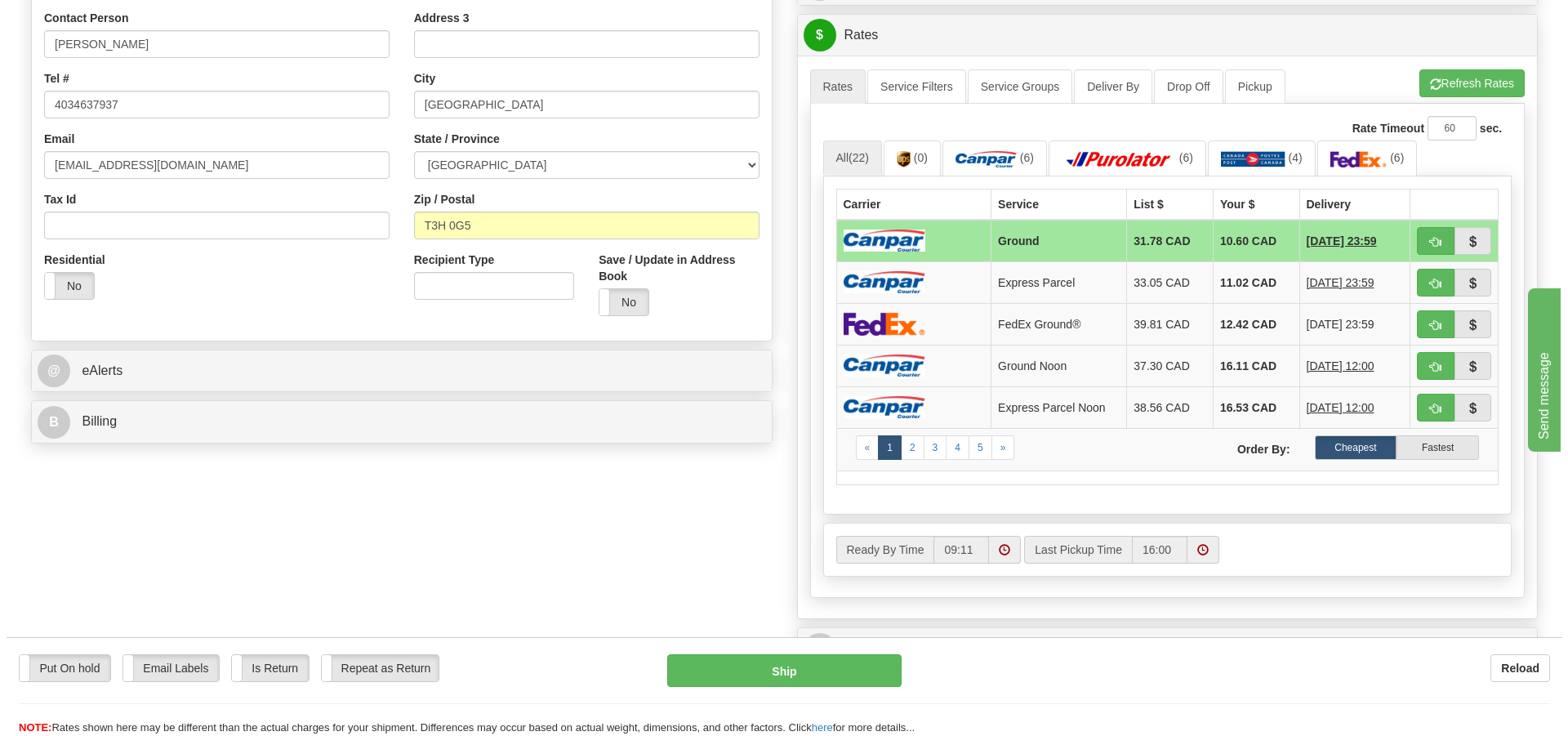
scroll to position [1011, 0]
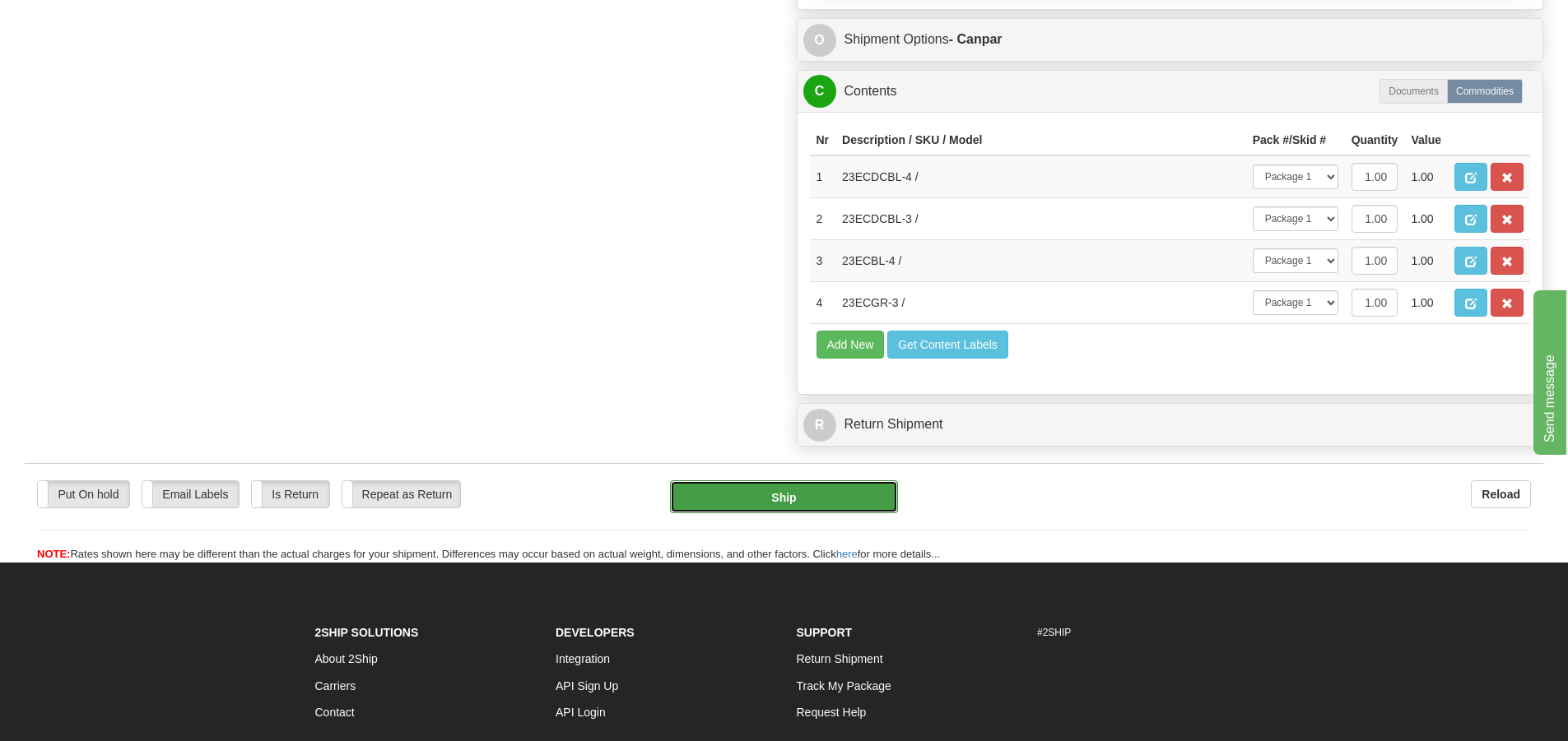
click at [811, 497] on button "Ship" at bounding box center [784, 497] width 228 height 33
type input "1"
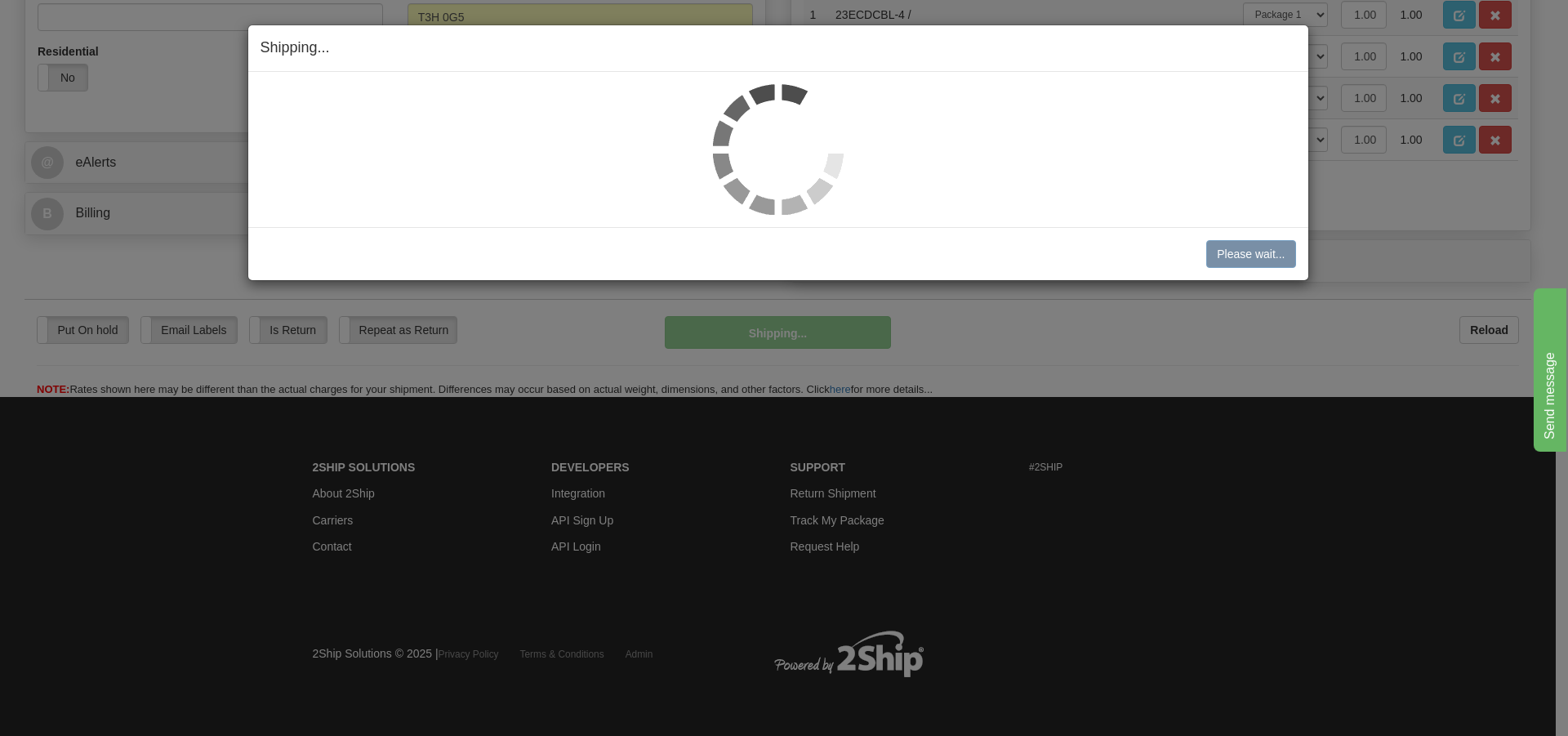
scroll to position [610, 0]
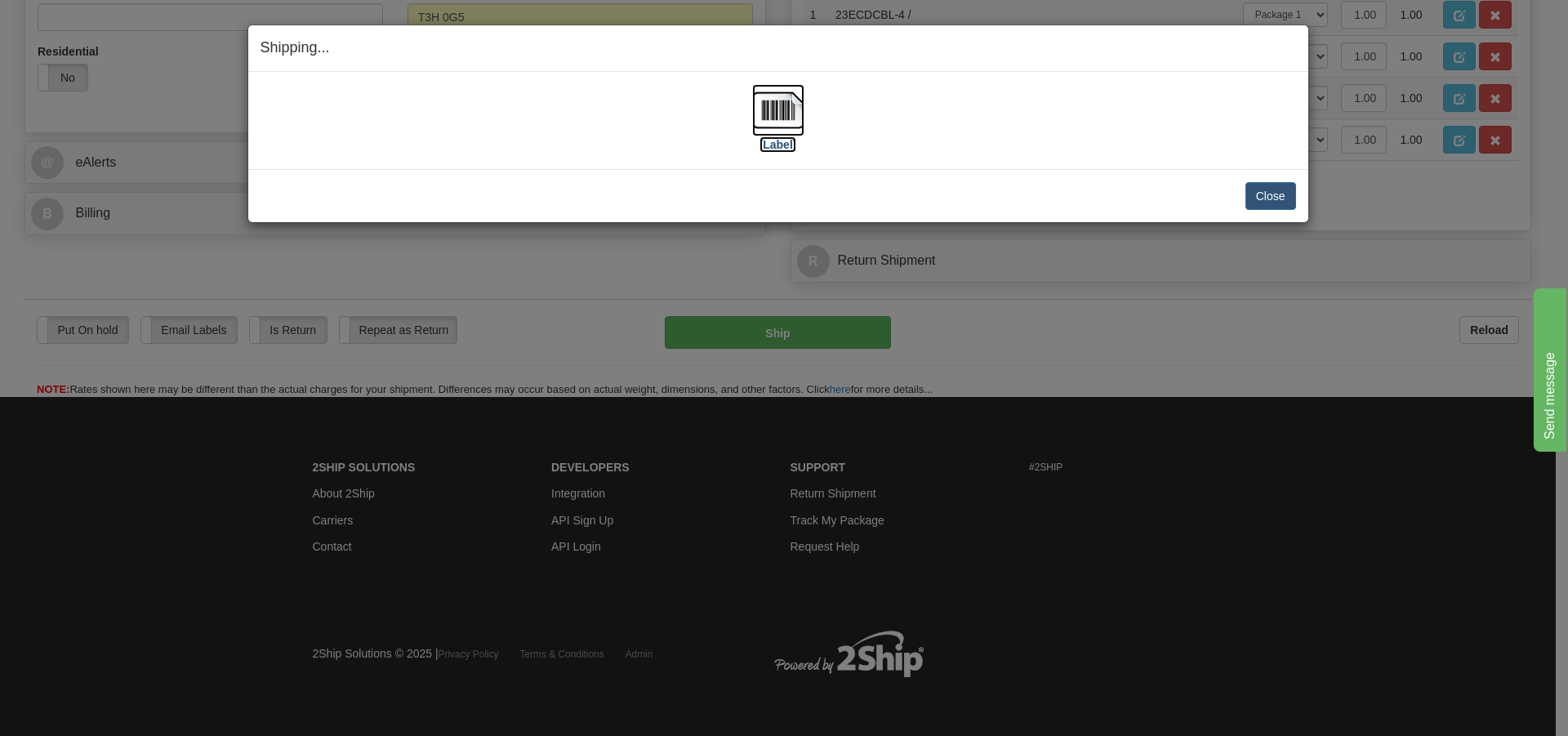
click at [766, 117] on img at bounding box center [778, 110] width 53 height 53
click at [1275, 197] on button "Close" at bounding box center [1271, 196] width 51 height 28
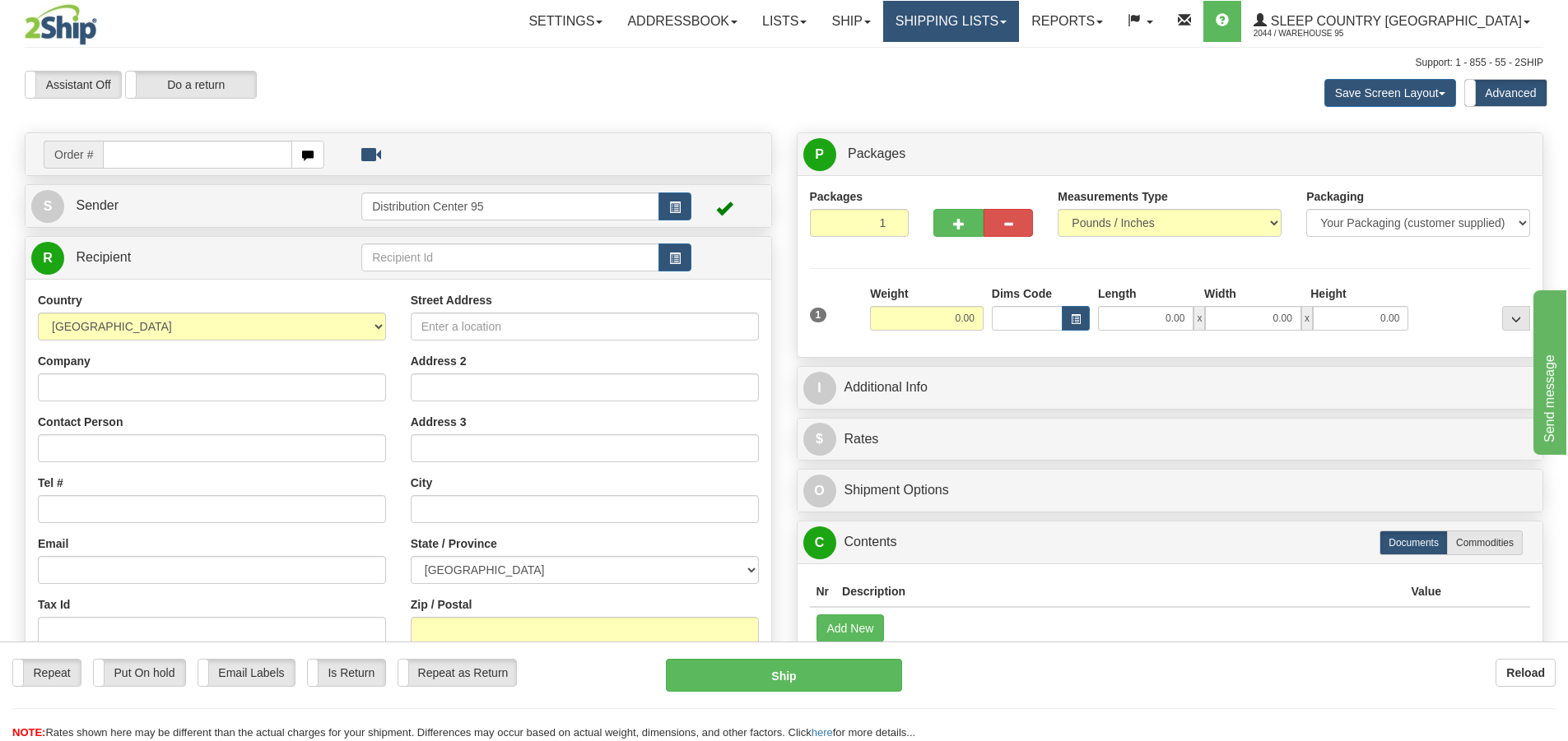
click at [1019, 29] on link "Shipping lists" at bounding box center [951, 21] width 136 height 41
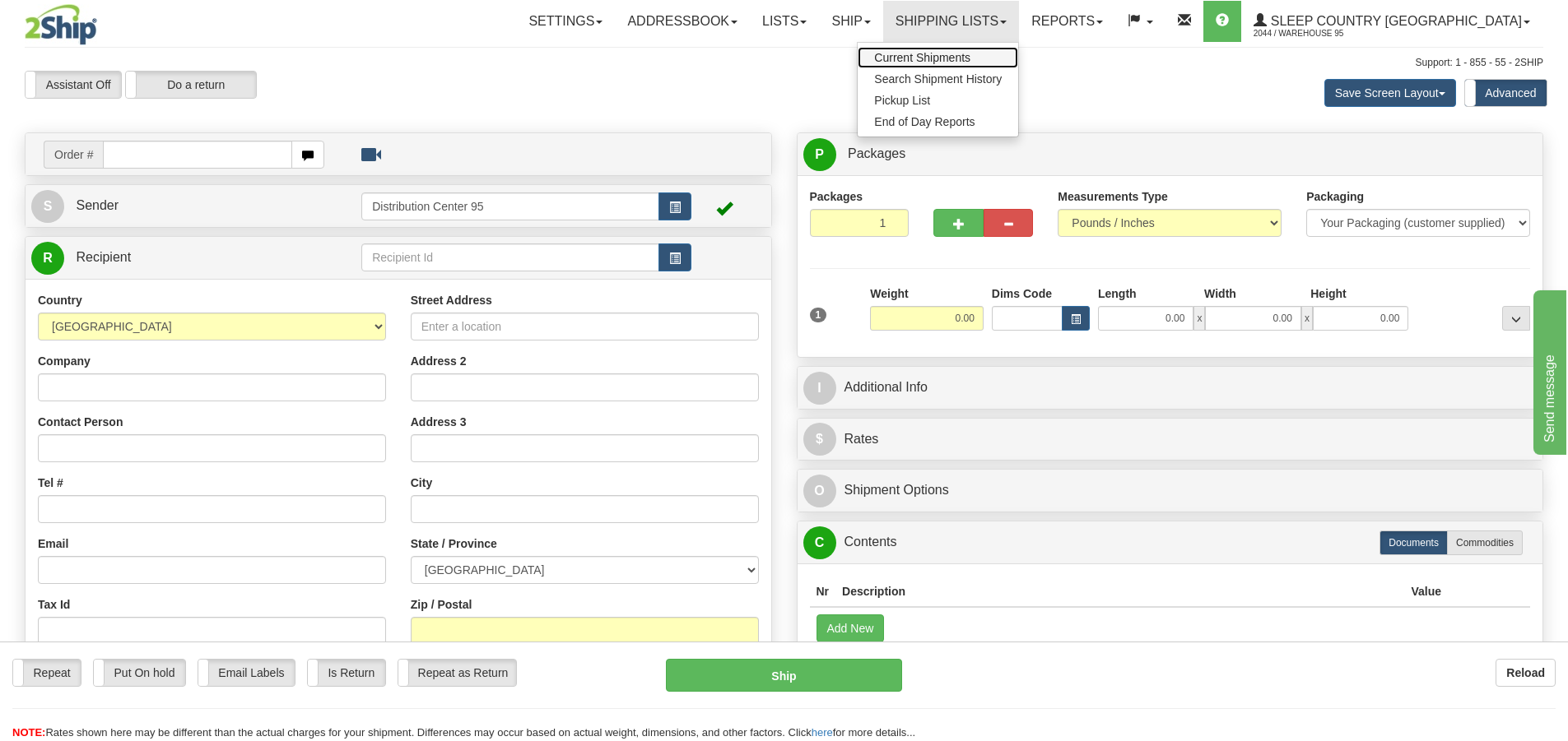
click at [970, 58] on span "Current Shipments" at bounding box center [922, 57] width 97 height 13
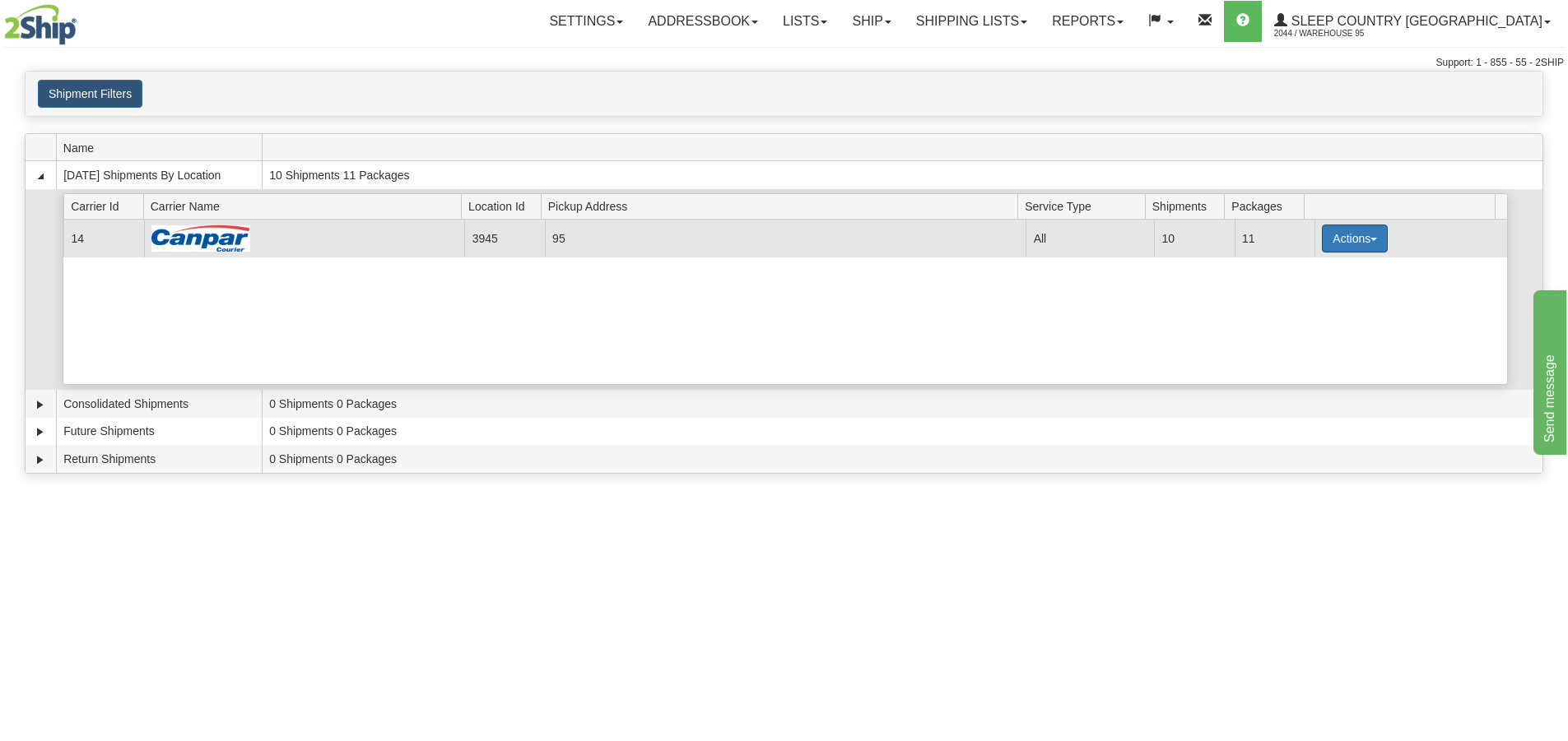
click at [1362, 237] on button "Actions" at bounding box center [1355, 238] width 66 height 28
click at [1321, 286] on link "Close" at bounding box center [1321, 291] width 131 height 22
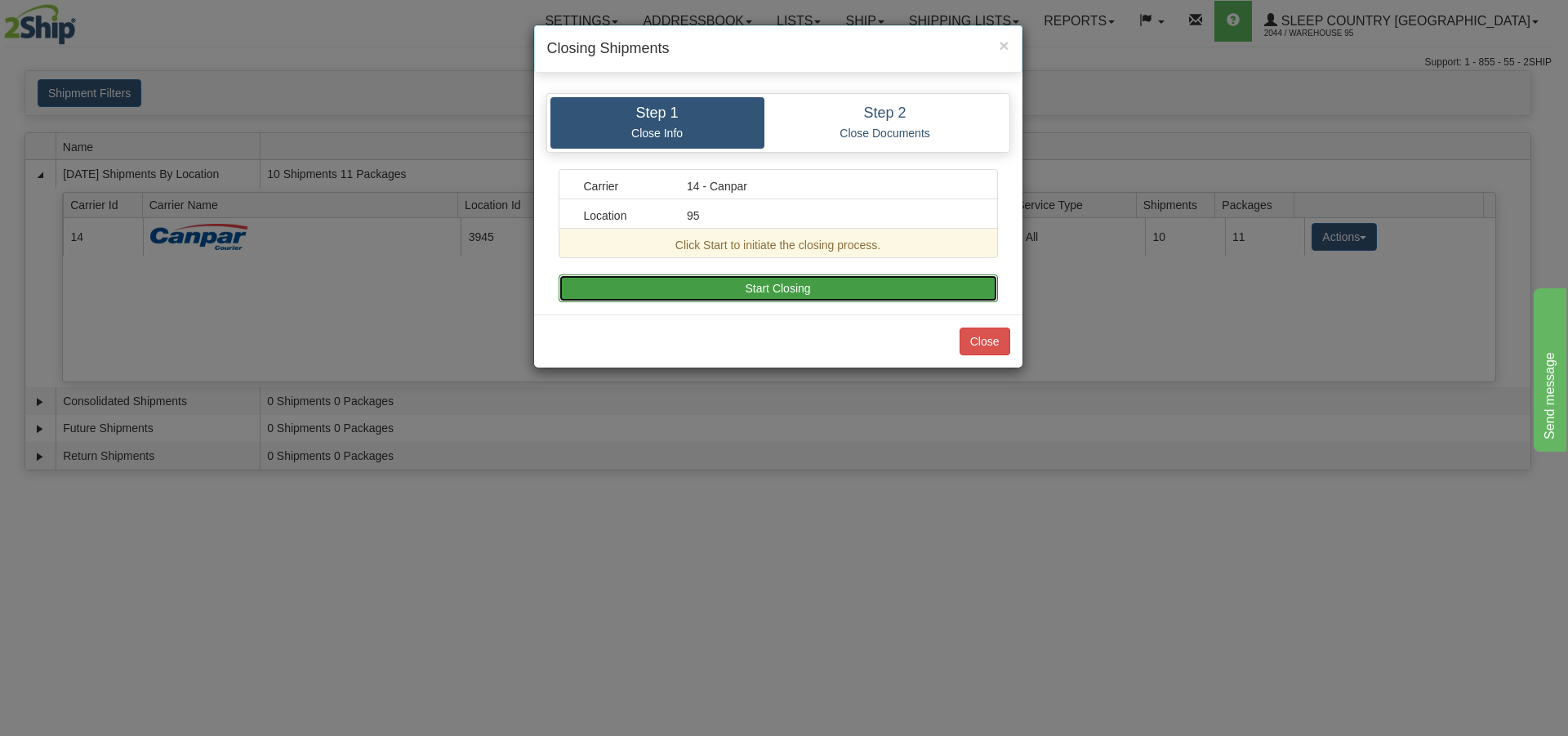
click at [883, 286] on button "Start Closing" at bounding box center [778, 289] width 439 height 28
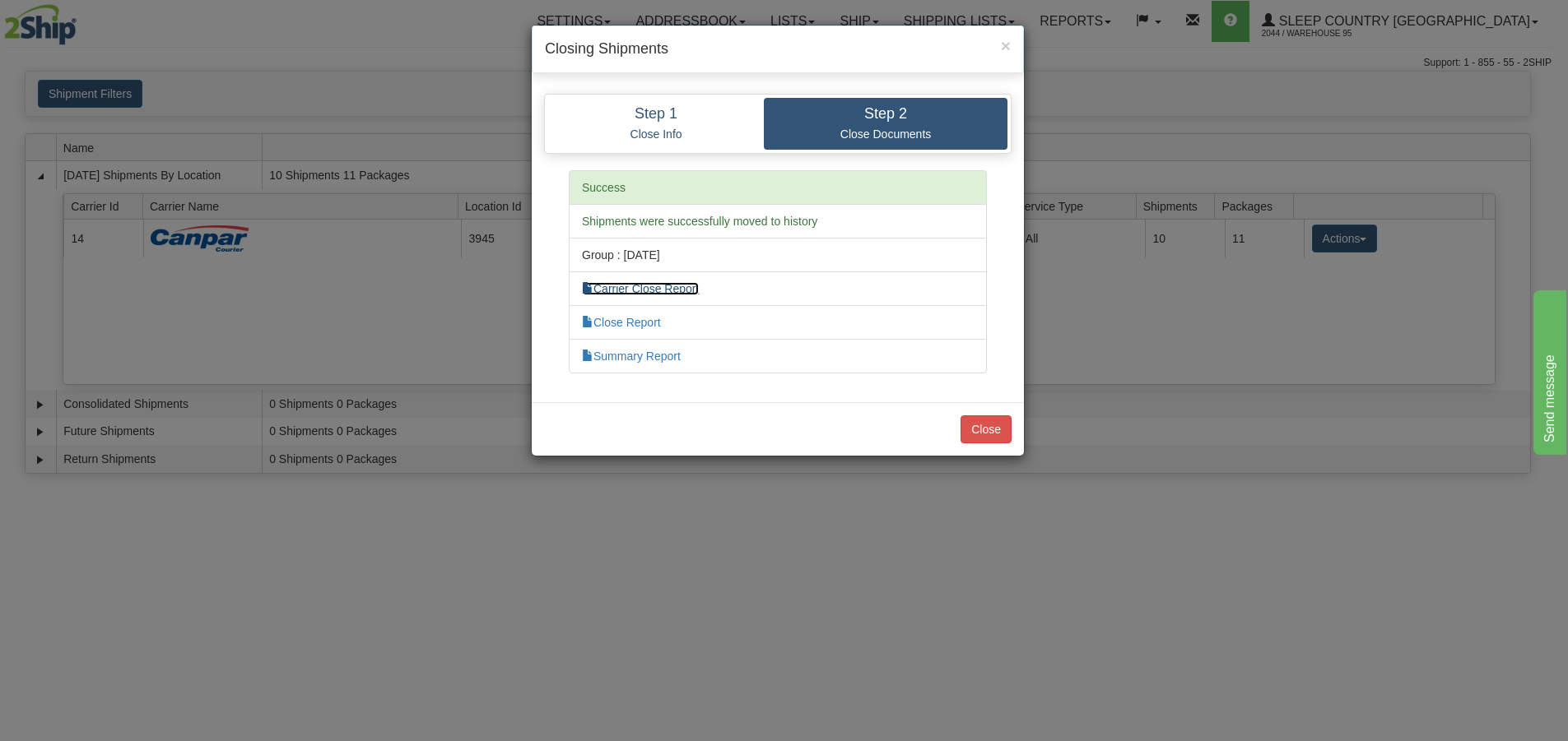
click at [653, 284] on link "Carrier Close Report" at bounding box center [640, 288] width 117 height 13
click at [636, 354] on link "Summary Report" at bounding box center [632, 356] width 99 height 13
click at [976, 430] on button "Close" at bounding box center [986, 430] width 51 height 28
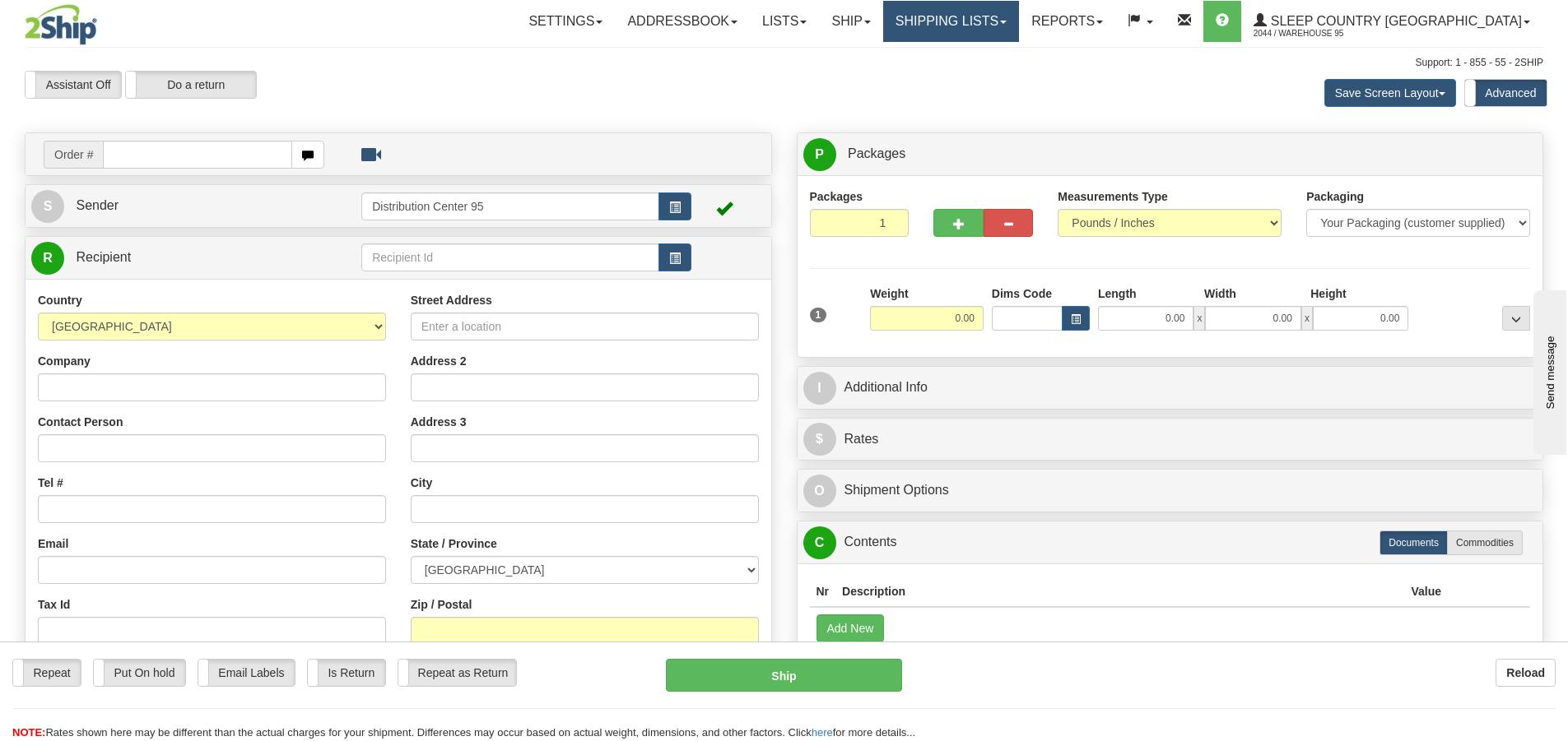
click at [1013, 34] on link "Shipping lists" at bounding box center [951, 21] width 136 height 41
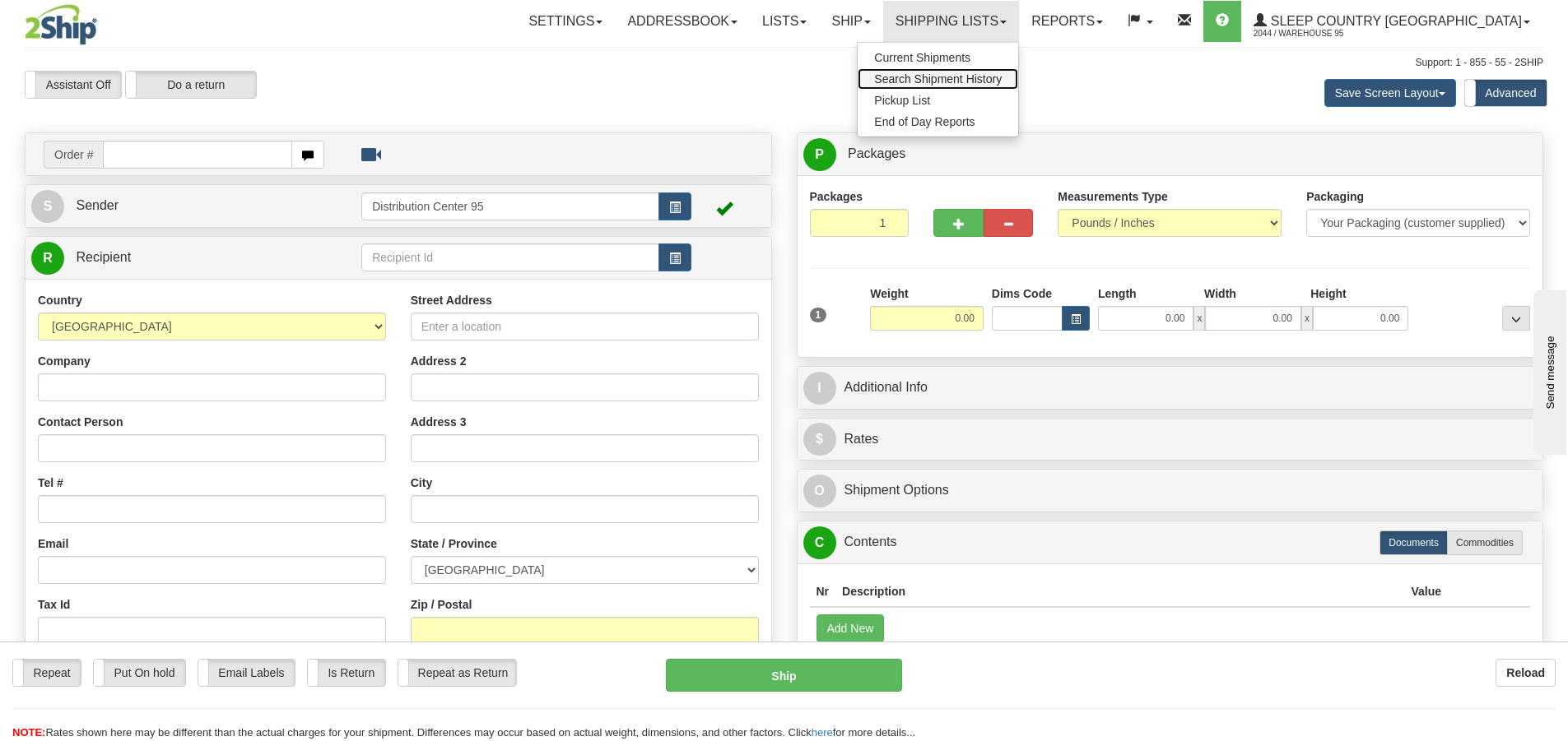
click at [1002, 73] on span "Search Shipment History" at bounding box center [938, 78] width 128 height 13
